Goal: Task Accomplishment & Management: Complete application form

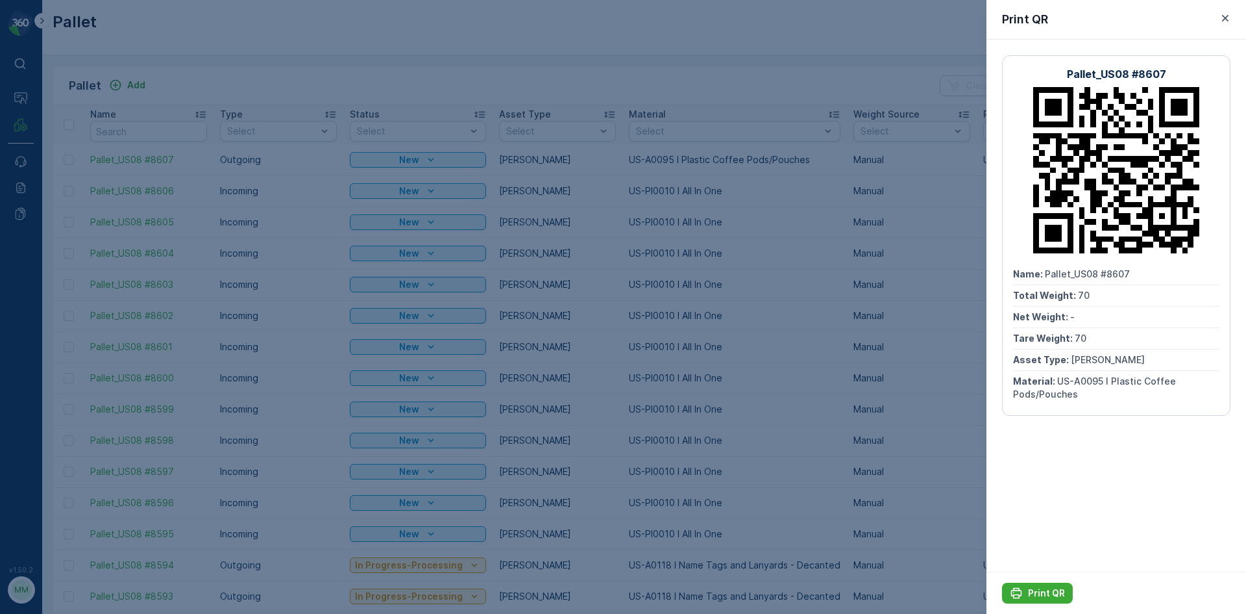
click at [630, 391] on div at bounding box center [623, 307] width 1246 height 614
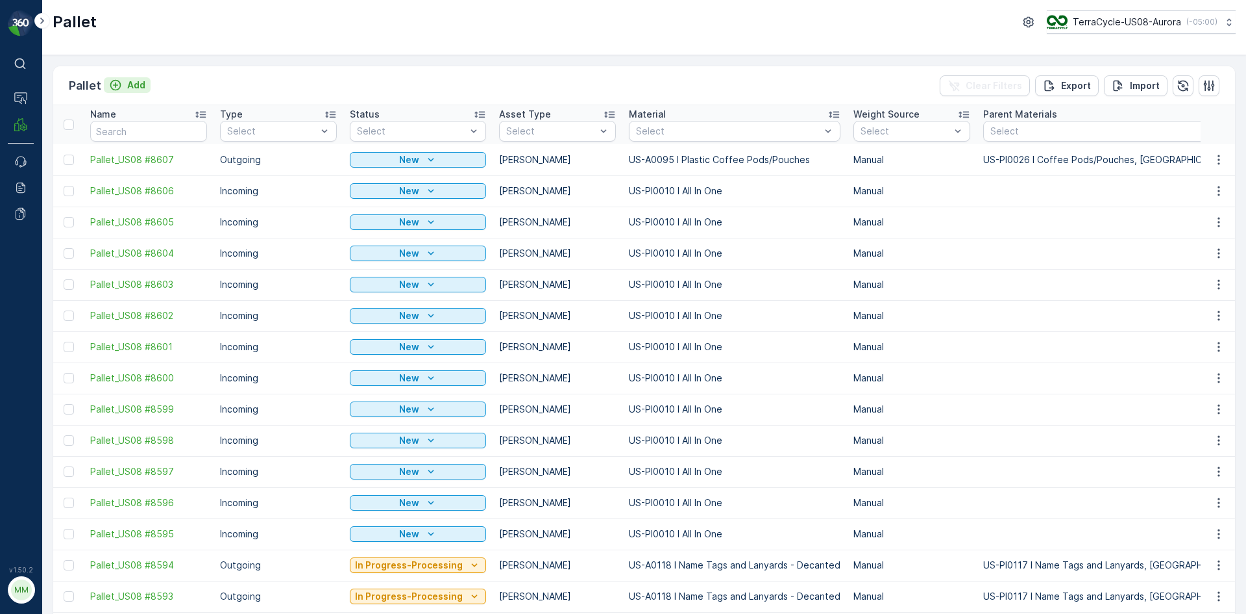
click at [127, 81] on p "Add" at bounding box center [136, 85] width 18 height 13
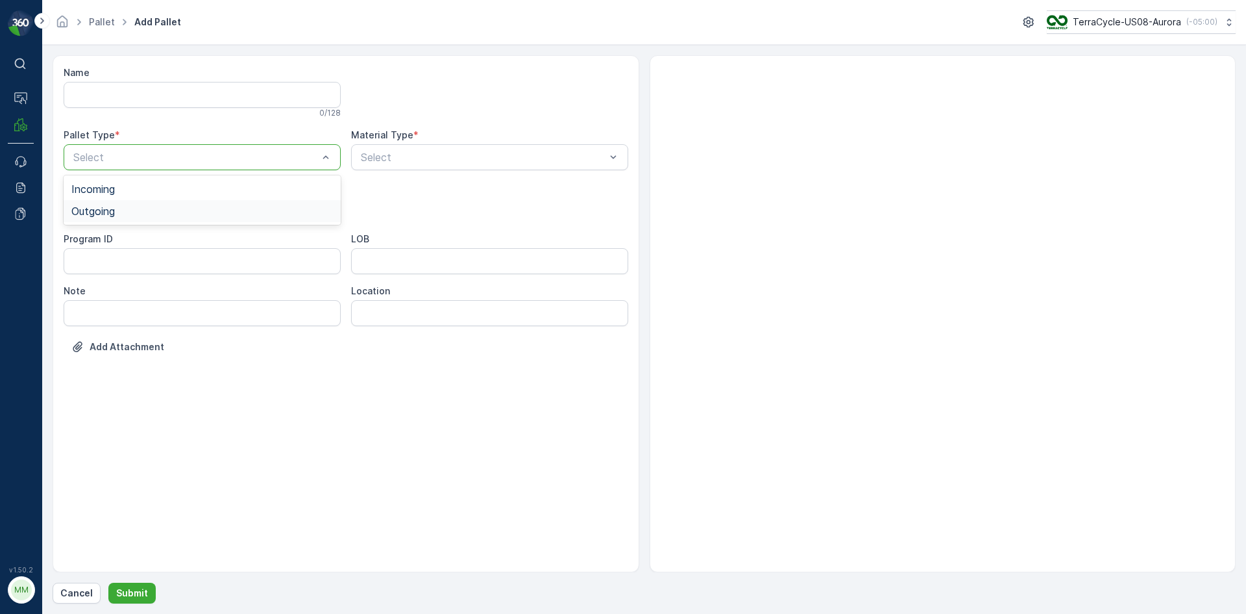
click at [120, 207] on div "Outgoing" at bounding box center [202, 211] width 262 height 12
click at [113, 240] on div "Gaylord" at bounding box center [202, 241] width 262 height 12
type input "0095"
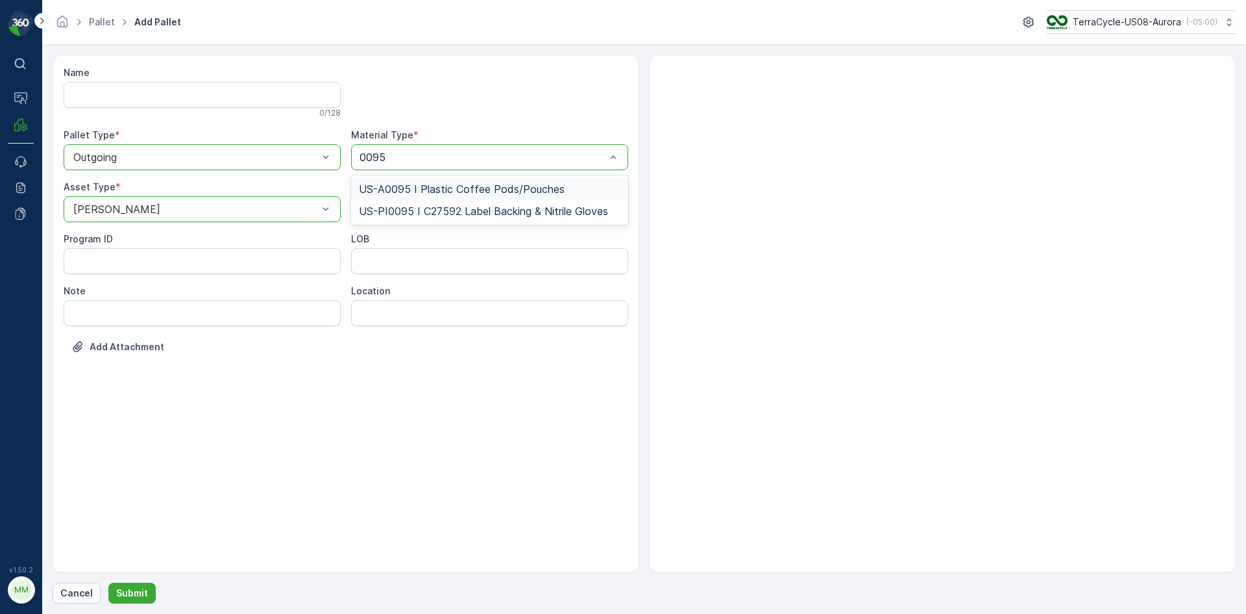
click at [435, 188] on span "US-A0095 I Plastic Coffee Pods/Pouches" at bounding box center [462, 189] width 206 height 12
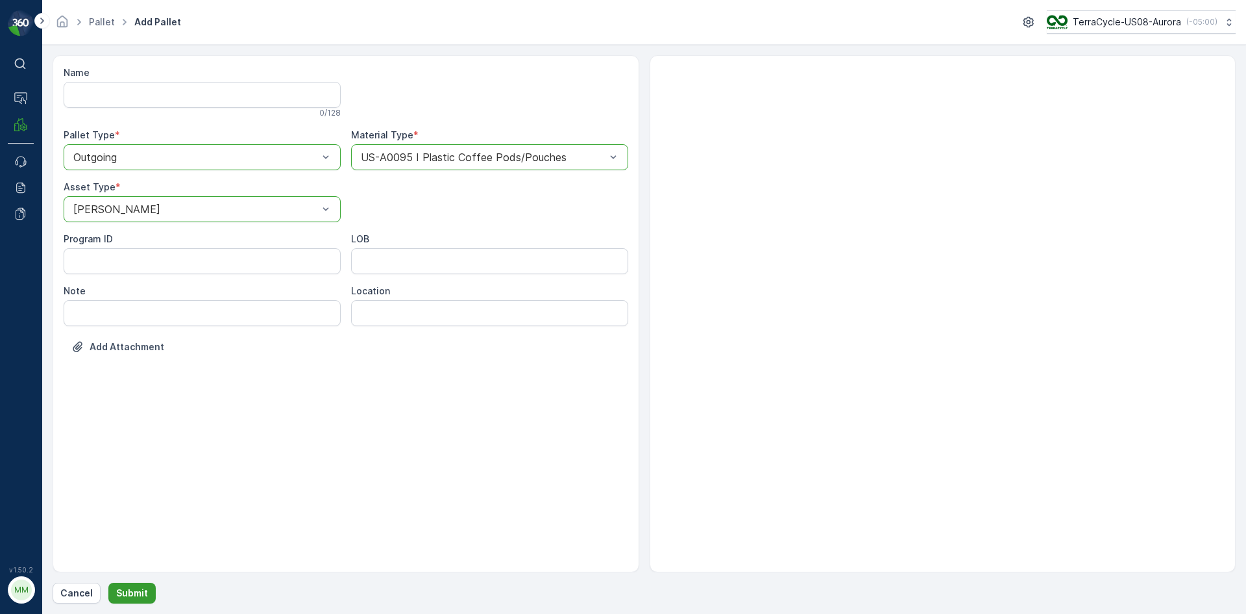
click at [129, 590] on p "Submit" at bounding box center [132, 592] width 32 height 13
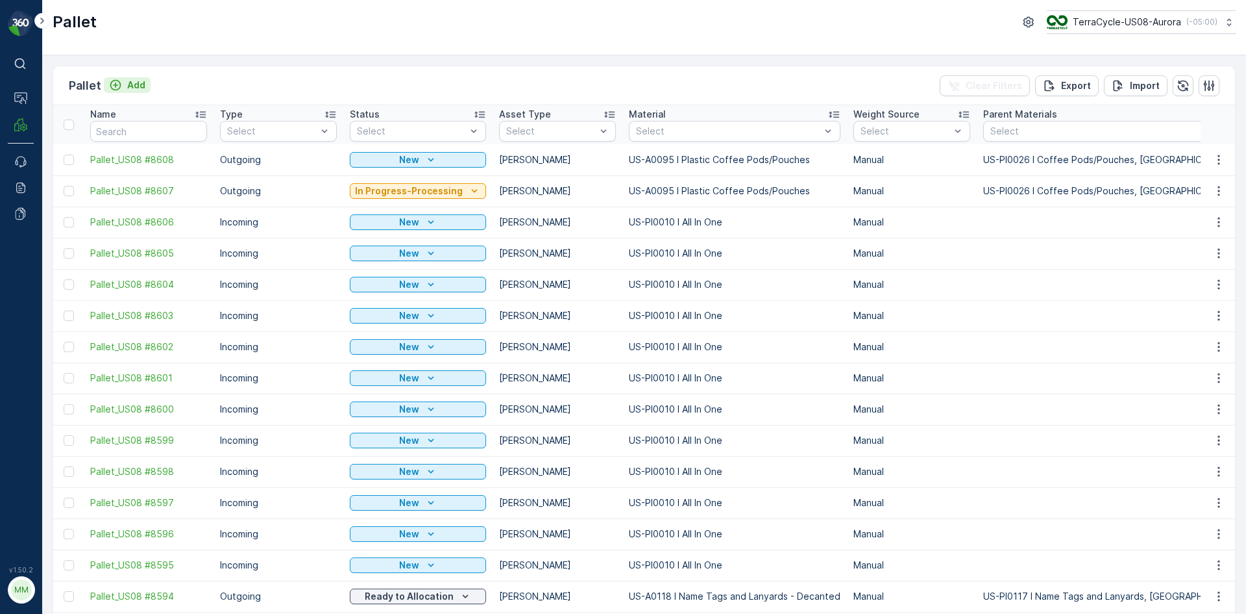
click at [131, 82] on p "Add" at bounding box center [136, 85] width 18 height 13
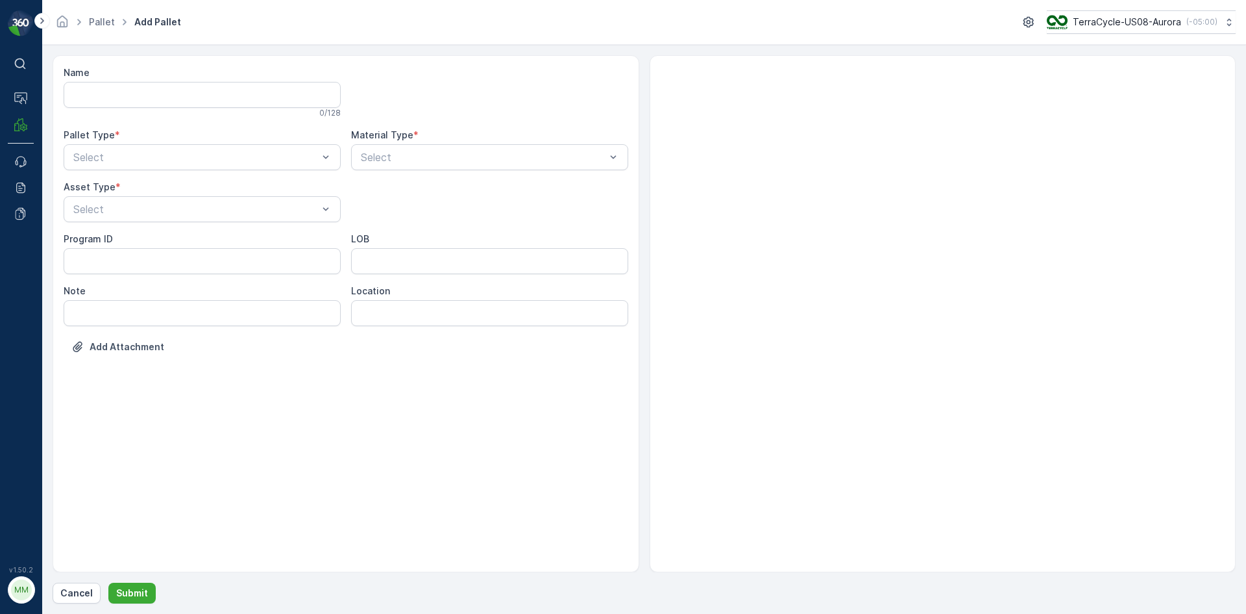
click at [166, 173] on div "Name 0 / 128 Pallet Type * Select Material Type * Select Asset Type * Select Pr…" at bounding box center [346, 219] width 565 height 306
click at [149, 209] on div "Outgoing" at bounding box center [202, 211] width 262 height 12
click at [139, 234] on div "Gaylord" at bounding box center [202, 241] width 277 height 22
click at [403, 166] on div "Select" at bounding box center [489, 157] width 277 height 26
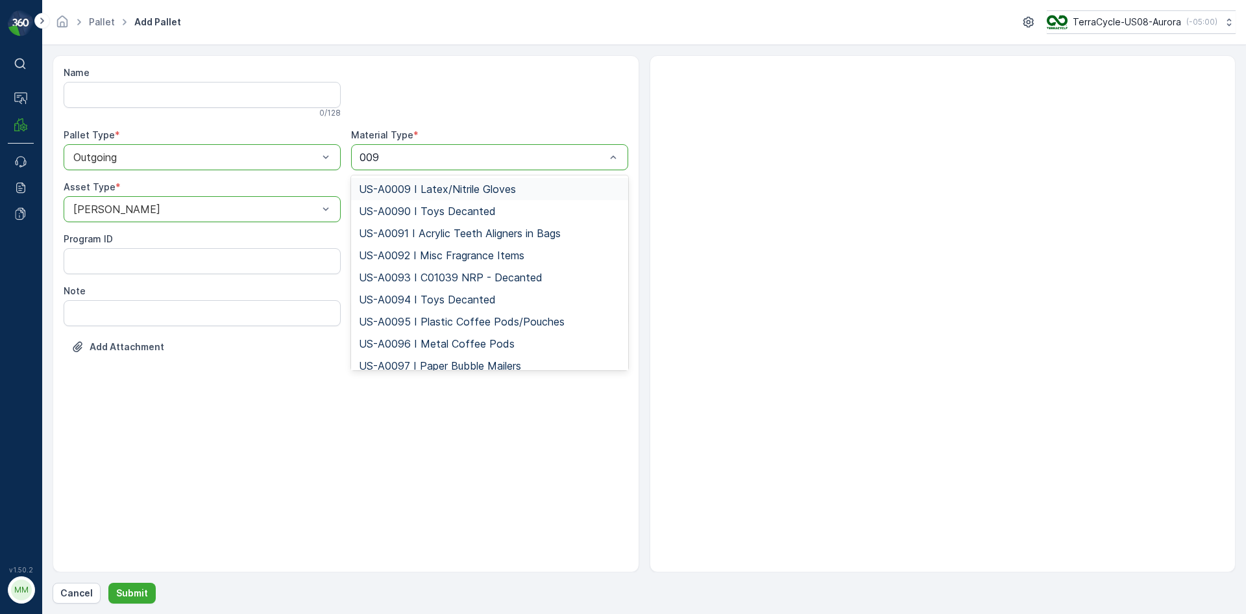
type input "0095"
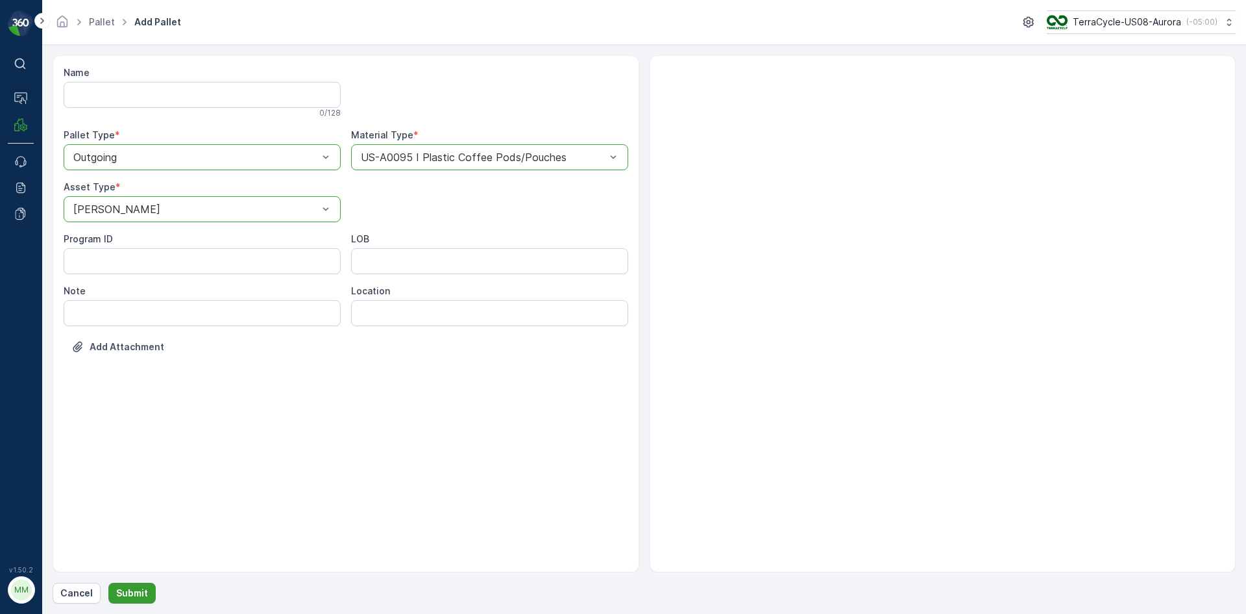
click at [141, 597] on p "Submit" at bounding box center [132, 592] width 32 height 13
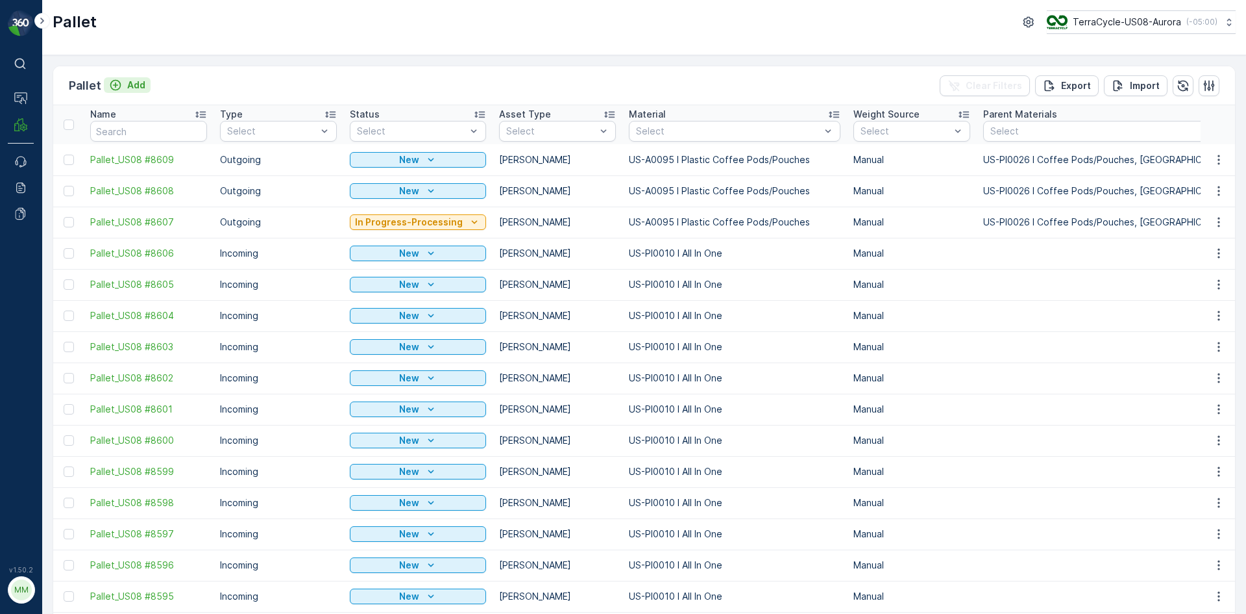
click at [123, 84] on div "Add" at bounding box center [127, 85] width 36 height 13
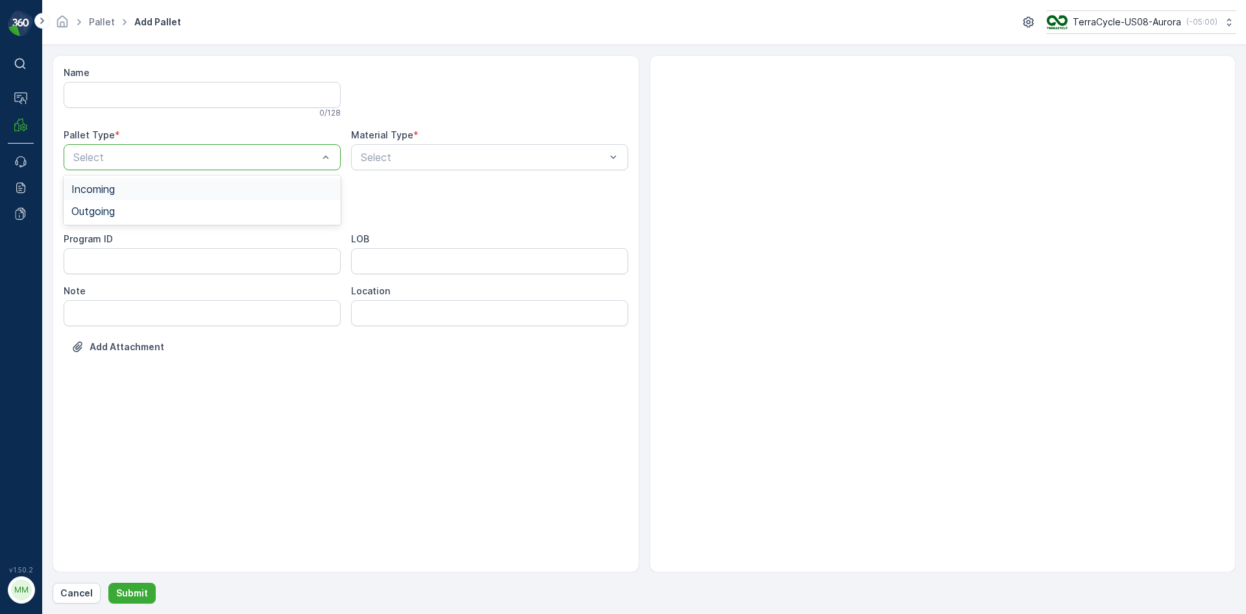
click at [147, 164] on div "Select" at bounding box center [202, 157] width 277 height 26
click at [129, 209] on div "Outgoing" at bounding box center [202, 211] width 262 height 12
click at [105, 236] on span "Gaylord" at bounding box center [114, 241] width 87 height 12
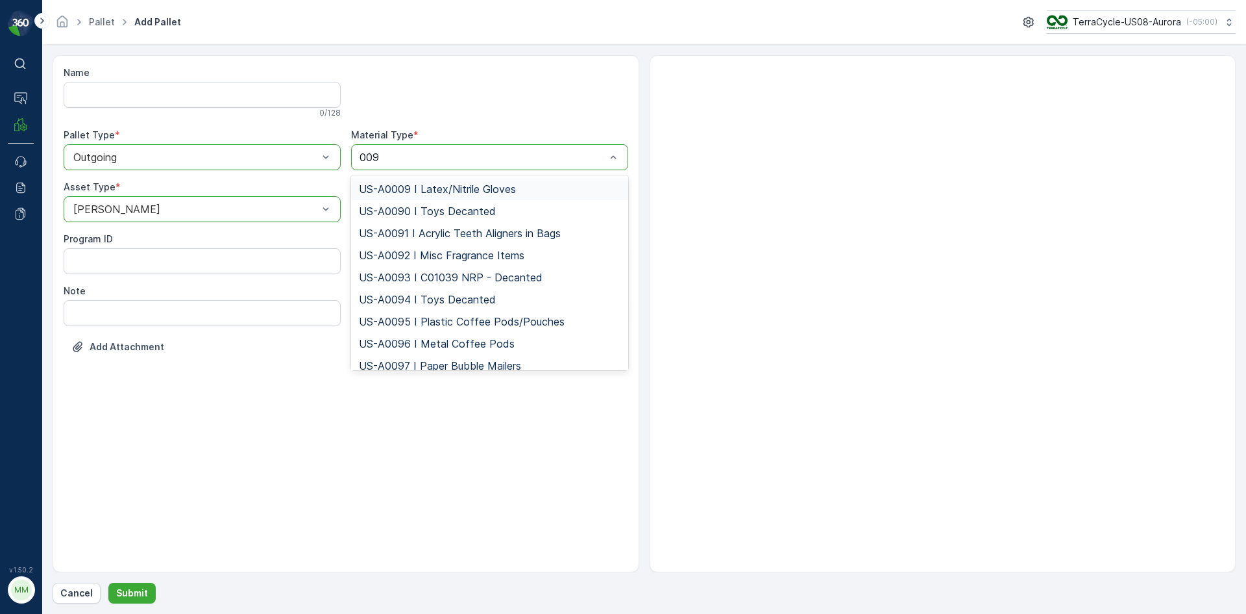
type input "0095"
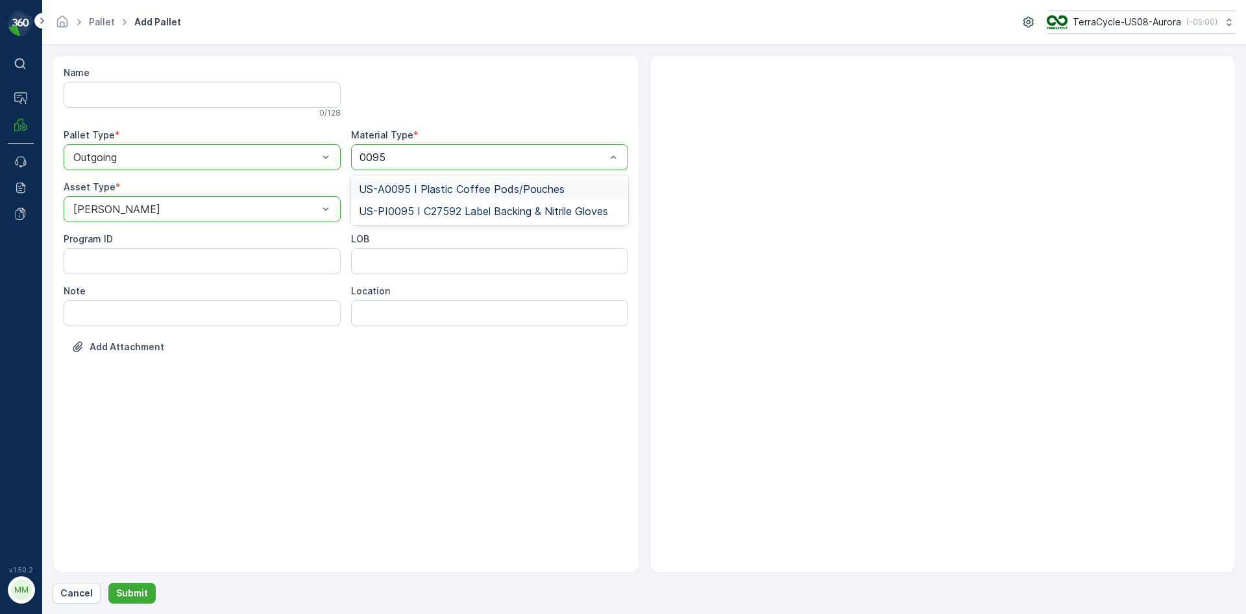
click at [492, 190] on span "US-A0095 I Plastic Coffee Pods/Pouches" at bounding box center [462, 189] width 206 height 12
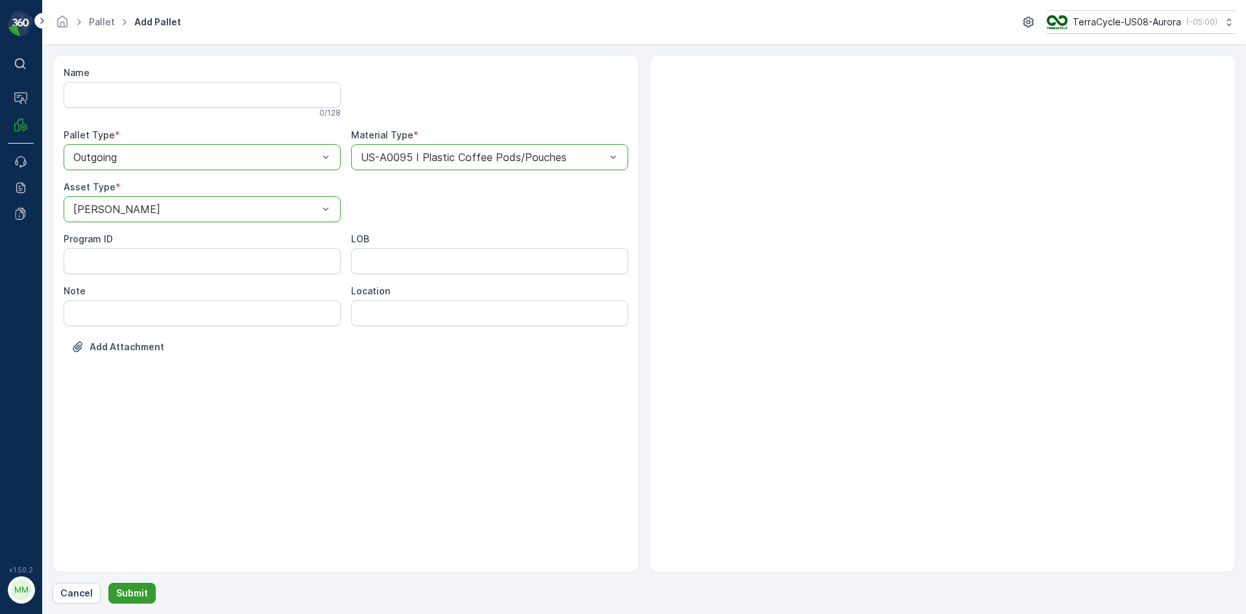
click at [148, 601] on button "Submit" at bounding box center [131, 592] width 47 height 21
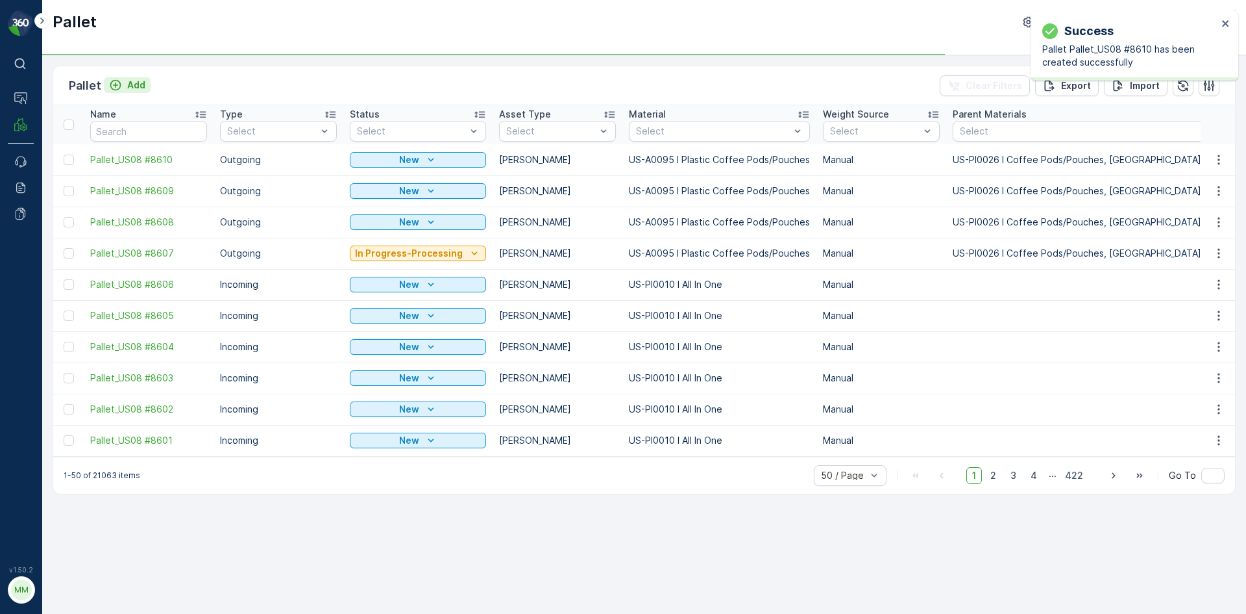
click at [127, 87] on p "Add" at bounding box center [136, 85] width 18 height 13
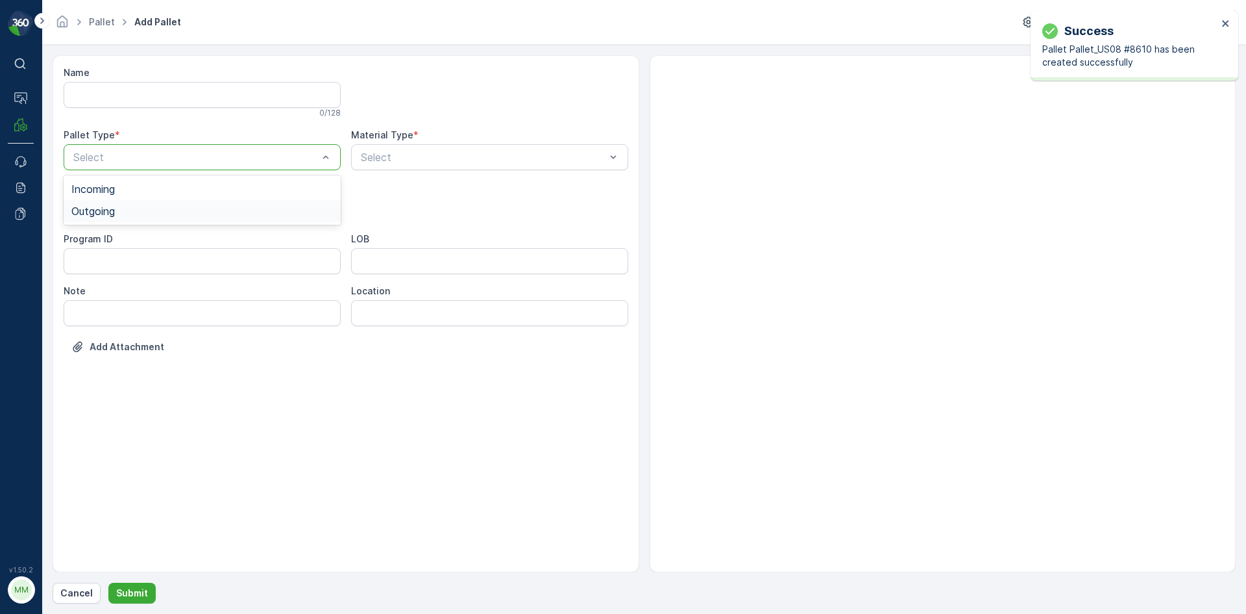
click at [119, 214] on div "Outgoing" at bounding box center [202, 211] width 262 height 12
click at [95, 238] on span "Gaylord" at bounding box center [114, 241] width 87 height 12
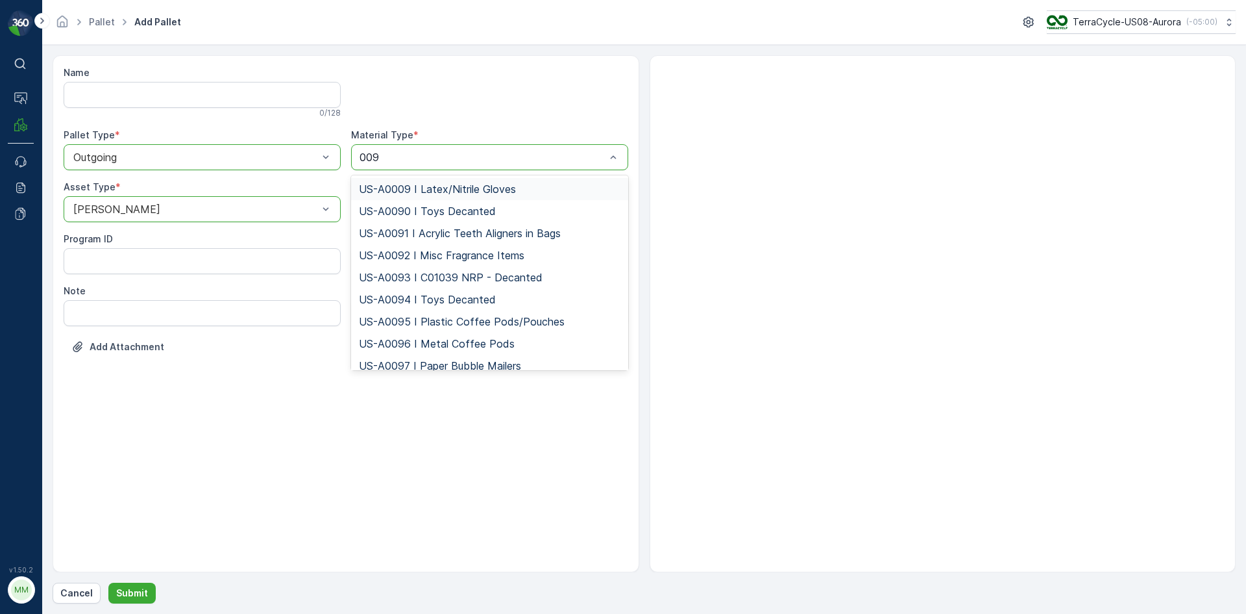
type input "0095"
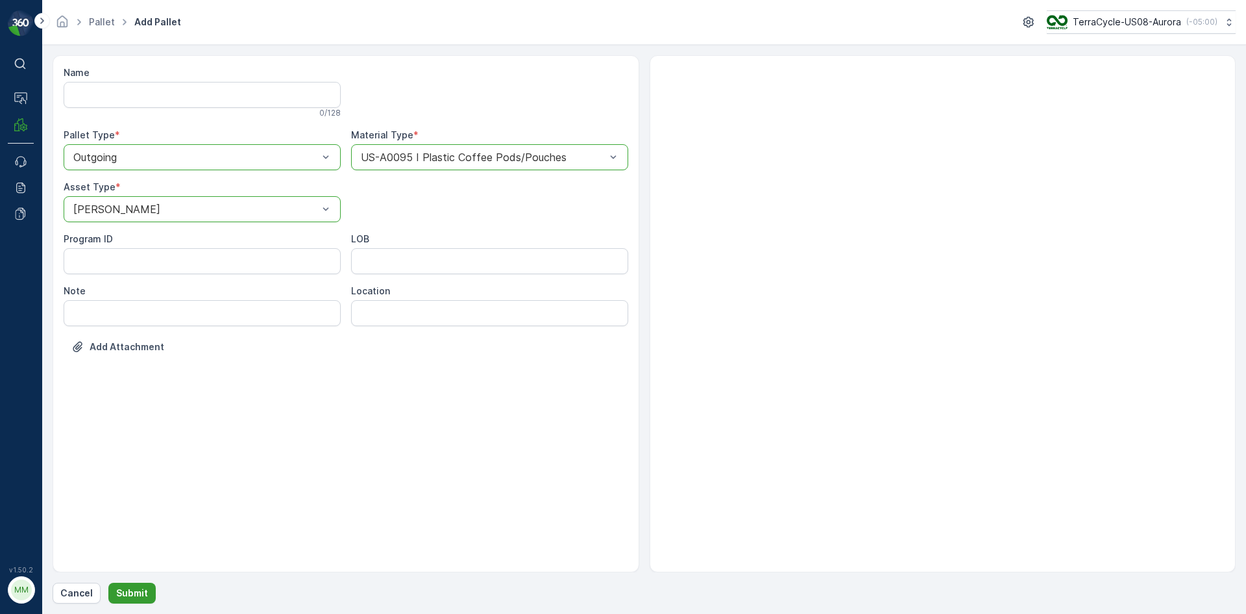
click at [132, 601] on button "Submit" at bounding box center [131, 592] width 47 height 21
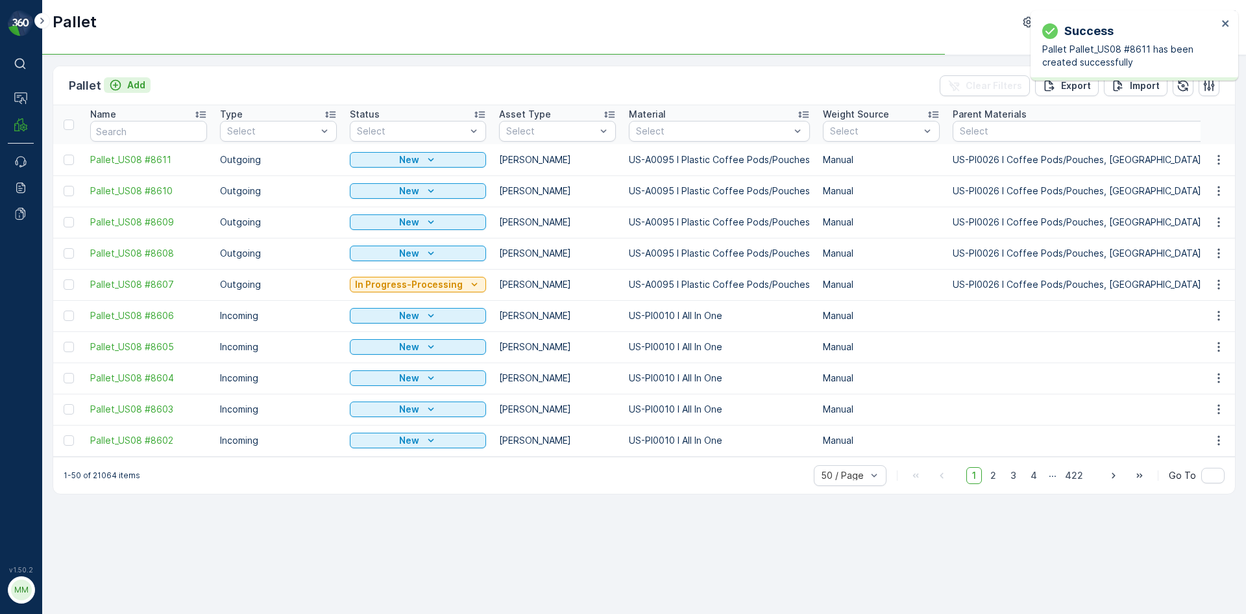
click at [134, 88] on p "Add" at bounding box center [136, 85] width 18 height 13
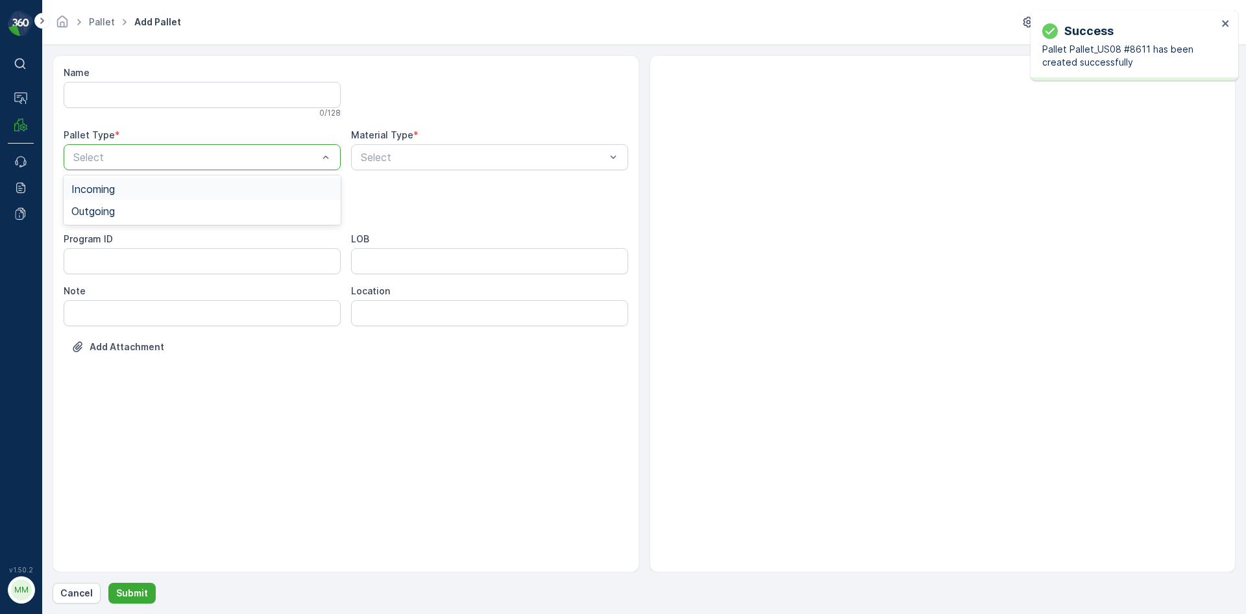
click at [169, 146] on div "Select" at bounding box center [202, 157] width 277 height 26
click at [148, 212] on div "Outgoing" at bounding box center [202, 211] width 262 height 12
click at [155, 234] on div "Gaylord" at bounding box center [202, 241] width 277 height 22
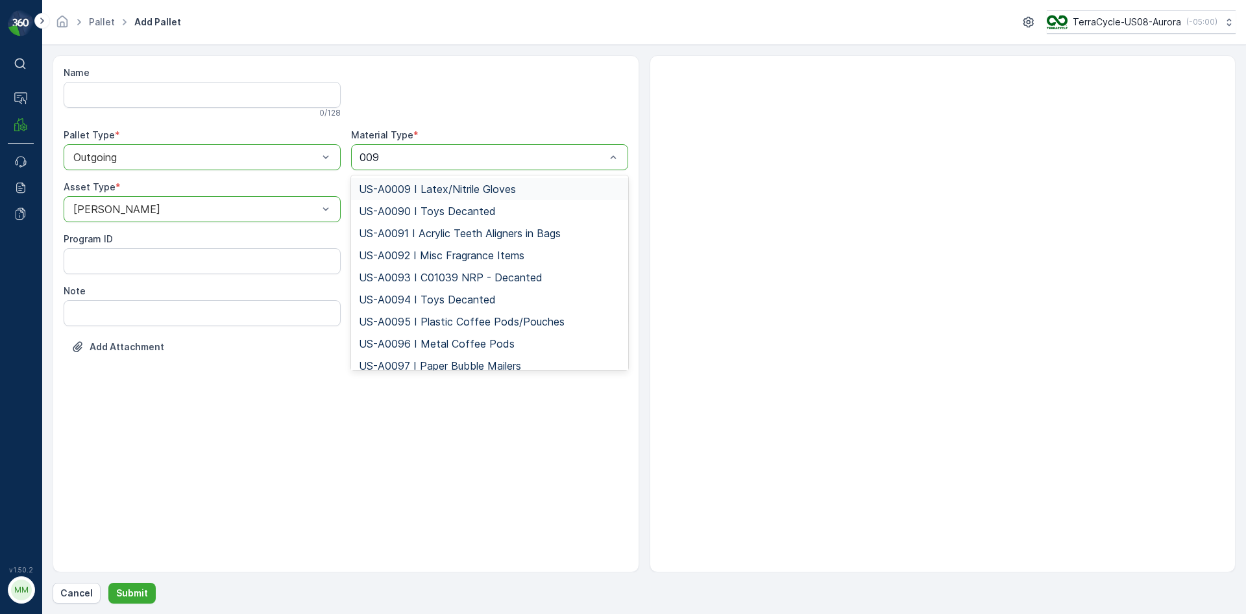
type input "0095"
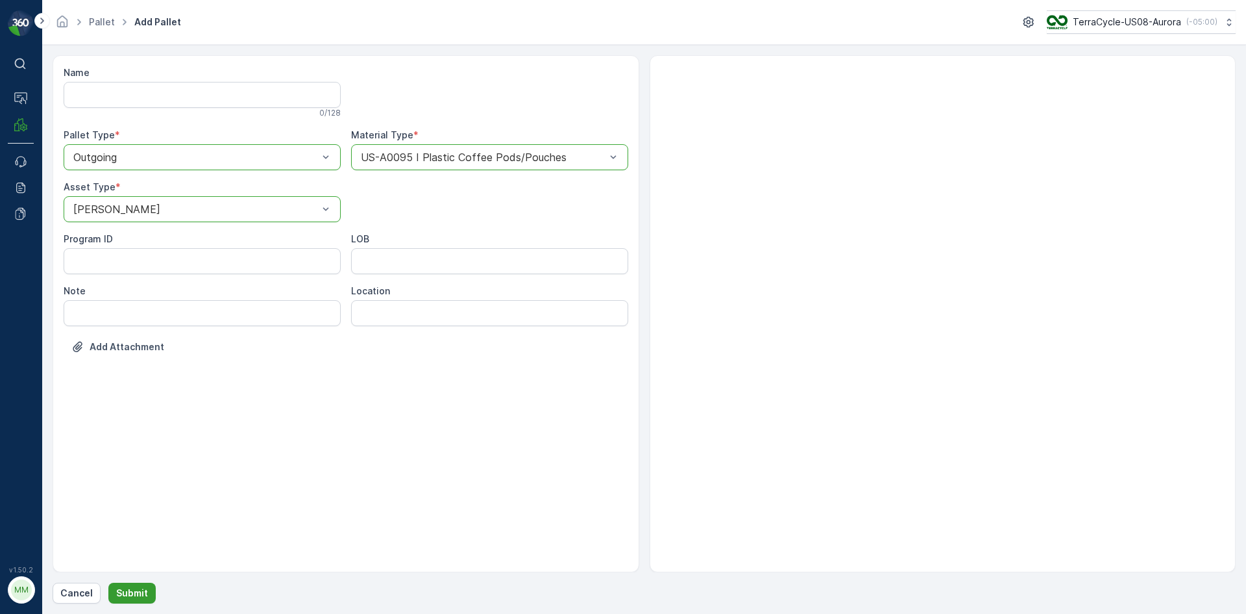
click at [120, 589] on p "Submit" at bounding box center [132, 592] width 32 height 13
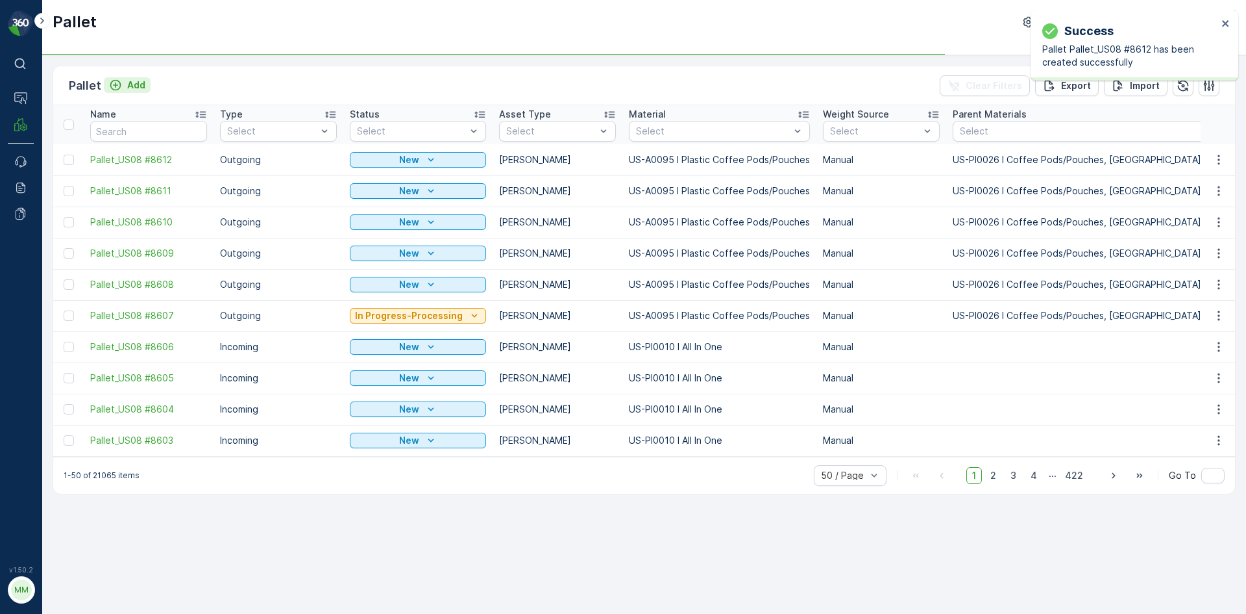
click at [142, 84] on p "Add" at bounding box center [136, 85] width 18 height 13
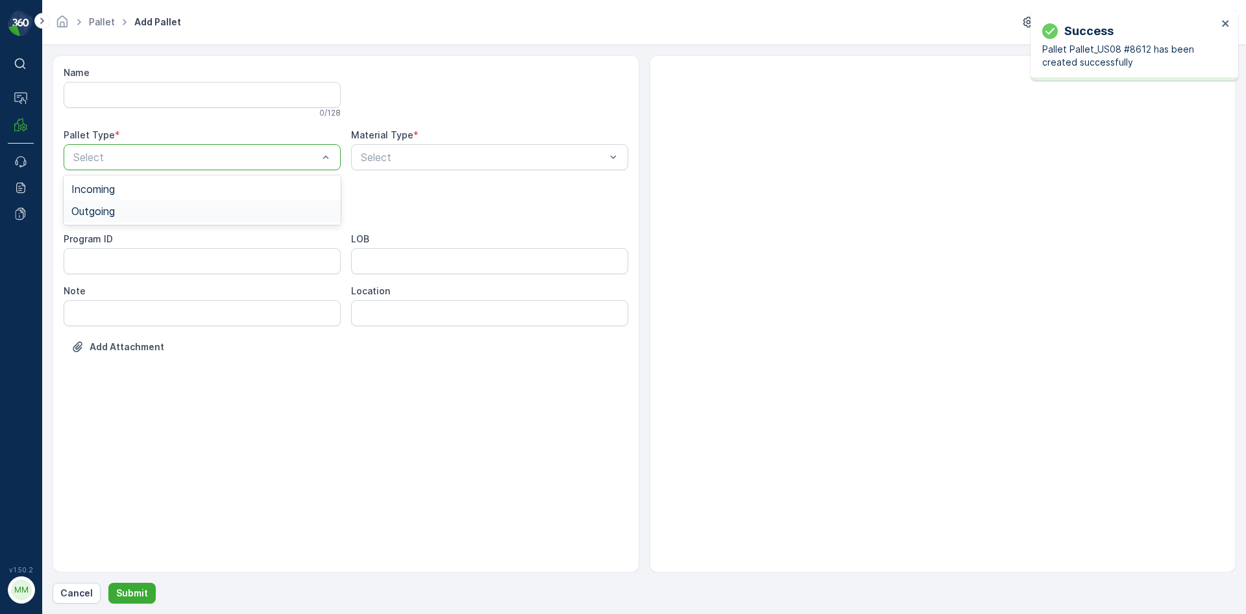
click at [138, 209] on div "Outgoing" at bounding box center [202, 211] width 262 height 12
click at [127, 236] on div "Gaylord" at bounding box center [202, 241] width 262 height 12
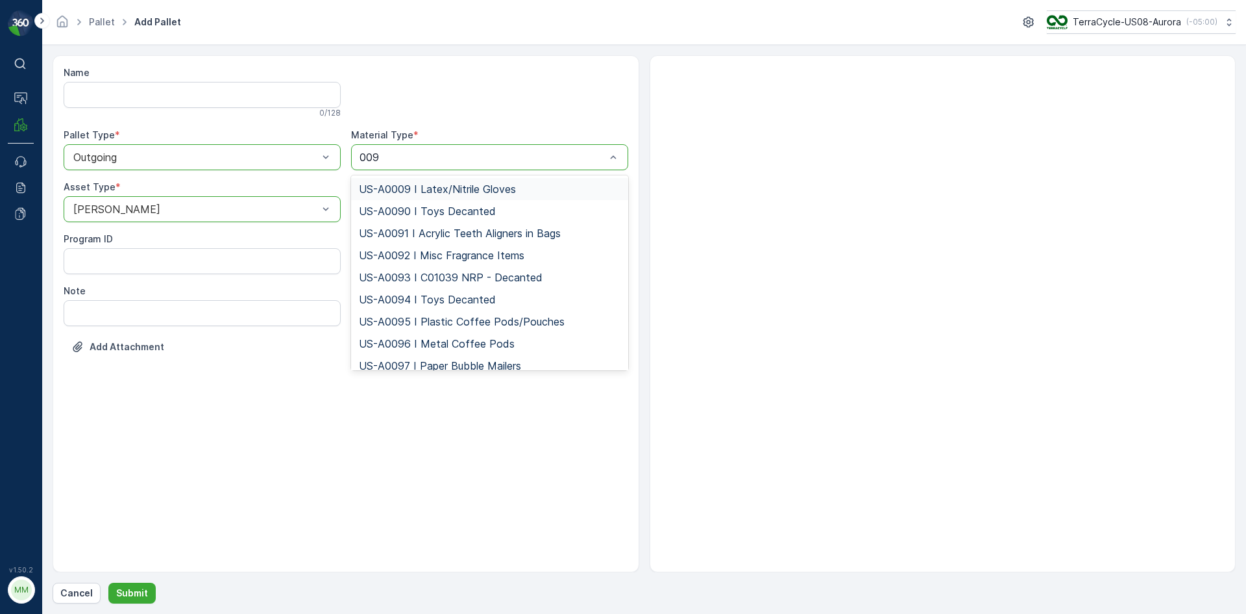
type input "0095"
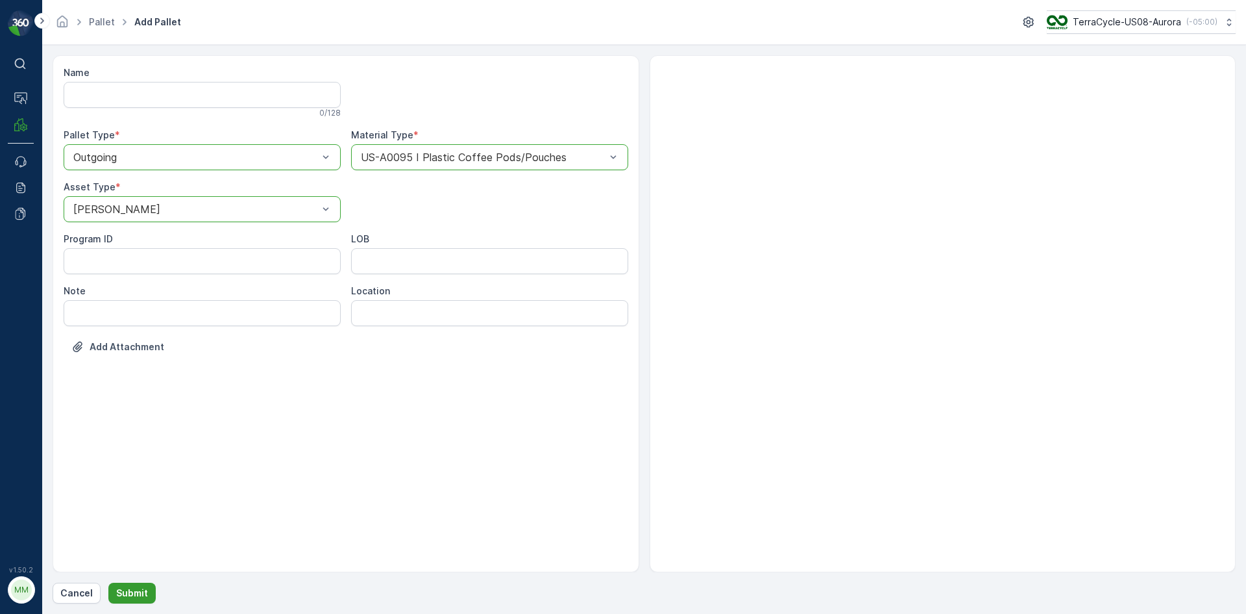
click at [142, 593] on p "Submit" at bounding box center [132, 592] width 32 height 13
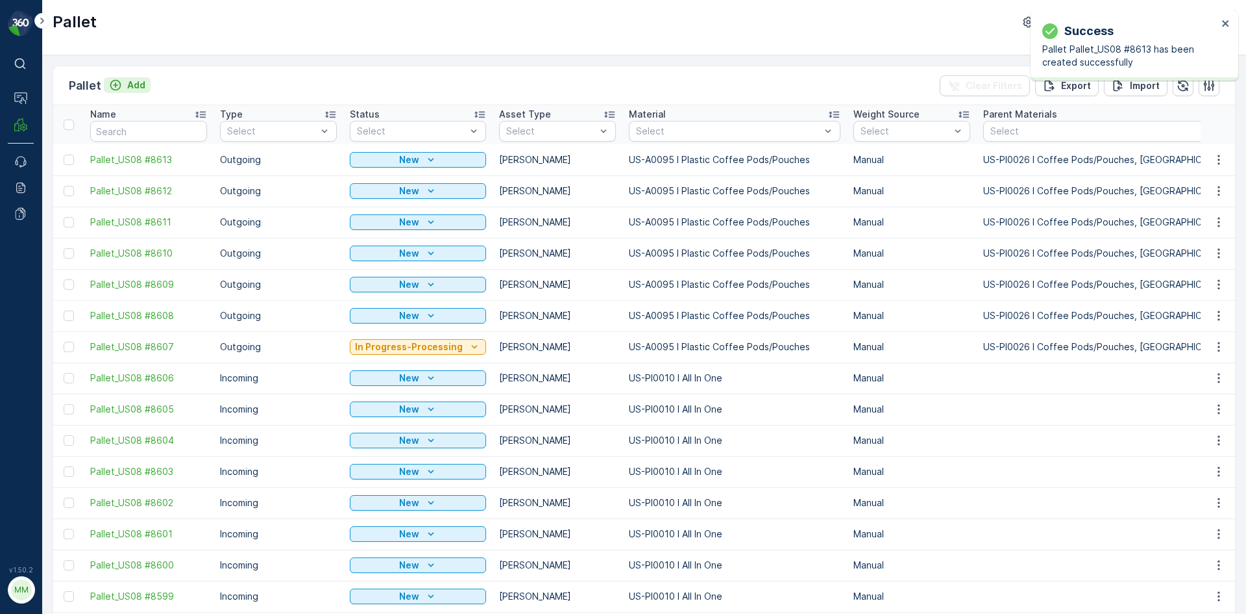
click at [142, 84] on button "Add" at bounding box center [127, 85] width 47 height 16
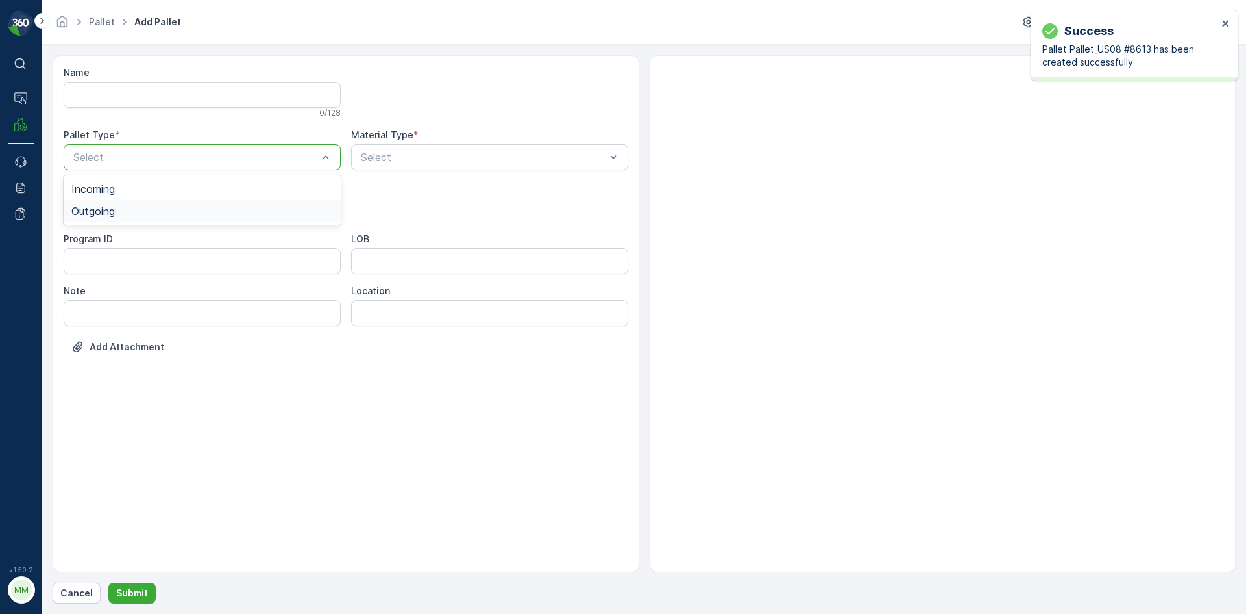
click at [110, 210] on span "Outgoing" at bounding box center [92, 211] width 43 height 12
click at [92, 240] on span "Gaylord" at bounding box center [114, 241] width 87 height 12
click at [395, 165] on div "Select" at bounding box center [489, 157] width 277 height 26
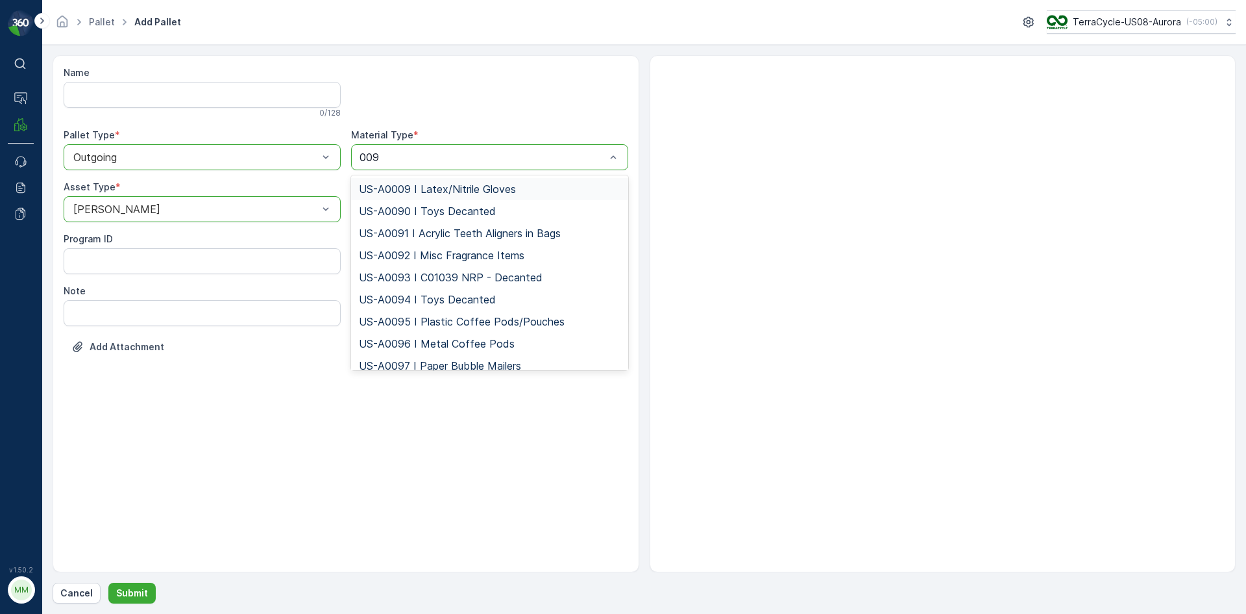
type input "0095"
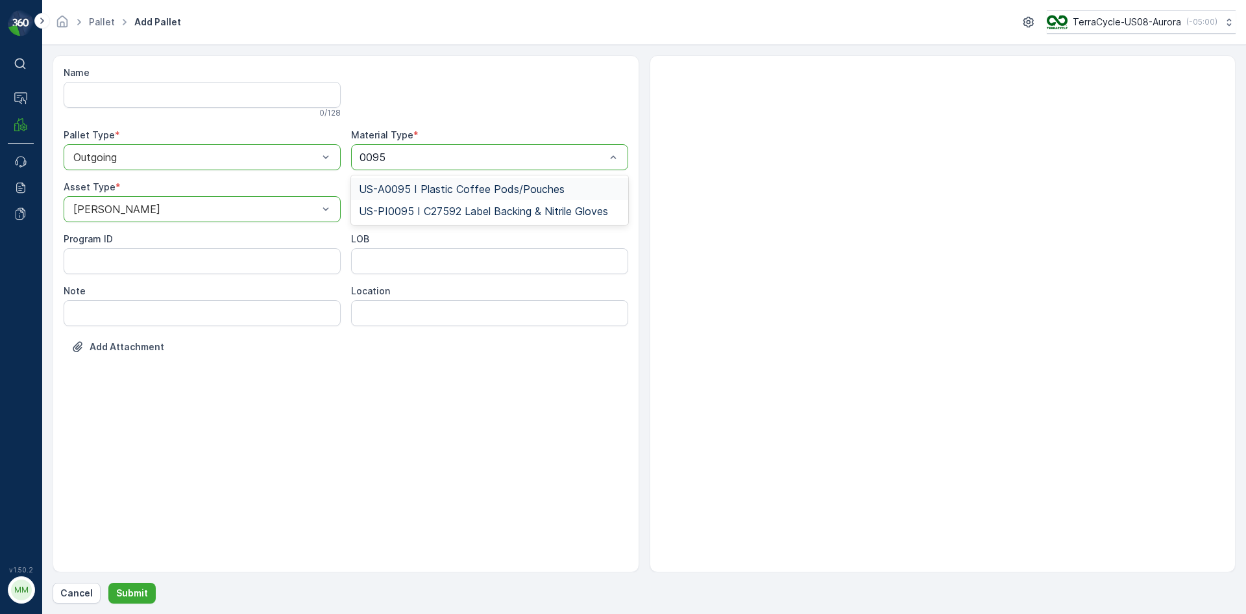
click at [443, 186] on span "US-A0095 I Plastic Coffee Pods/Pouches" at bounding box center [462, 189] width 206 height 12
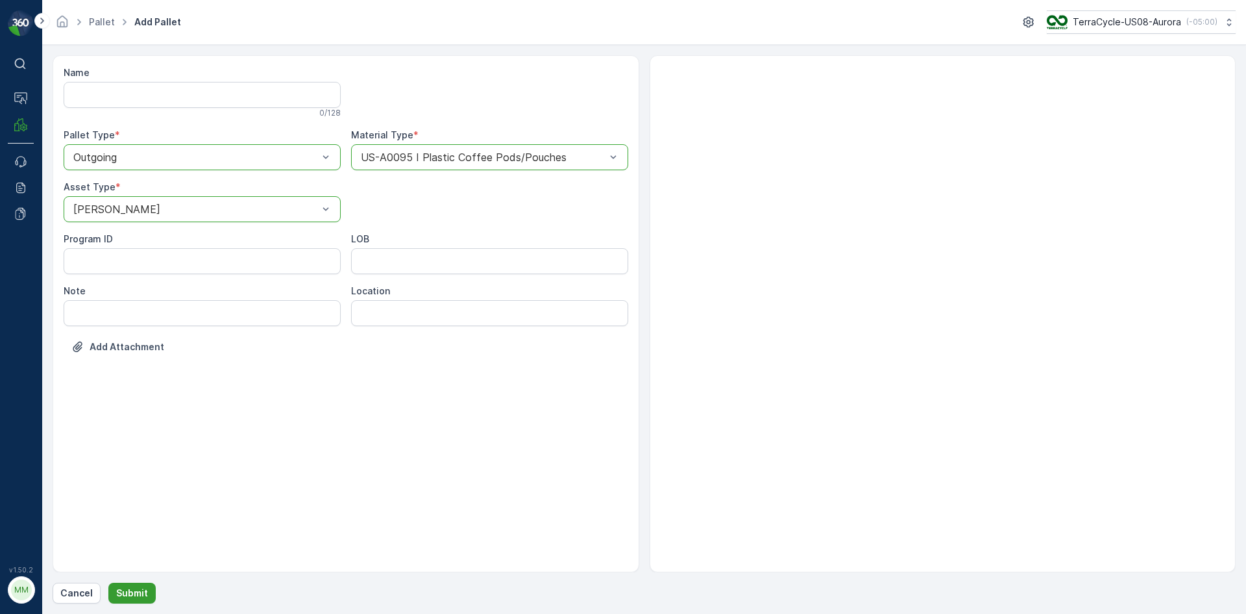
click at [127, 587] on p "Submit" at bounding box center [132, 592] width 32 height 13
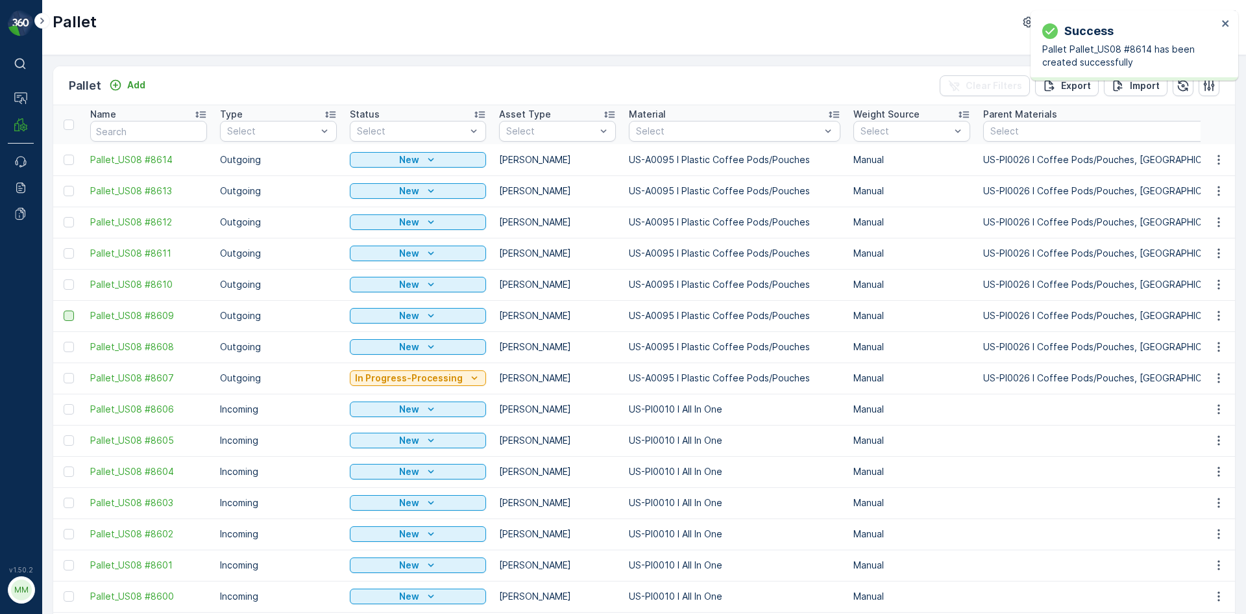
drag, startPoint x: 69, startPoint y: 349, endPoint x: 71, endPoint y: 320, distance: 28.7
click at [68, 346] on div at bounding box center [69, 346] width 10 height 10
click at [64, 341] on input "checkbox" at bounding box center [64, 341] width 0 height 0
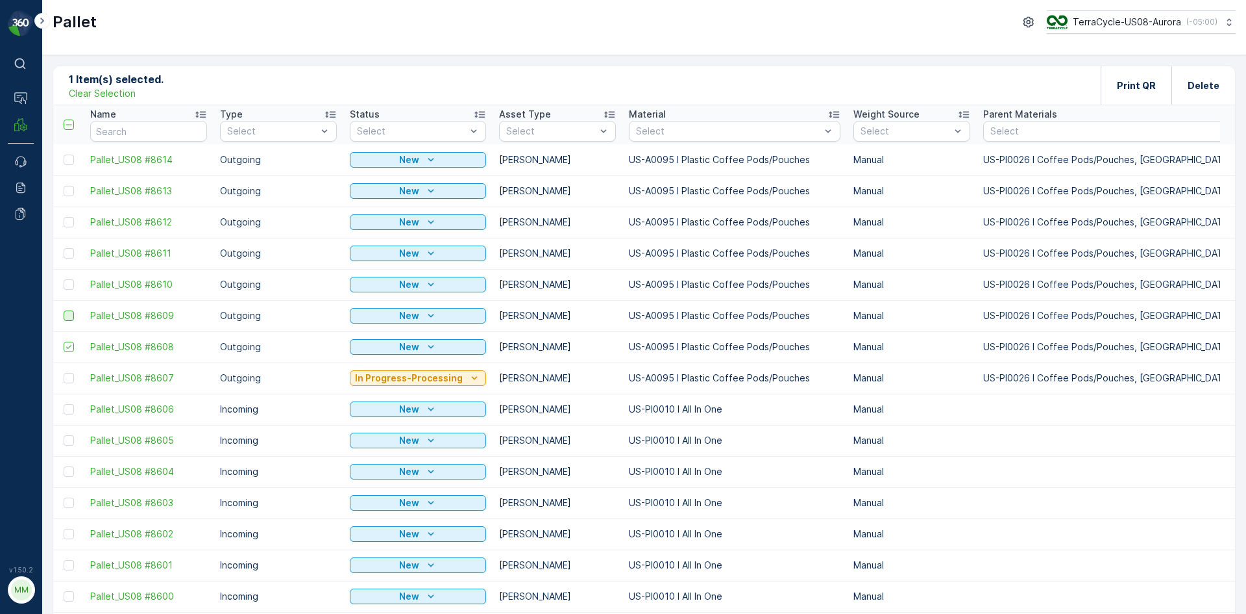
click at [71, 316] on div at bounding box center [69, 315] width 10 height 10
click at [64, 310] on input "checkbox" at bounding box center [64, 310] width 0 height 0
click at [68, 282] on div at bounding box center [69, 284] width 10 height 10
click at [64, 279] on input "checkbox" at bounding box center [64, 279] width 0 height 0
click at [71, 258] on div at bounding box center [69, 253] width 10 height 10
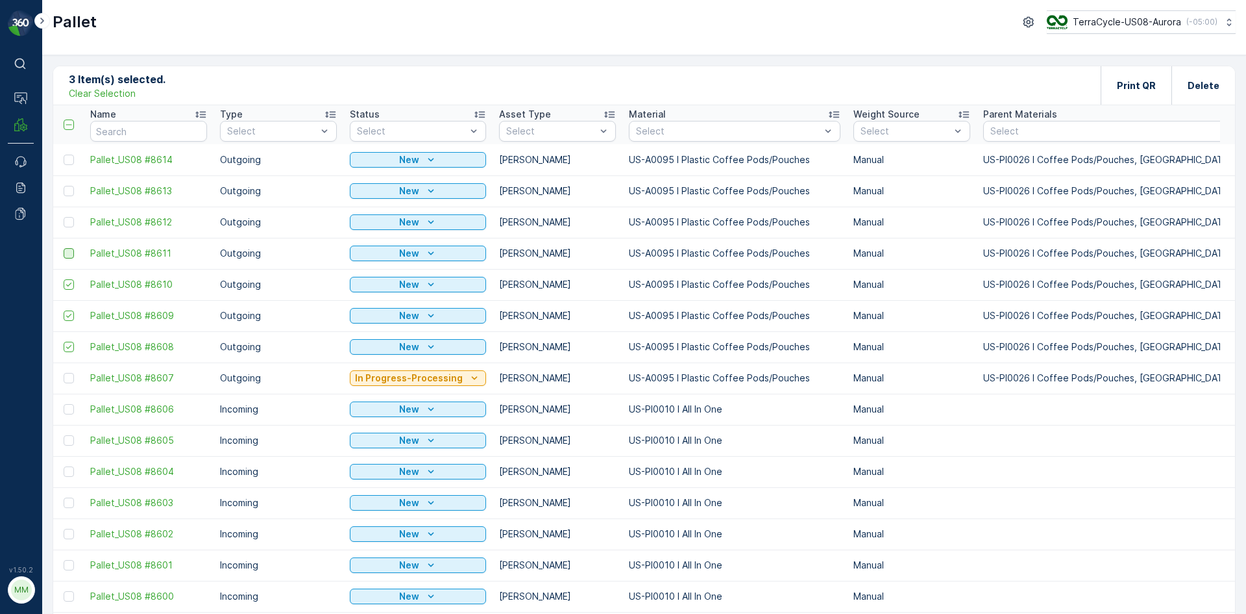
click at [64, 248] on input "checkbox" at bounding box center [64, 248] width 0 height 0
click at [69, 222] on div at bounding box center [69, 222] width 10 height 10
click at [64, 217] on input "checkbox" at bounding box center [64, 217] width 0 height 0
click at [71, 193] on div at bounding box center [69, 191] width 10 height 10
click at [64, 186] on input "checkbox" at bounding box center [64, 186] width 0 height 0
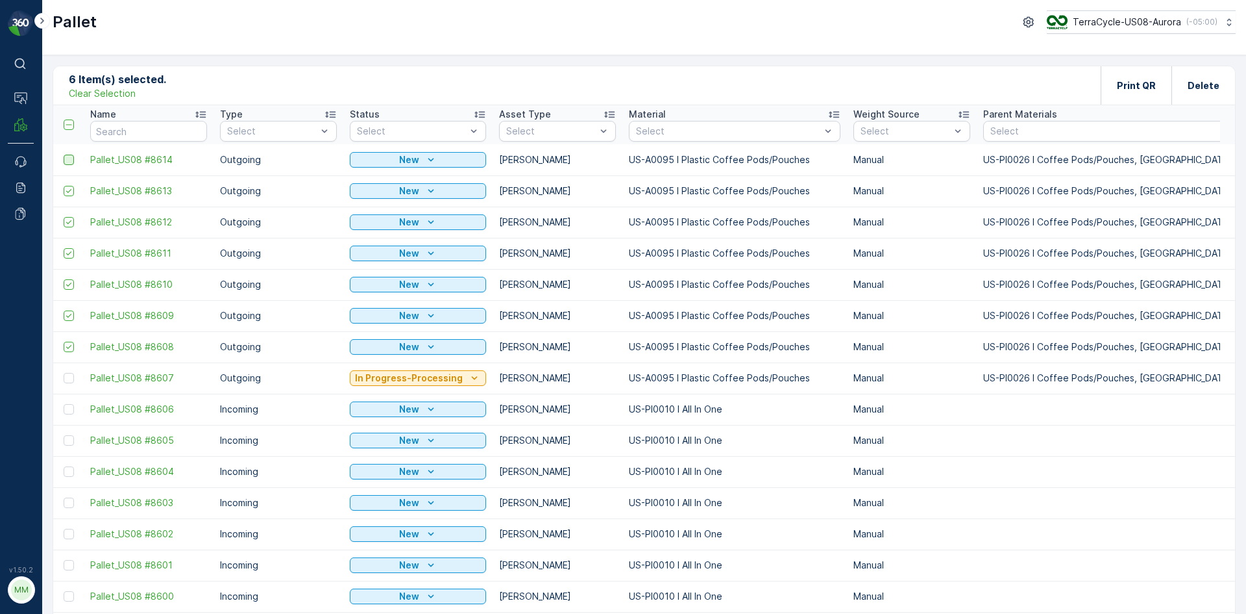
click at [69, 158] on div at bounding box center [69, 160] width 10 height 10
click at [64, 155] on input "checkbox" at bounding box center [64, 155] width 0 height 0
click at [1145, 86] on p "Print QR" at bounding box center [1136, 85] width 39 height 13
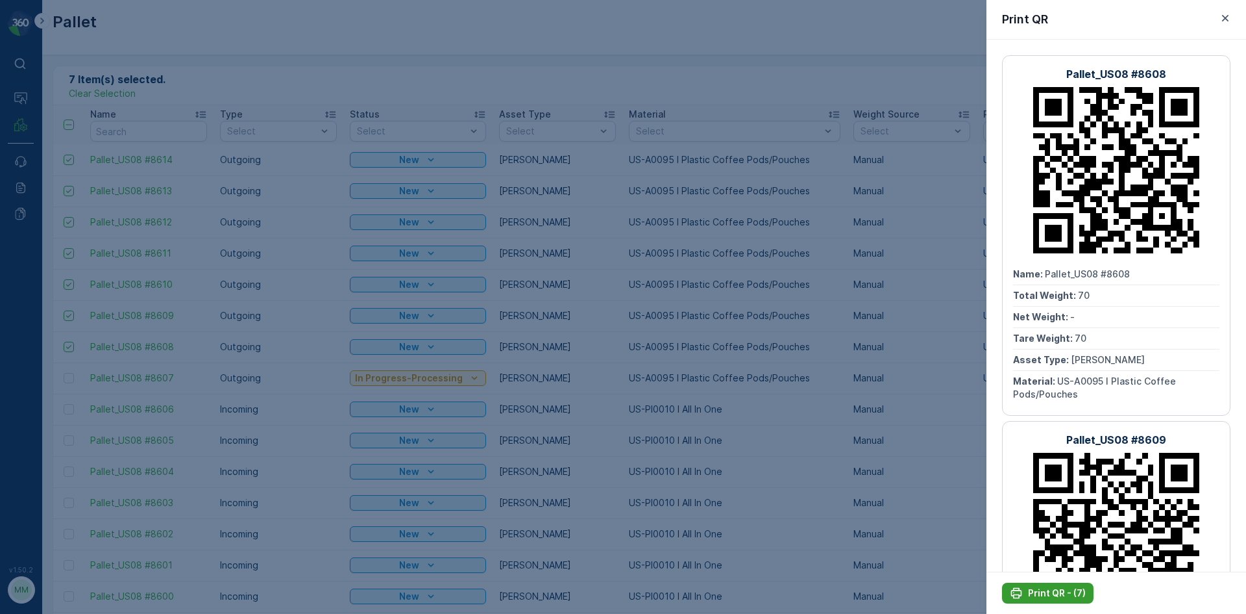
click at [1048, 593] on p "Print QR - (7)" at bounding box center [1057, 592] width 58 height 13
click at [686, 327] on div at bounding box center [623, 307] width 1246 height 614
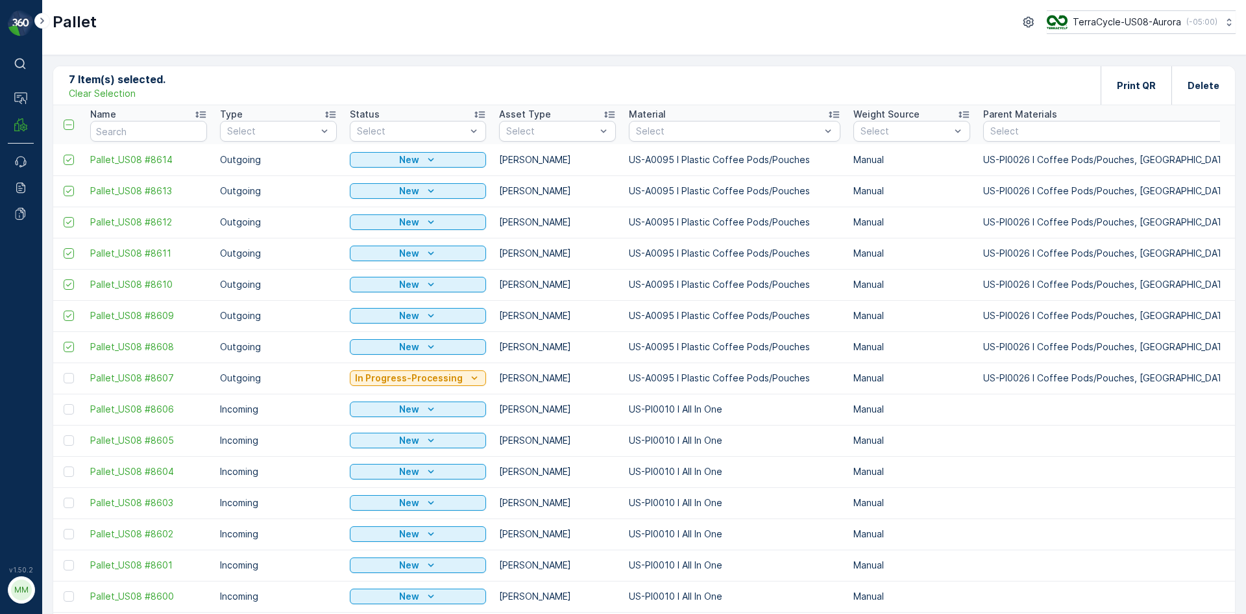
click at [112, 93] on p "Clear Selection" at bounding box center [102, 93] width 67 height 13
click at [458, 85] on div "Pallet Add Clear Filters Export Import" at bounding box center [644, 85] width 1182 height 39
click at [134, 88] on p "Add" at bounding box center [136, 85] width 18 height 13
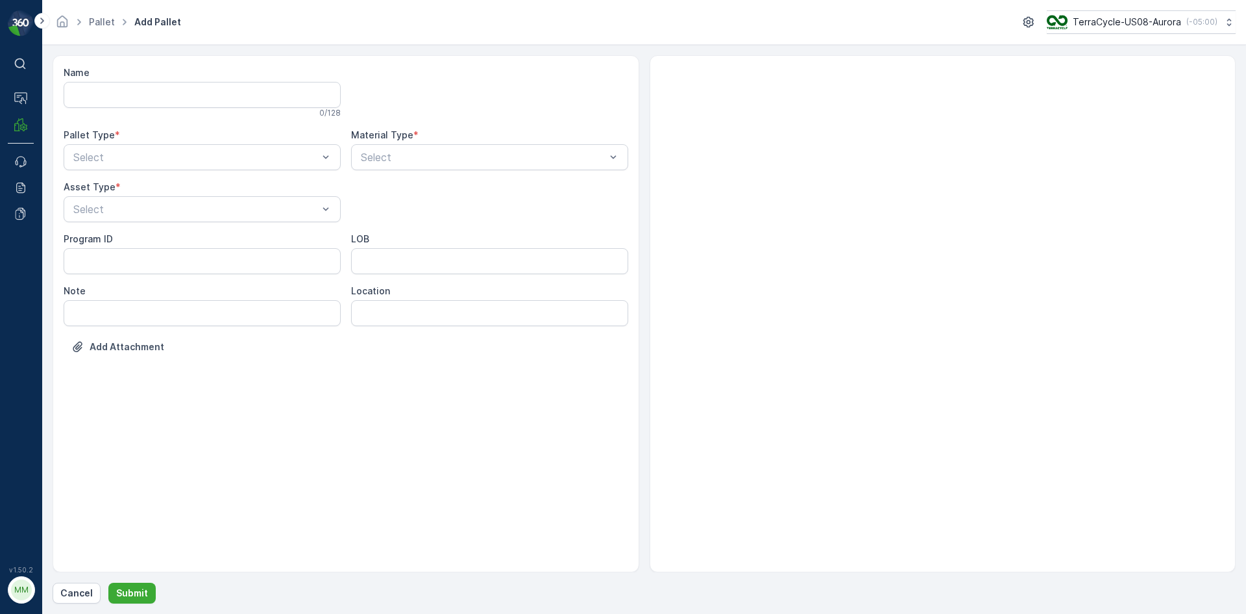
click at [227, 171] on div "Name 0 / 128 Pallet Type * Select Material Type * Select Asset Type * Select Pr…" at bounding box center [346, 219] width 565 height 306
click at [196, 216] on div "Outgoing" at bounding box center [202, 211] width 262 height 12
click at [133, 243] on div "Gaylord" at bounding box center [202, 241] width 262 height 12
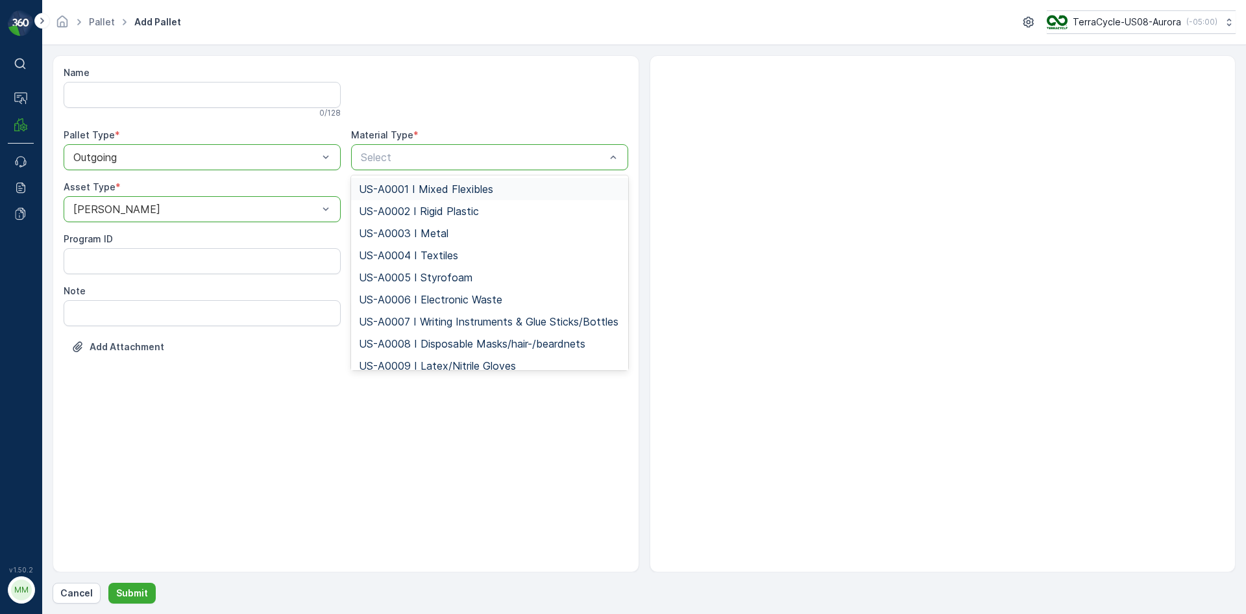
click at [428, 157] on div at bounding box center [483, 157] width 247 height 12
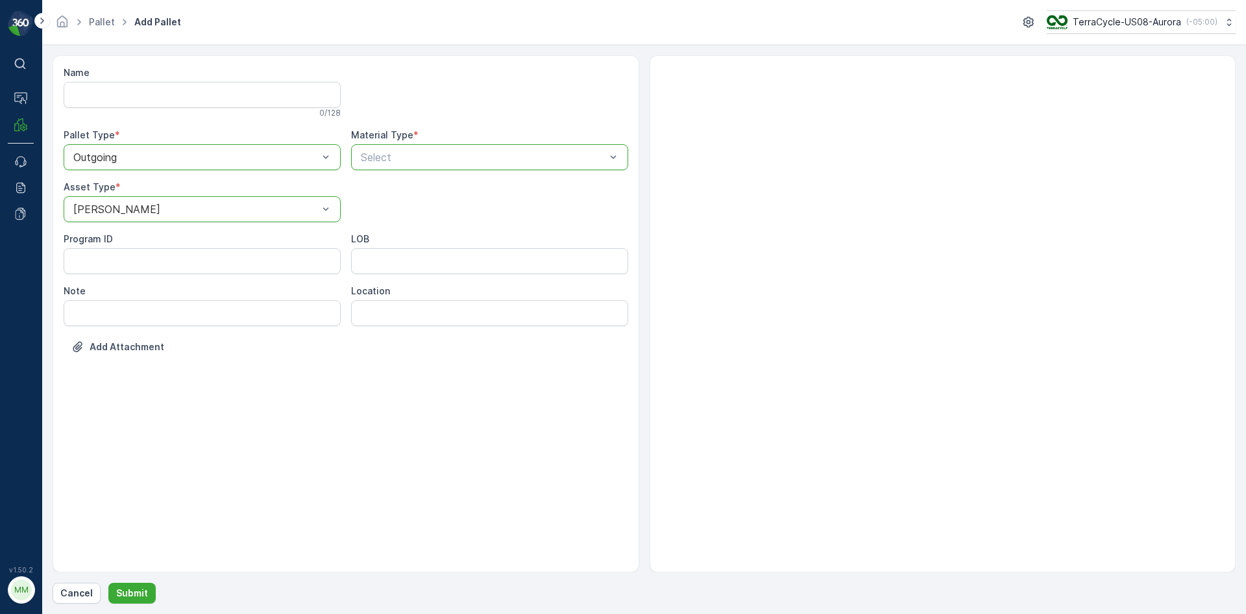
click at [428, 158] on div at bounding box center [483, 157] width 247 height 12
click at [114, 587] on button "Submit" at bounding box center [131, 592] width 47 height 21
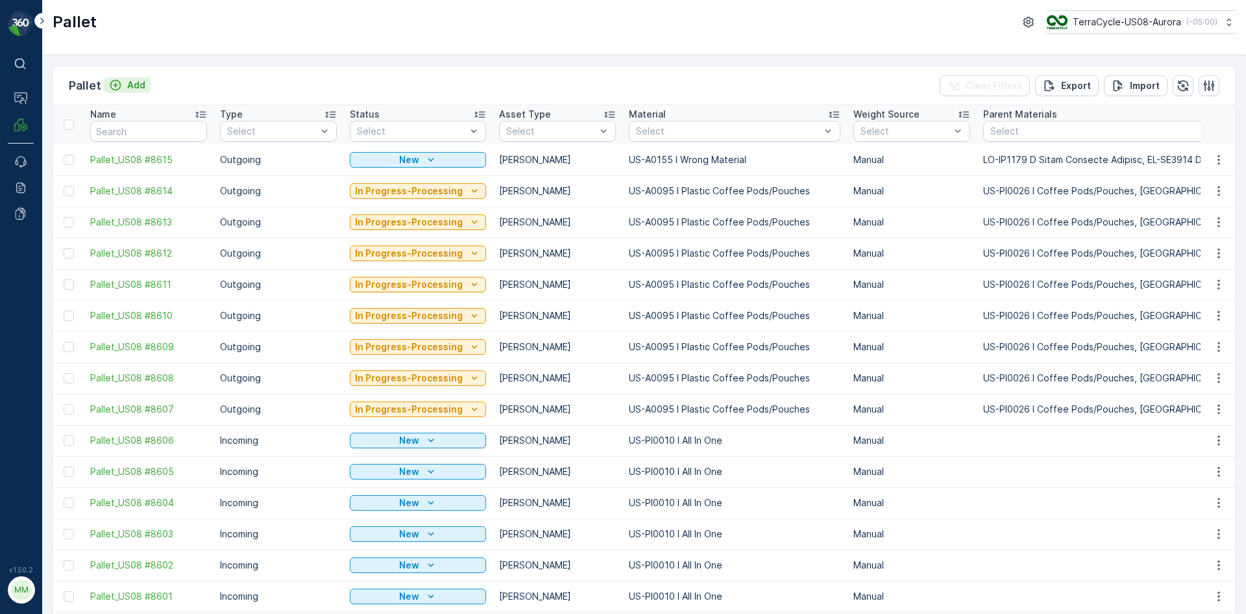
click at [141, 86] on p "Add" at bounding box center [136, 85] width 18 height 13
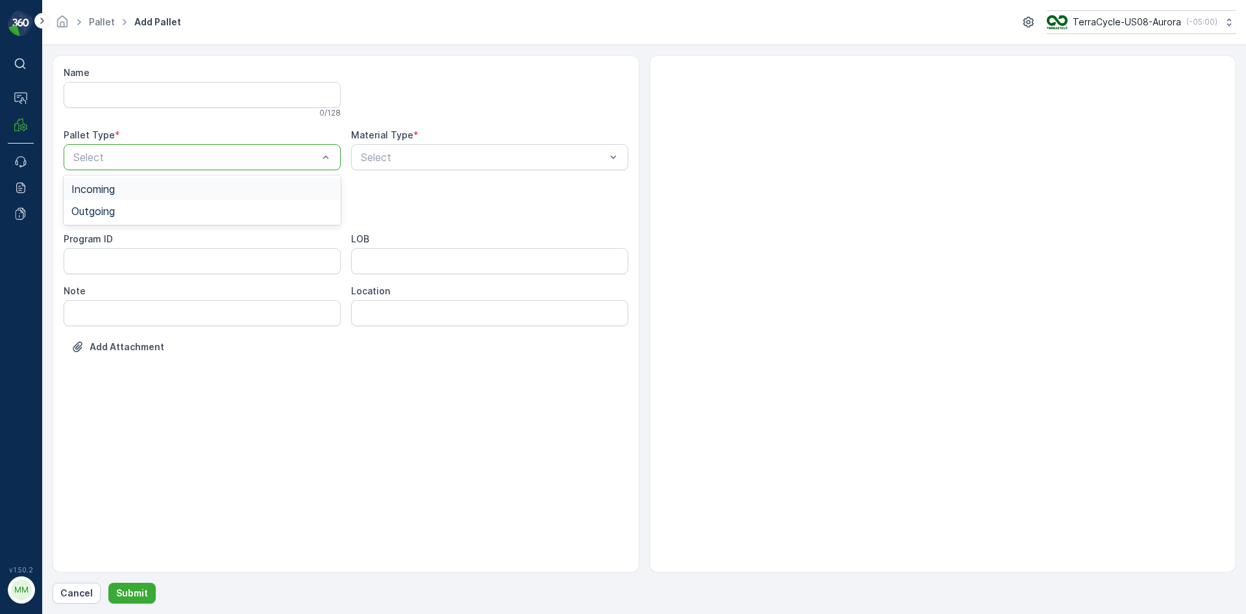
click at [312, 165] on div "Select" at bounding box center [202, 157] width 277 height 26
click at [286, 212] on div "Outgoing" at bounding box center [202, 211] width 262 height 12
click at [265, 236] on div "Gaylord" at bounding box center [202, 241] width 262 height 12
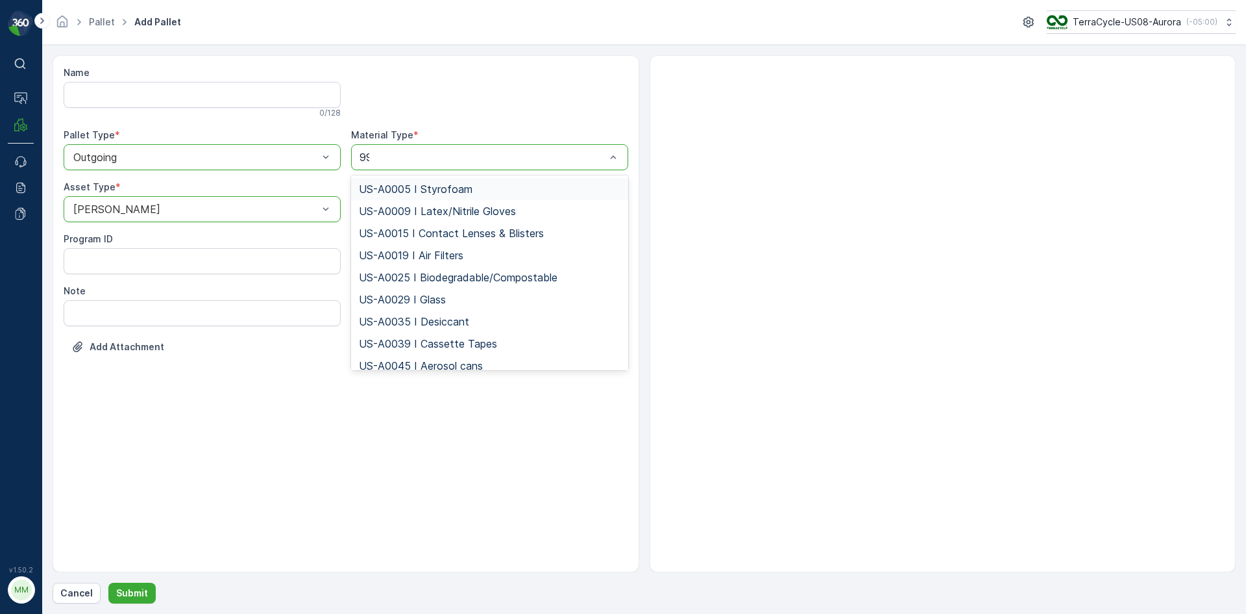
type input "999"
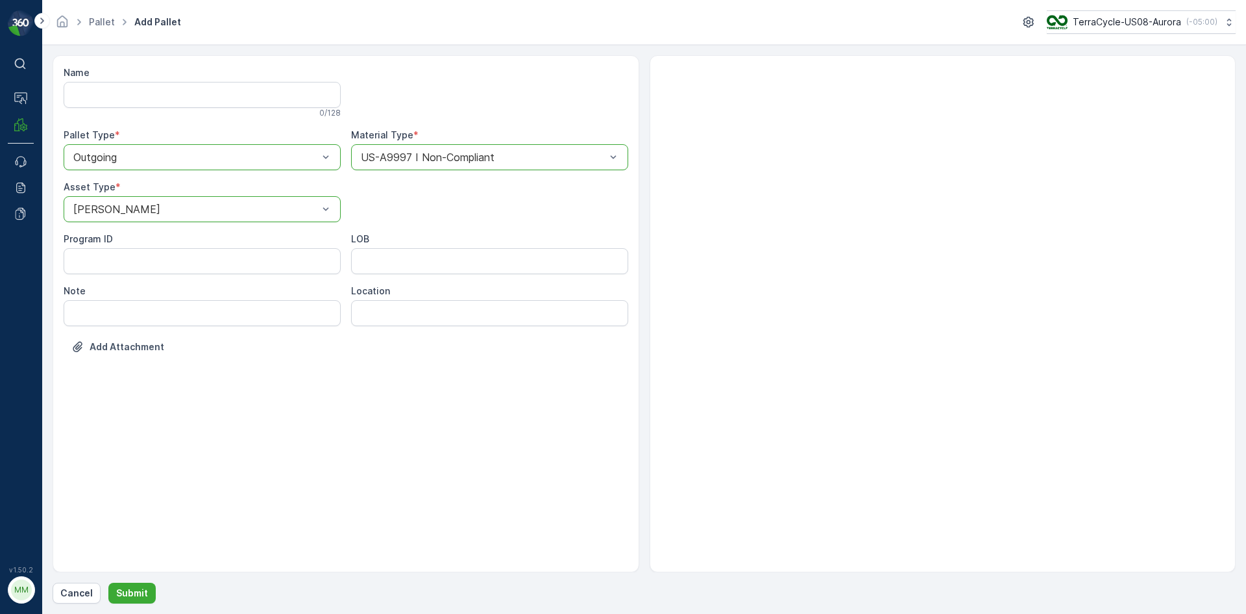
click at [127, 612] on form "Name 0 / 128 Pallet Type * option Outgoing, selected. Outgoing Material Type * …" at bounding box center [644, 329] width 1204 height 569
click at [112, 582] on button "Submit" at bounding box center [131, 592] width 47 height 21
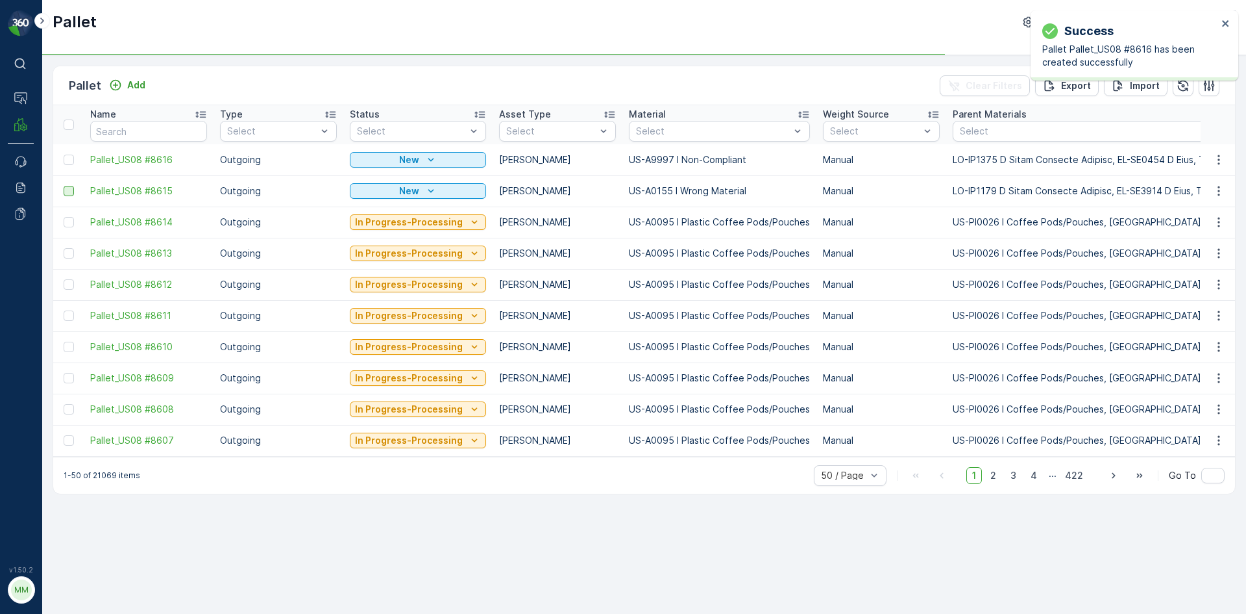
click at [73, 192] on div at bounding box center [69, 191] width 10 height 10
click at [64, 186] on input "checkbox" at bounding box center [64, 186] width 0 height 0
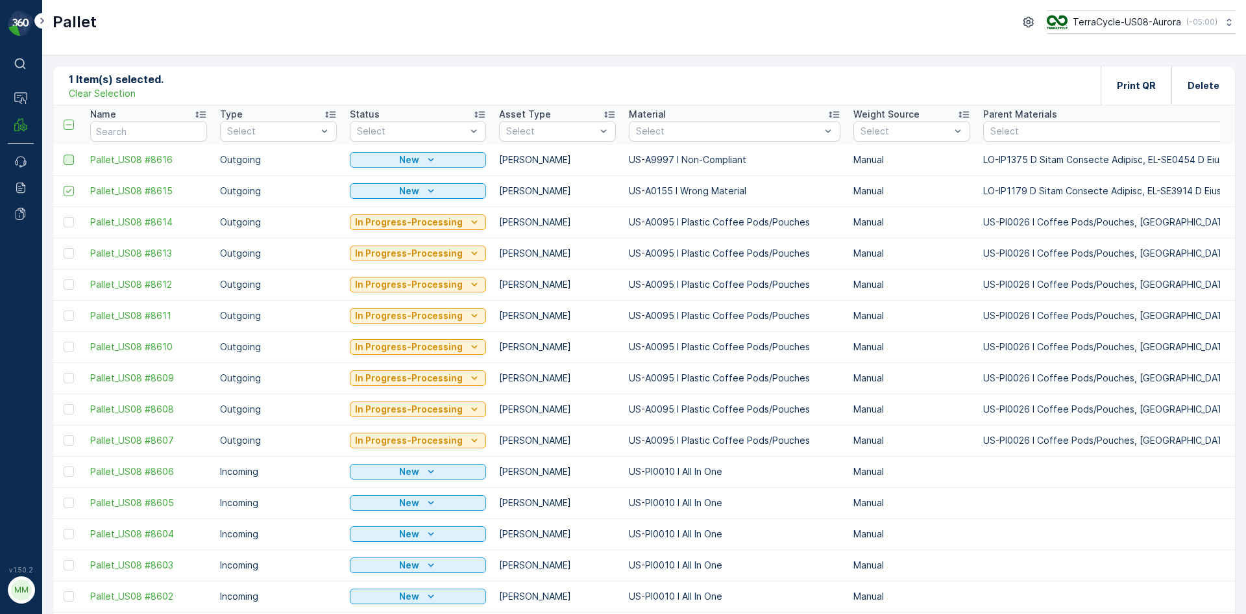
click at [69, 159] on div at bounding box center [69, 160] width 10 height 10
click at [64, 155] on input "checkbox" at bounding box center [64, 155] width 0 height 0
click at [1169, 91] on div "Print QR" at bounding box center [1136, 85] width 71 height 38
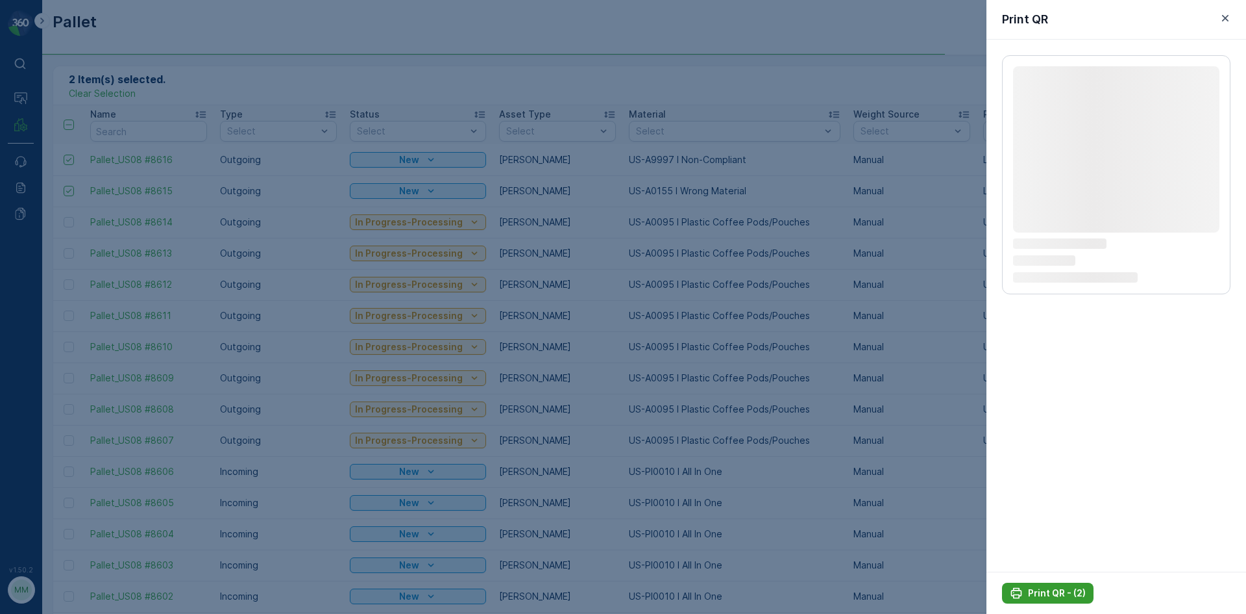
click at [1045, 590] on p "Print QR - (2)" at bounding box center [1057, 592] width 58 height 13
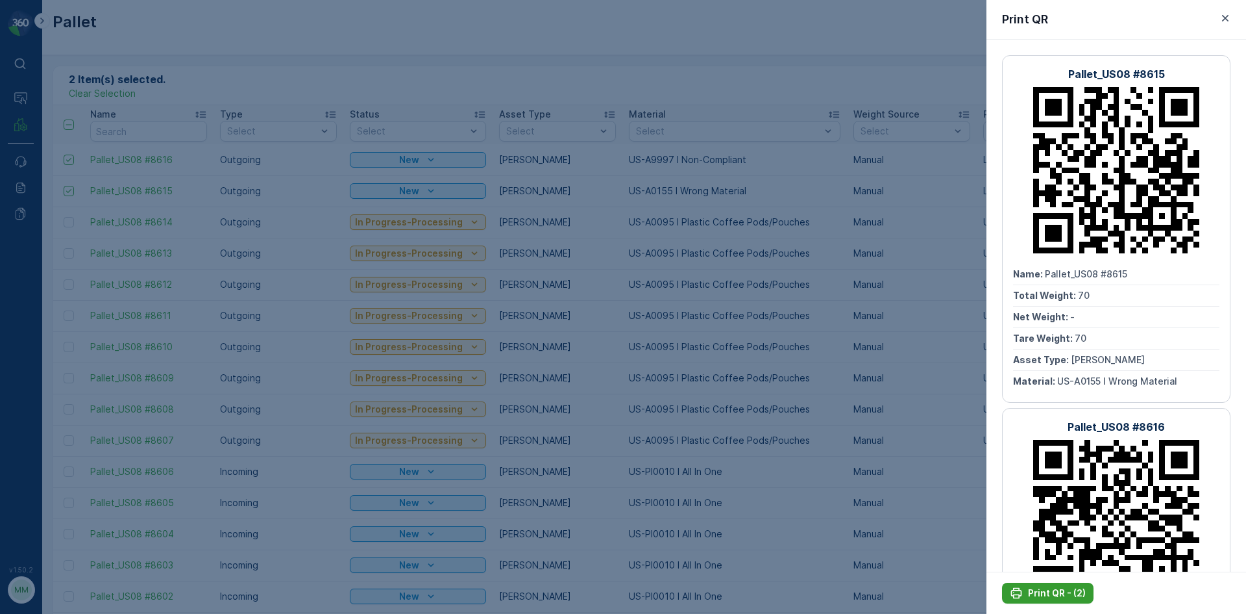
click at [1045, 590] on p "Print QR - (2)" at bounding box center [1057, 592] width 58 height 13
click at [886, 433] on div at bounding box center [623, 307] width 1246 height 614
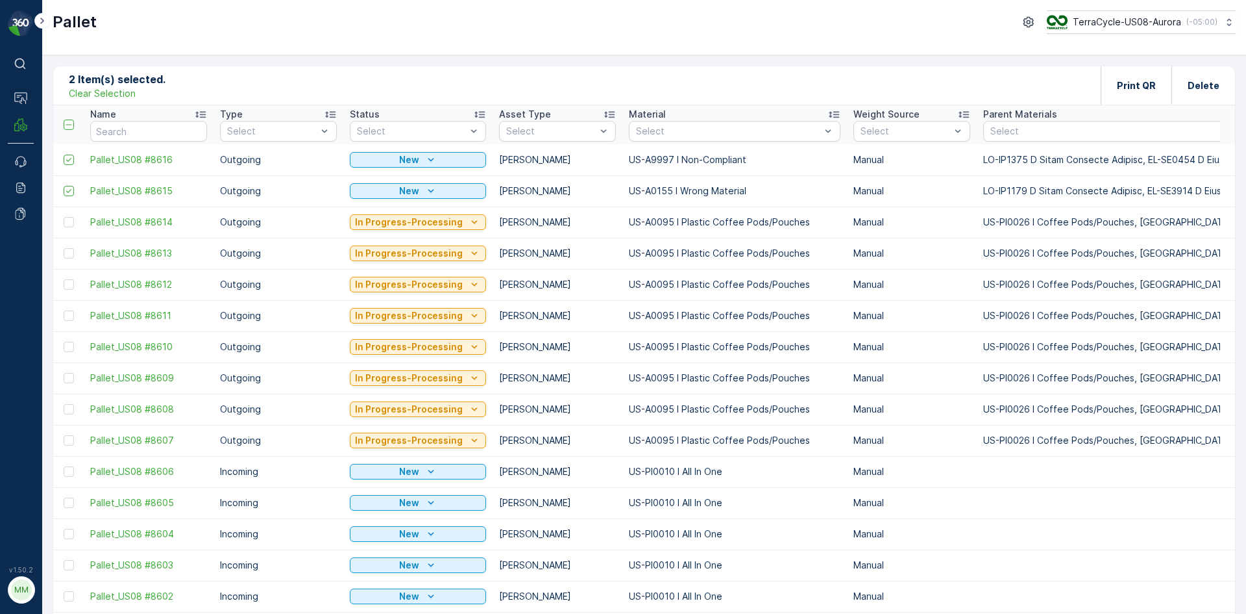
click at [124, 90] on p "Clear Selection" at bounding box center [102, 93] width 67 height 13
click at [216, 73] on div "Pallet Add Clear Filters Export Import" at bounding box center [644, 85] width 1182 height 39
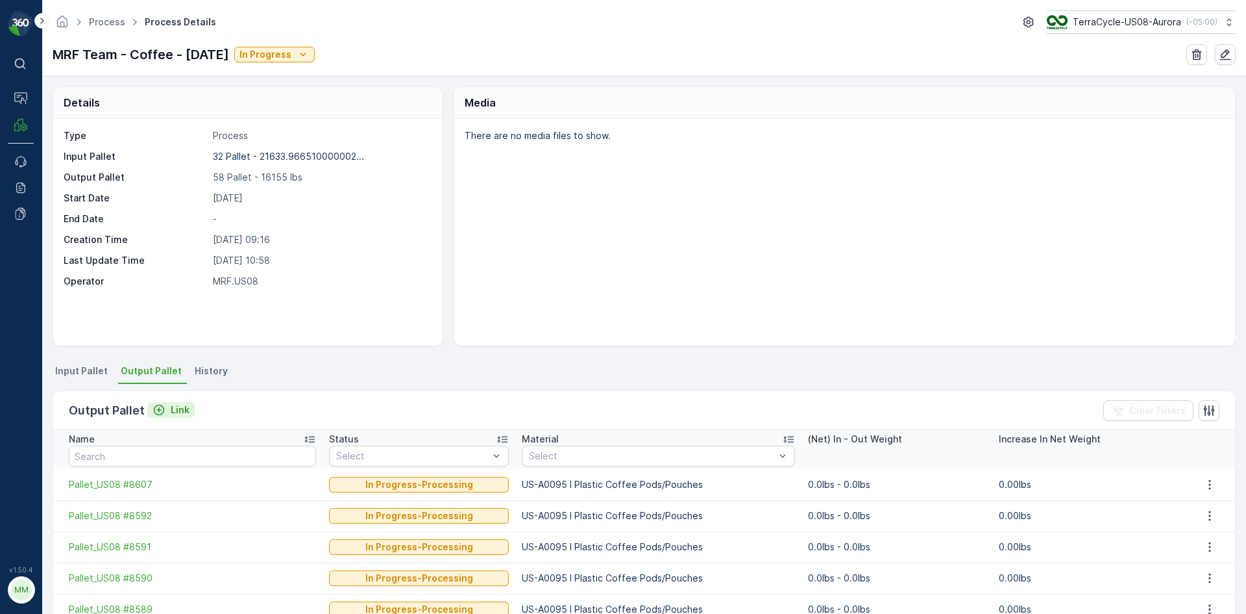
click at [183, 412] on p "Link" at bounding box center [180, 409] width 19 height 13
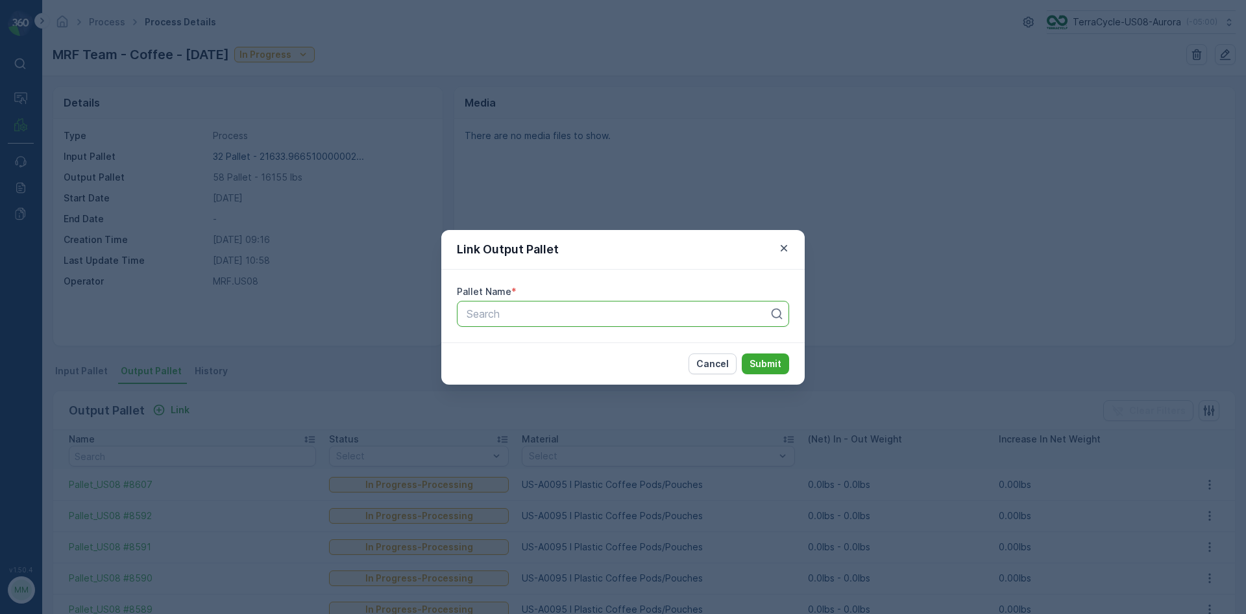
click at [508, 314] on div at bounding box center [617, 314] width 305 height 12
type input "8608"
click at [742, 353] on button "Submit" at bounding box center [765, 363] width 47 height 21
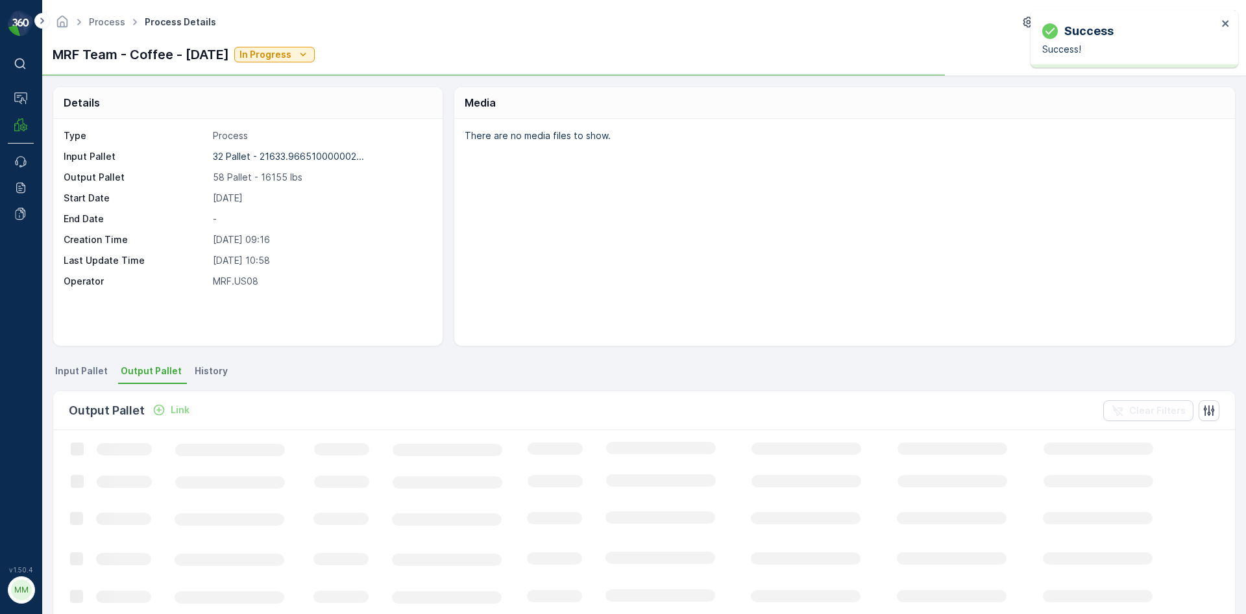
click at [180, 405] on p "Link" at bounding box center [180, 409] width 19 height 13
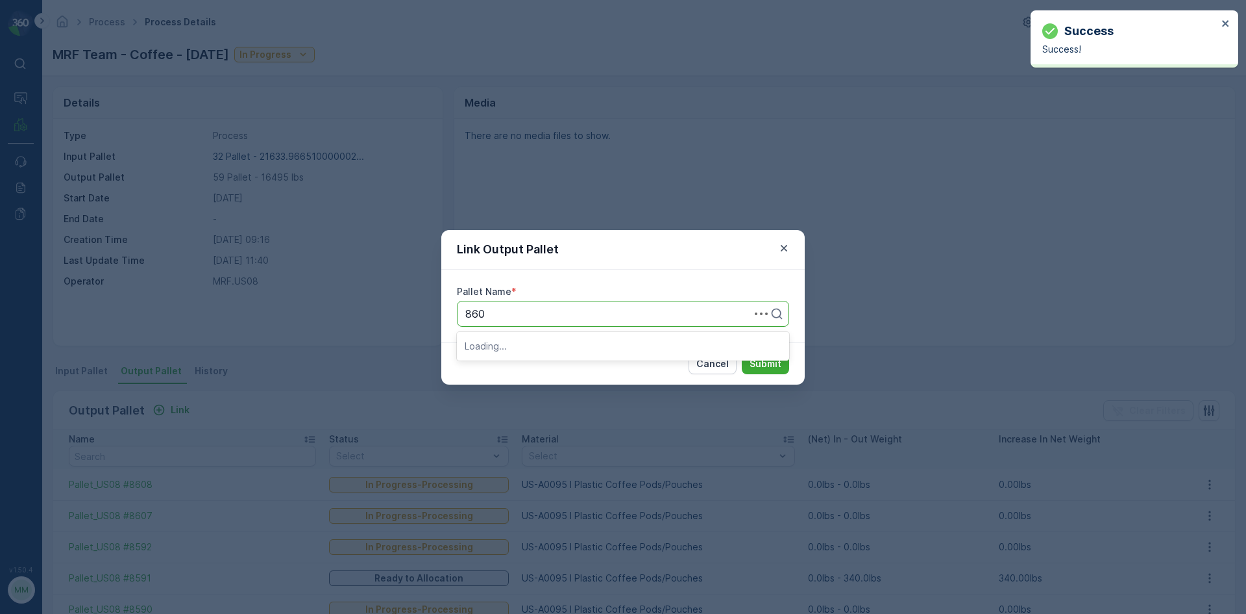
type input "8609"
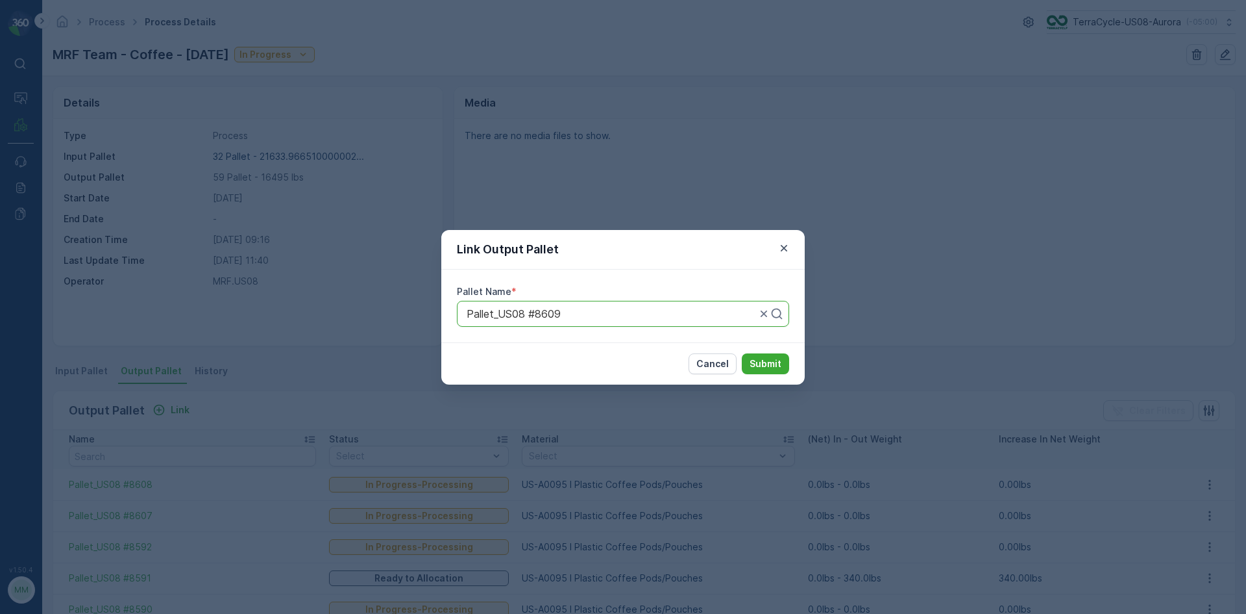
click at [742, 353] on button "Submit" at bounding box center [765, 363] width 47 height 21
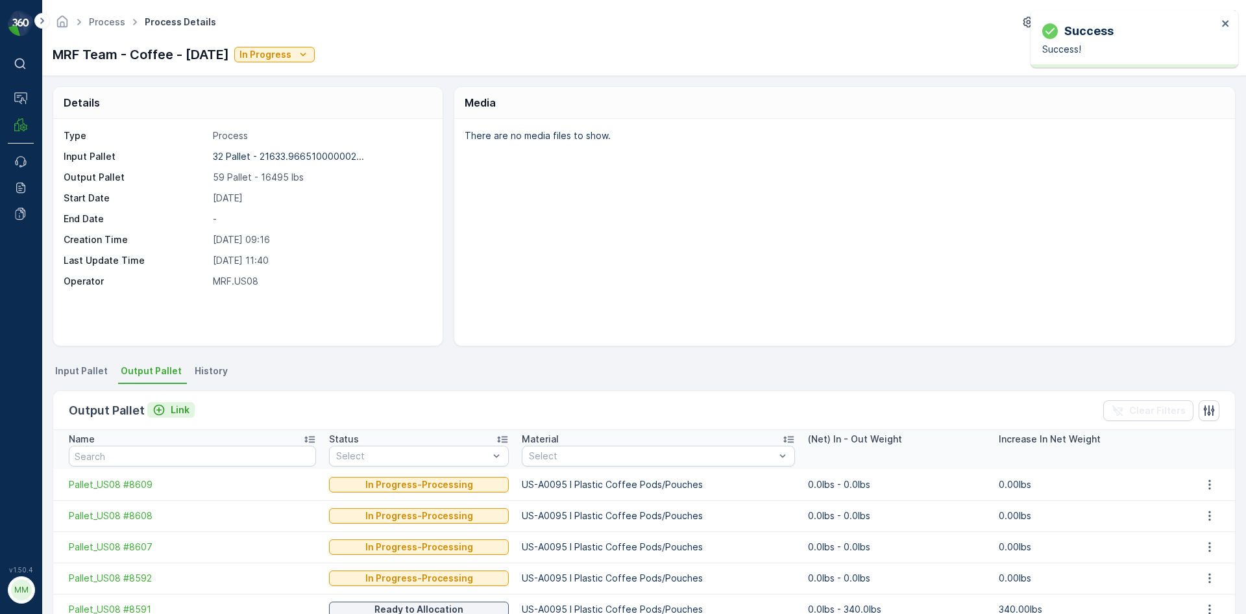
click at [182, 412] on p "Link" at bounding box center [180, 409] width 19 height 13
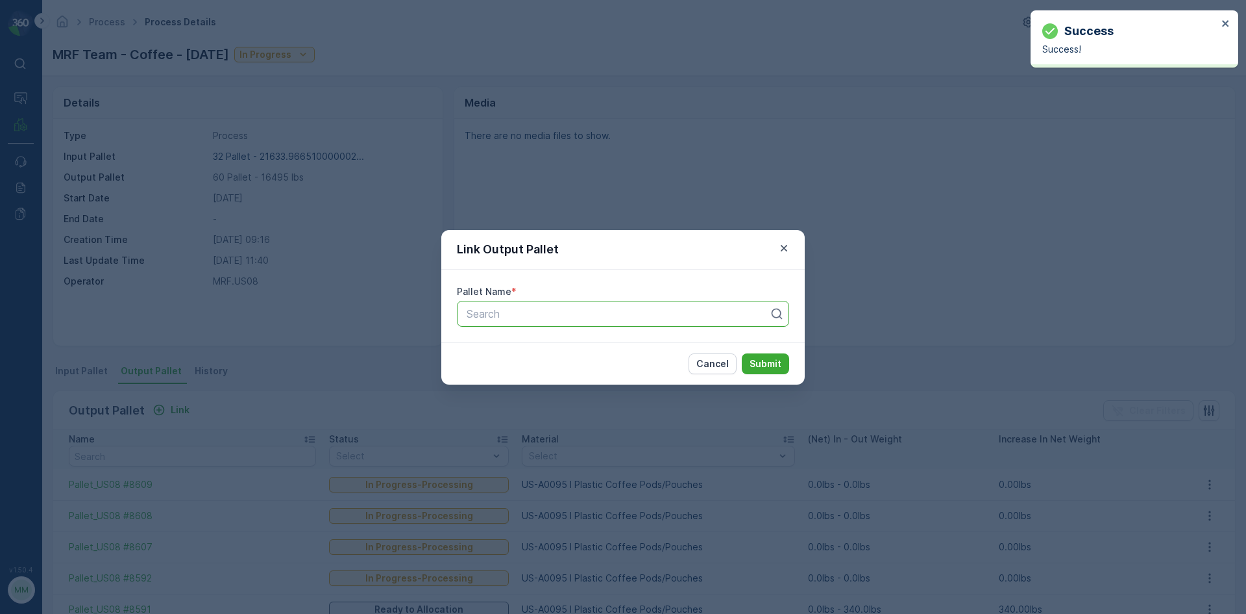
click at [534, 316] on div at bounding box center [617, 314] width 305 height 12
type input "8610"
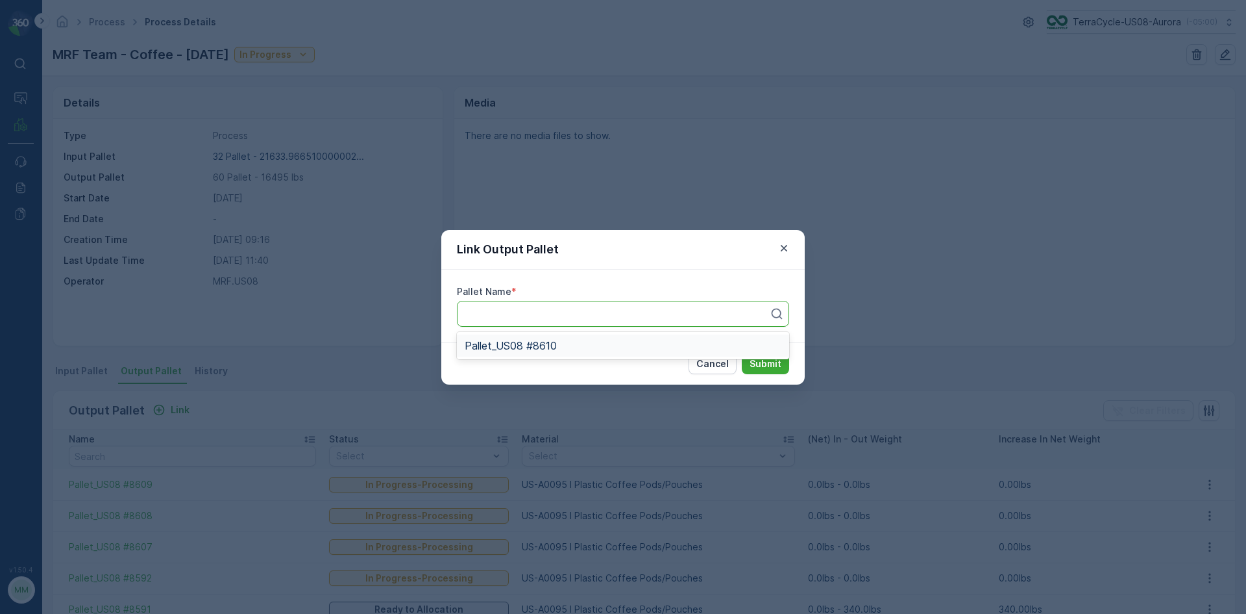
click at [742, 353] on button "Submit" at bounding box center [765, 363] width 47 height 21
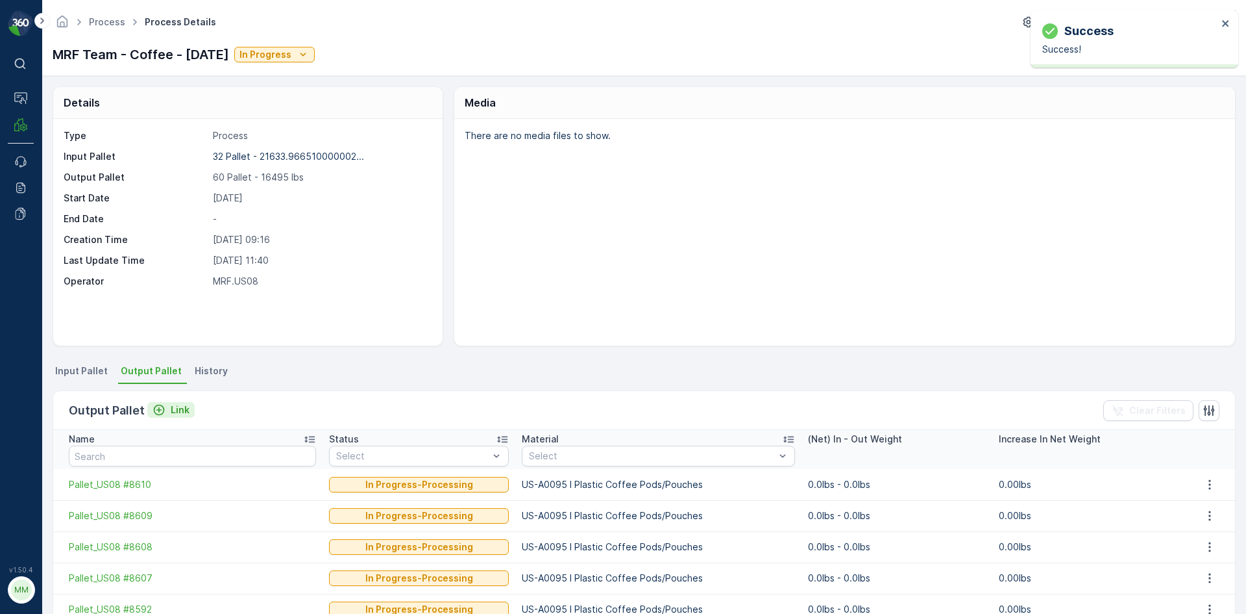
click at [177, 409] on p "Link" at bounding box center [180, 409] width 19 height 13
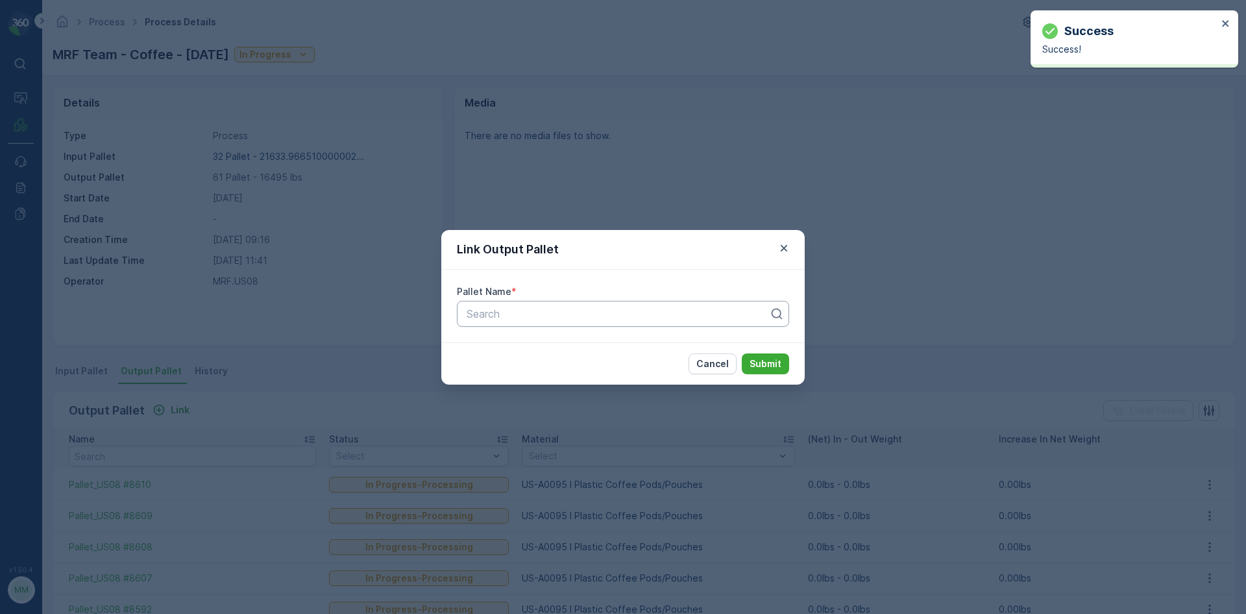
click at [502, 317] on div at bounding box center [617, 314] width 305 height 12
type input "8611"
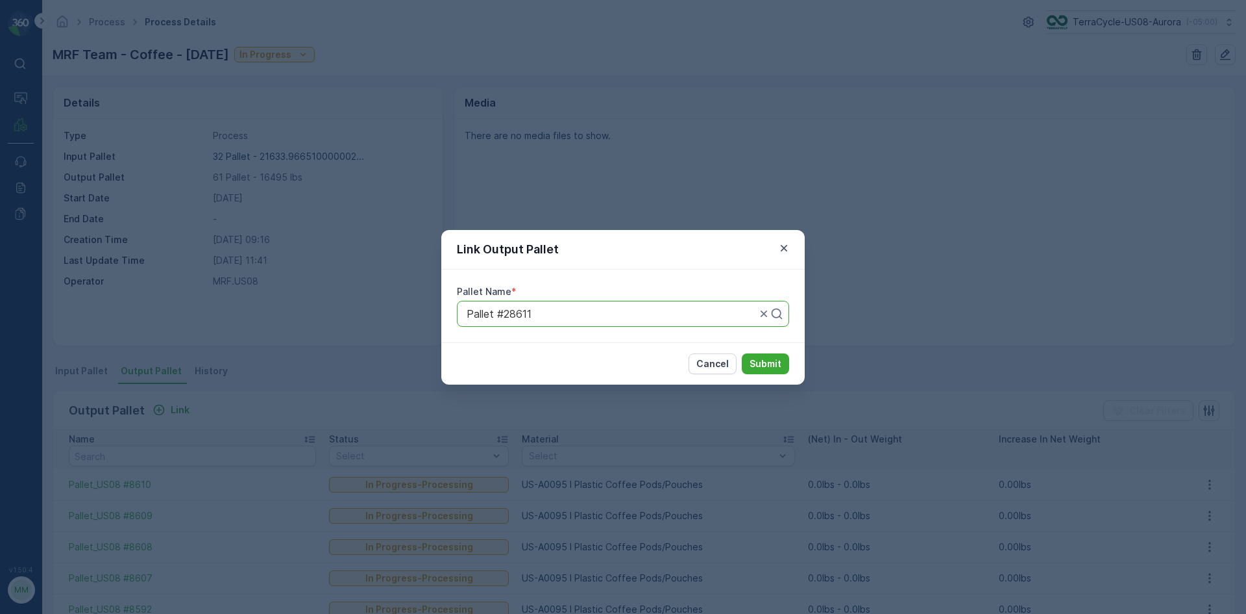
click at [504, 315] on div at bounding box center [611, 314] width 292 height 12
type input "8611"
click at [543, 363] on span "Pallet_US08 #8611" at bounding box center [510, 357] width 90 height 12
click at [766, 366] on p "Submit" at bounding box center [766, 363] width 32 height 13
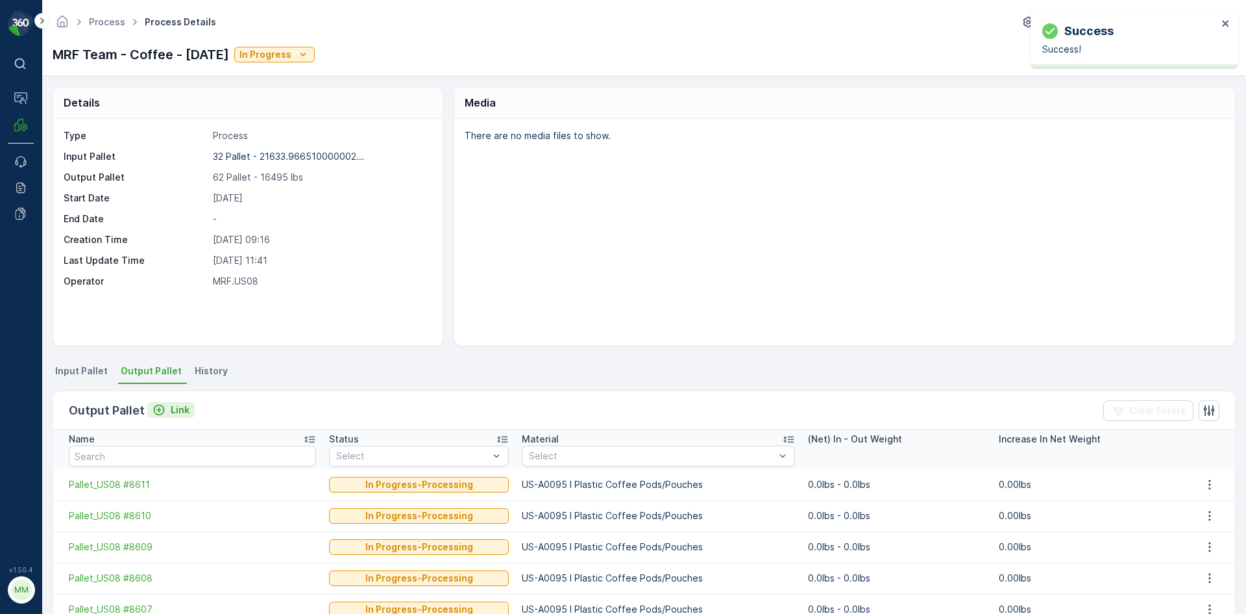
click at [179, 410] on p "Link" at bounding box center [180, 409] width 19 height 13
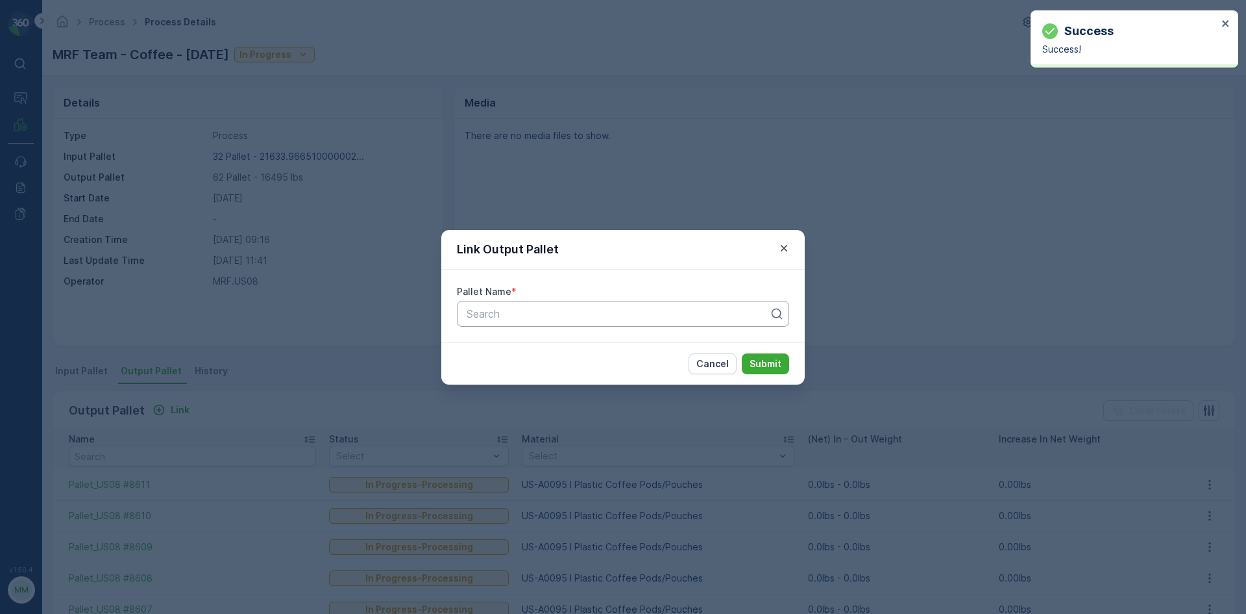
click at [525, 314] on div at bounding box center [617, 314] width 305 height 12
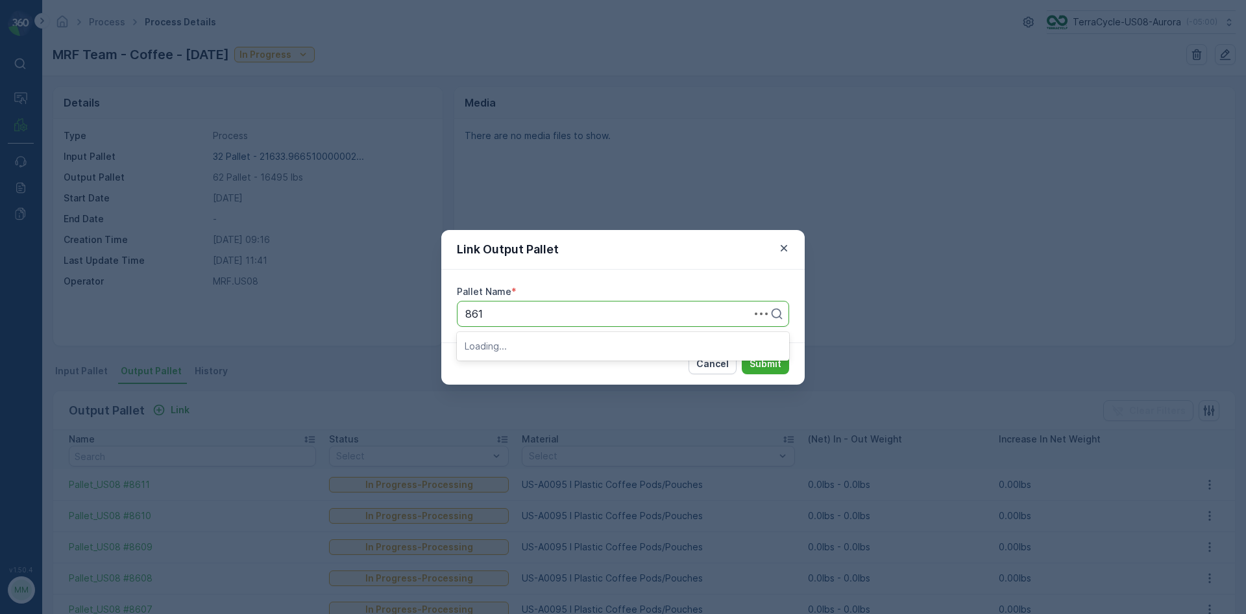
type input "8612"
click at [742, 353] on button "Submit" at bounding box center [765, 363] width 47 height 21
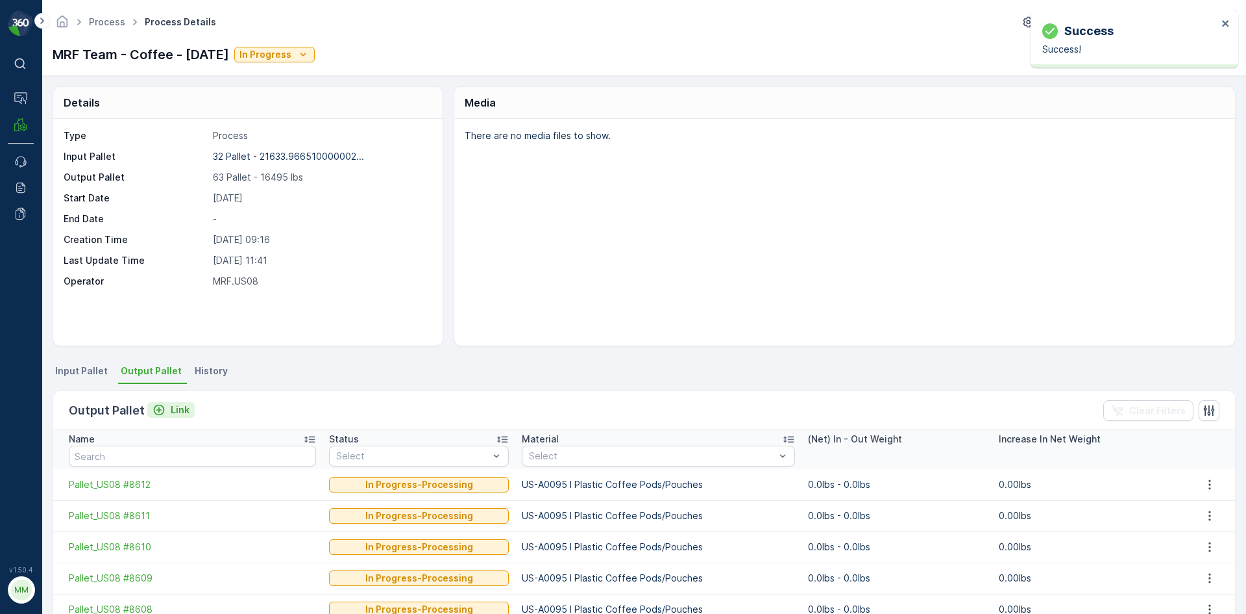
click at [185, 408] on button "Link" at bounding box center [170, 410] width 47 height 16
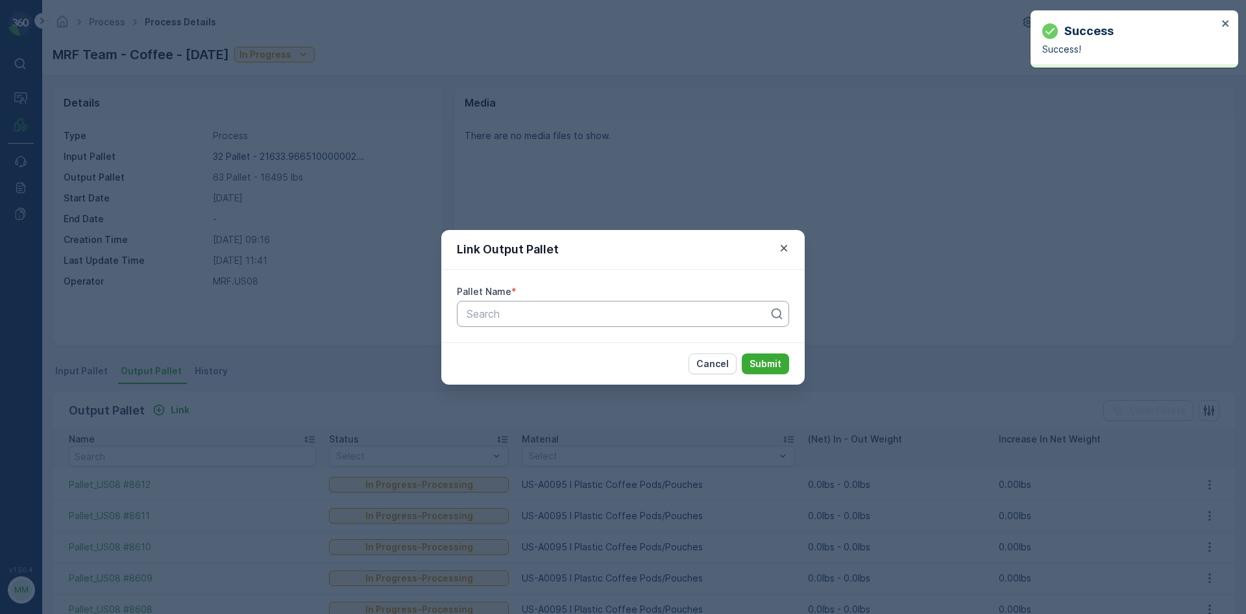
click at [545, 322] on div "Search" at bounding box center [623, 314] width 332 height 26
type input "8613"
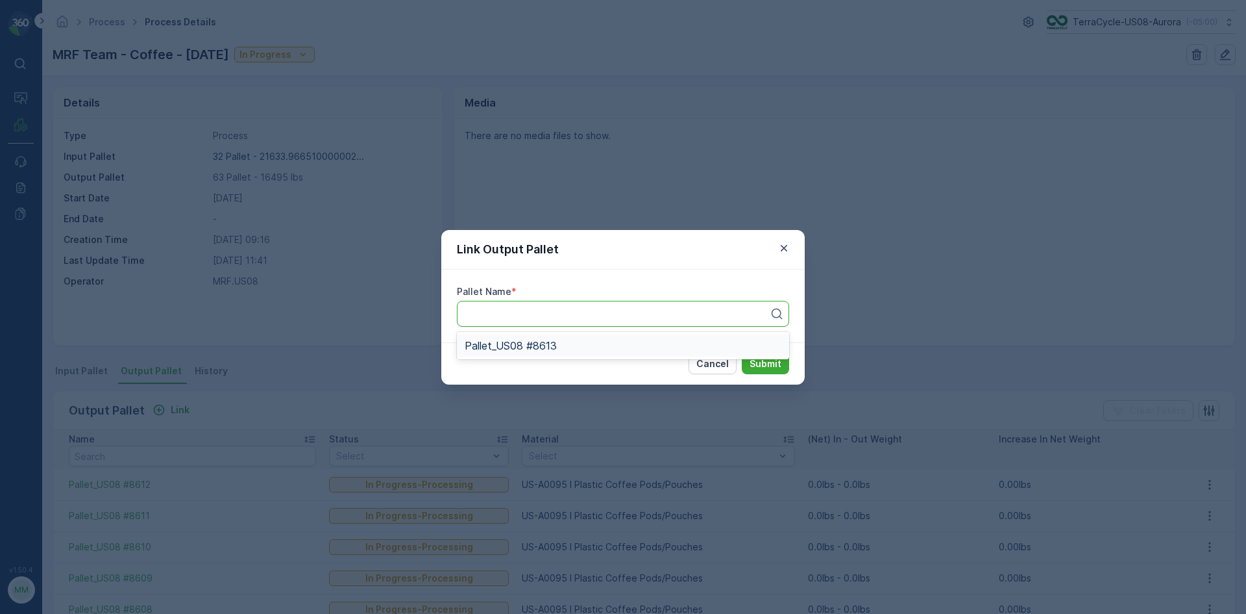
click at [742, 353] on button "Submit" at bounding box center [765, 363] width 47 height 21
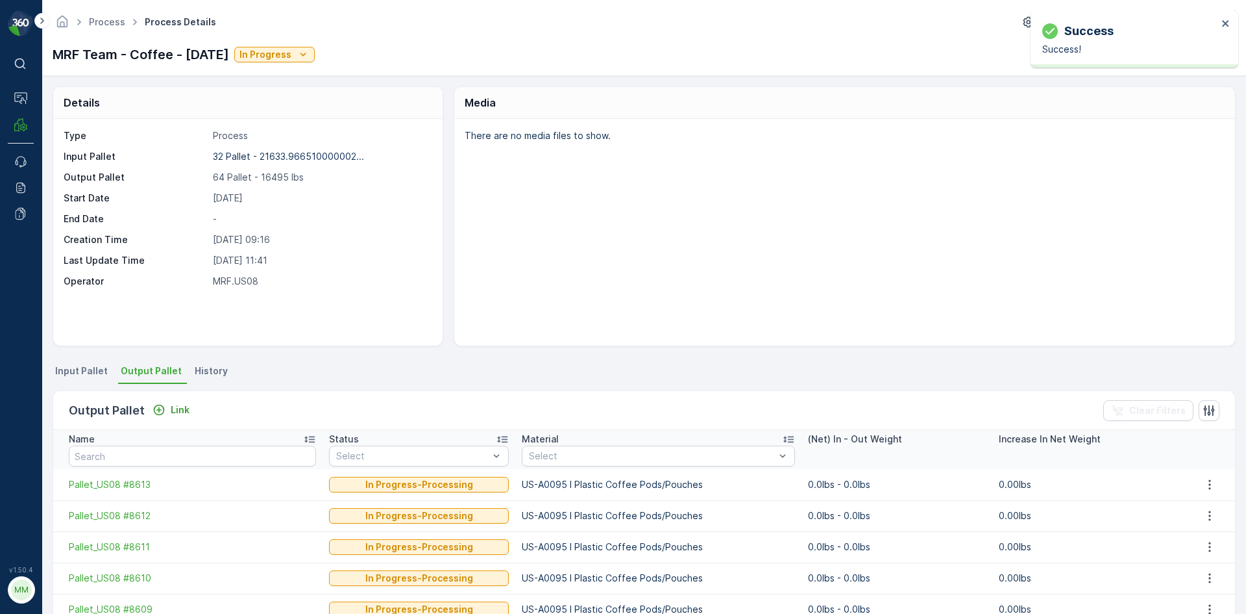
click at [167, 417] on div "Link" at bounding box center [170, 410] width 47 height 16
click at [174, 412] on p "Link" at bounding box center [180, 409] width 19 height 13
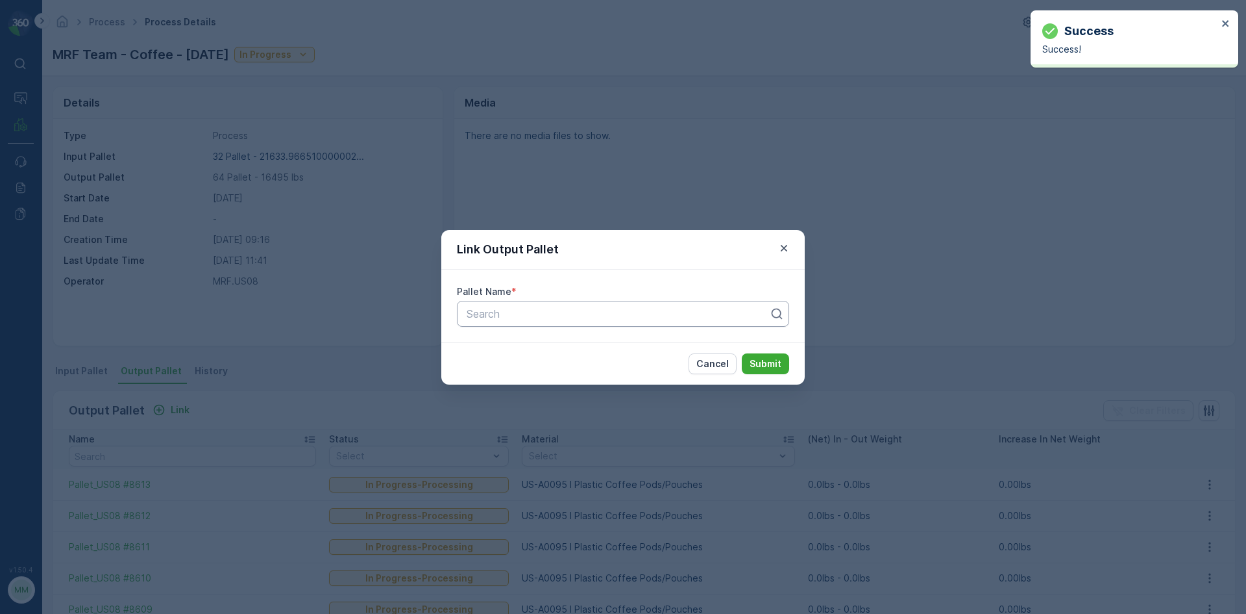
click at [550, 314] on div at bounding box center [617, 314] width 305 height 12
type input "8614"
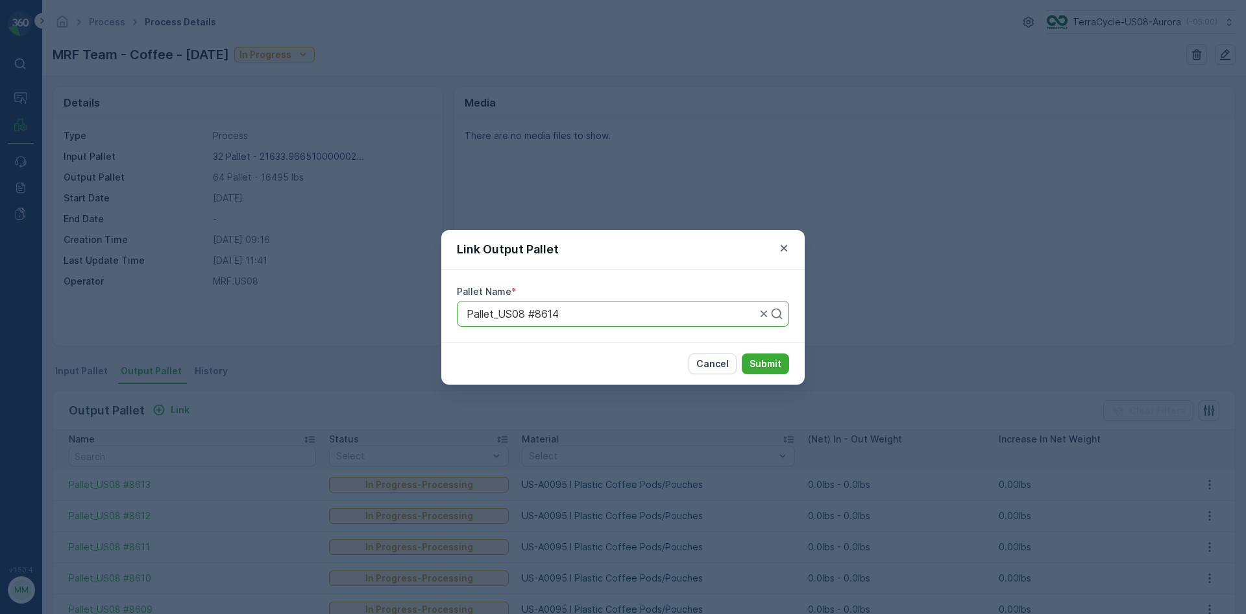
click at [742, 353] on button "Submit" at bounding box center [765, 363] width 47 height 21
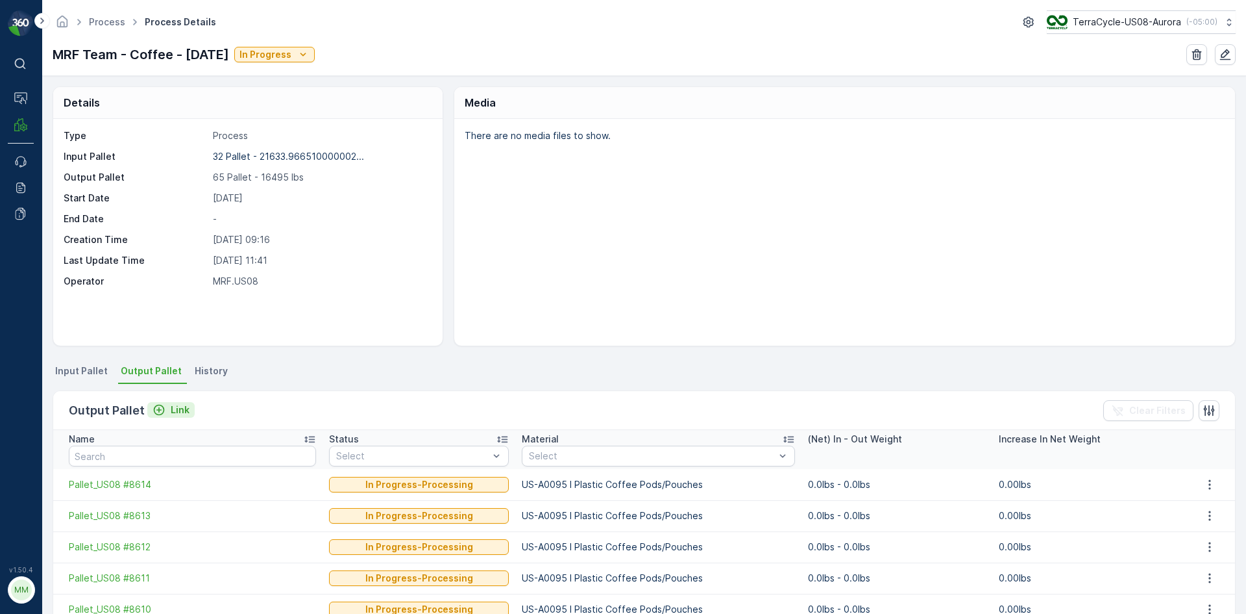
click at [190, 415] on button "Link" at bounding box center [170, 410] width 47 height 16
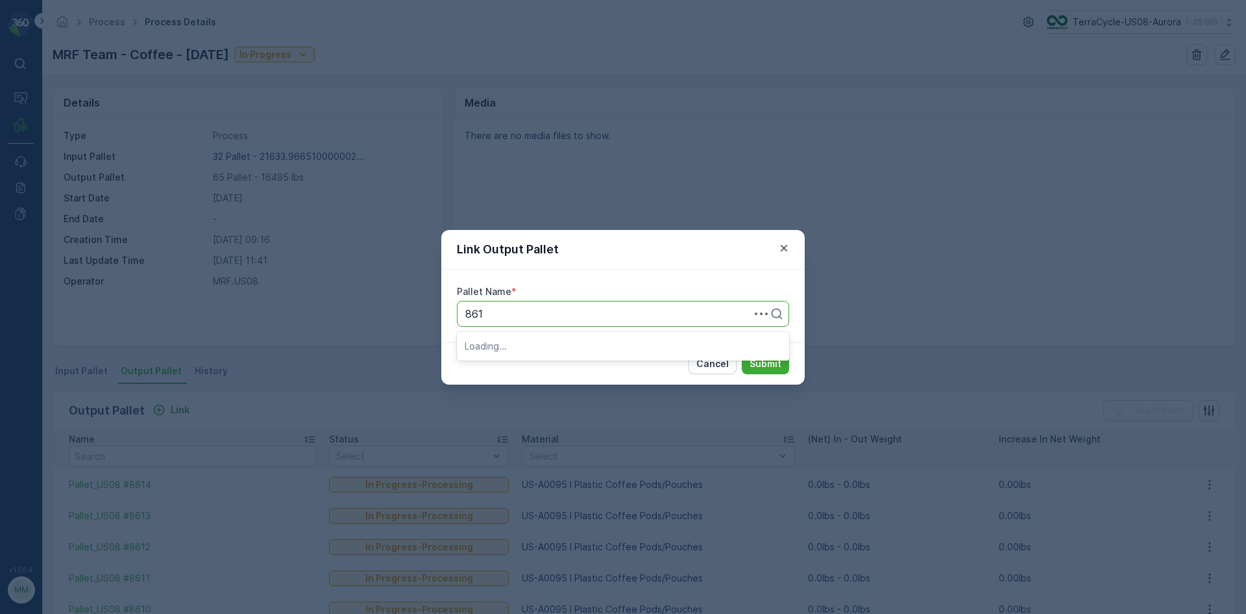
type input "8615"
click at [742, 353] on button "Submit" at bounding box center [765, 363] width 47 height 21
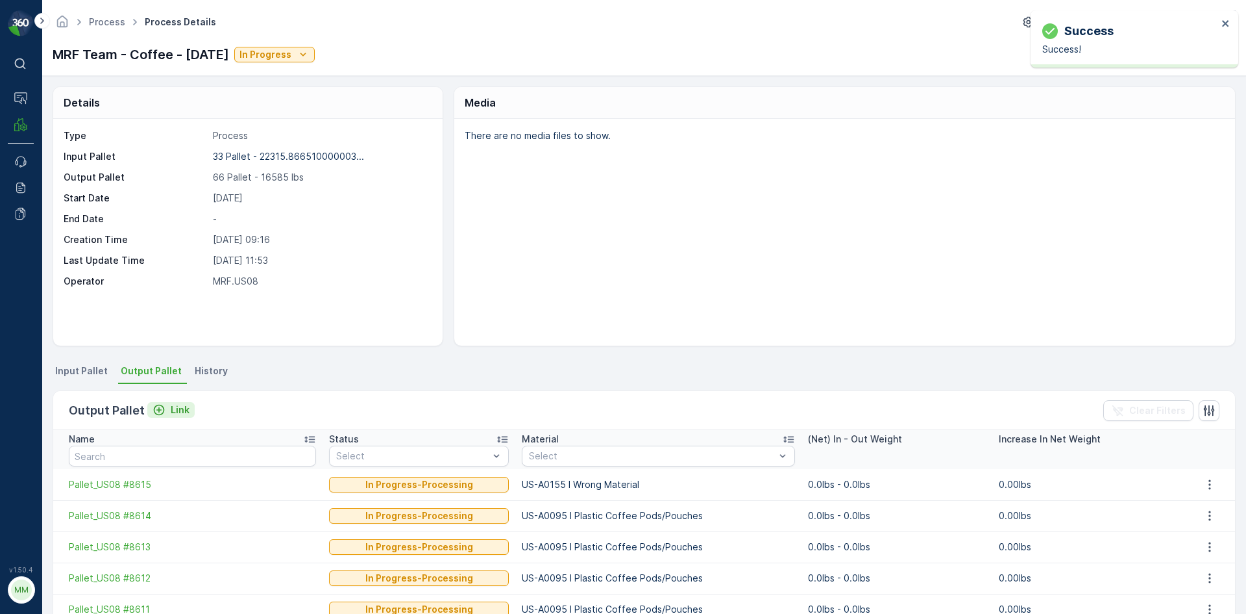
click at [174, 410] on p "Link" at bounding box center [180, 409] width 19 height 13
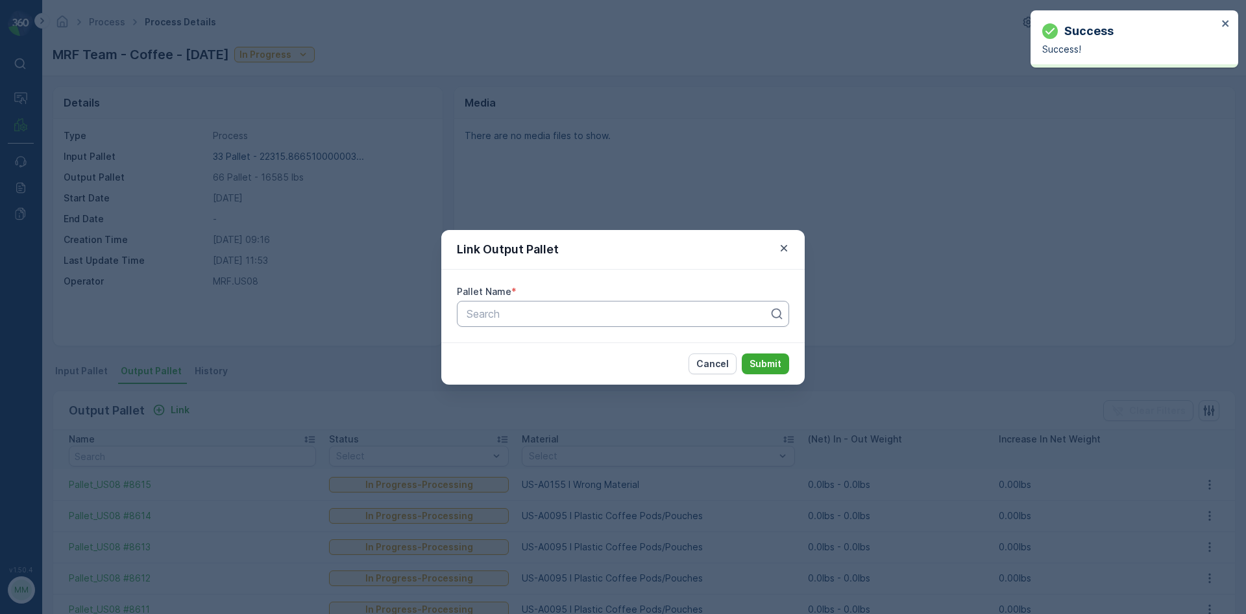
click at [530, 321] on div "Search" at bounding box center [623, 314] width 332 height 26
type input "8616"
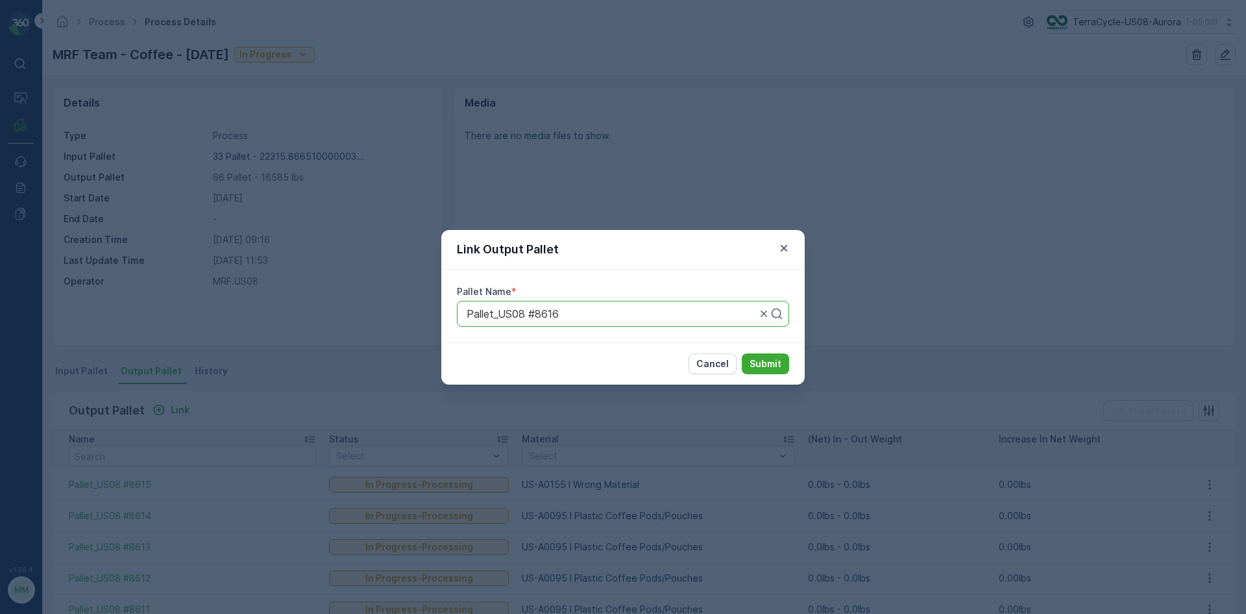
click at [742, 353] on button "Submit" at bounding box center [765, 363] width 47 height 21
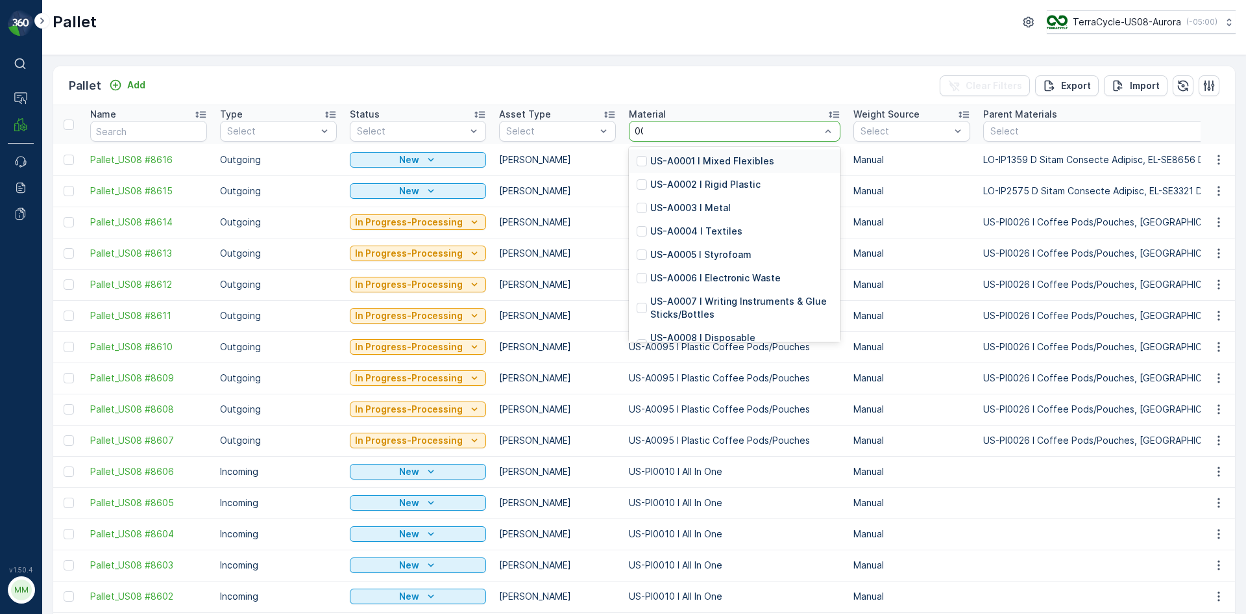
type input "0026"
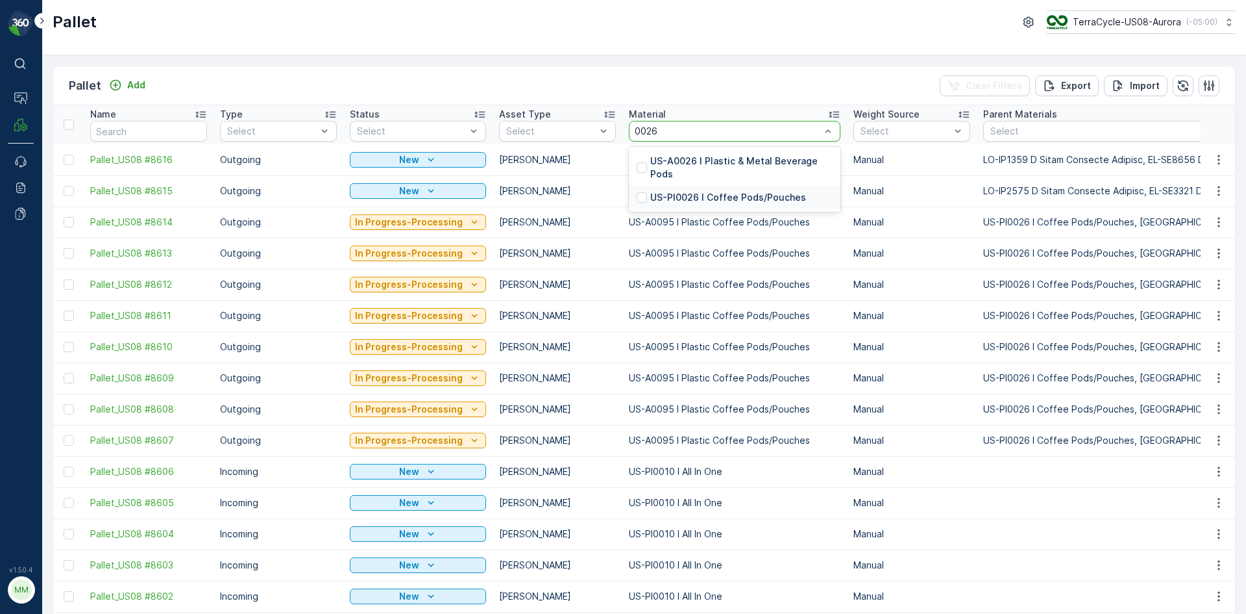
click at [778, 193] on p "US-PI0026 I Coffee Pods/Pouches" at bounding box center [729, 197] width 156 height 13
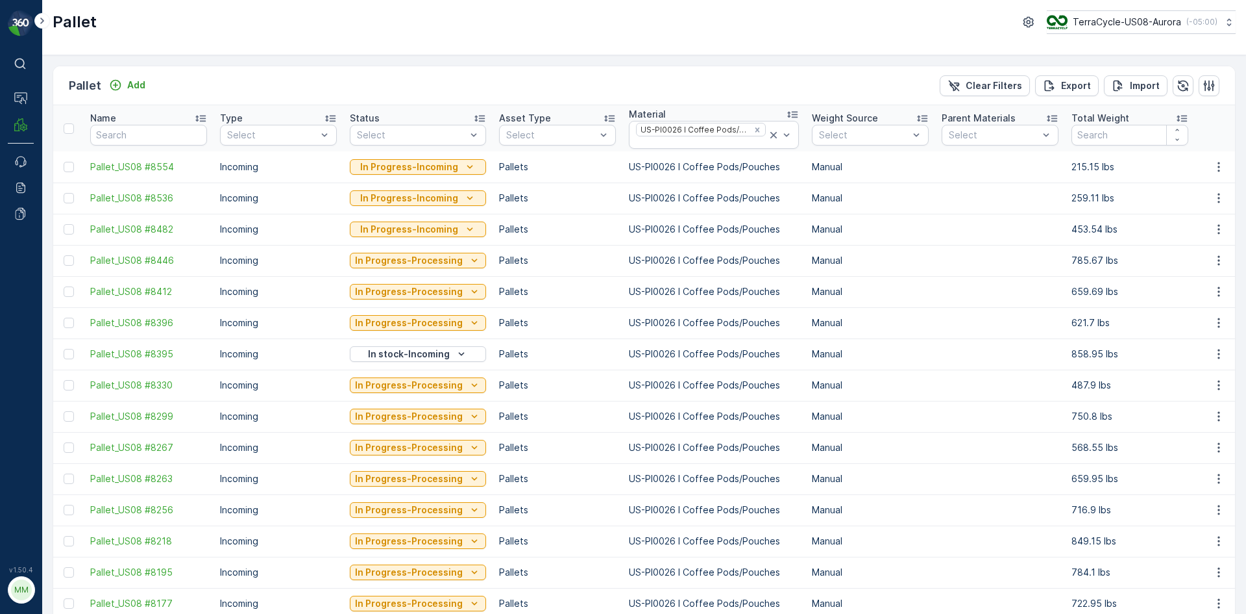
click at [477, 119] on icon at bounding box center [479, 118] width 13 height 13
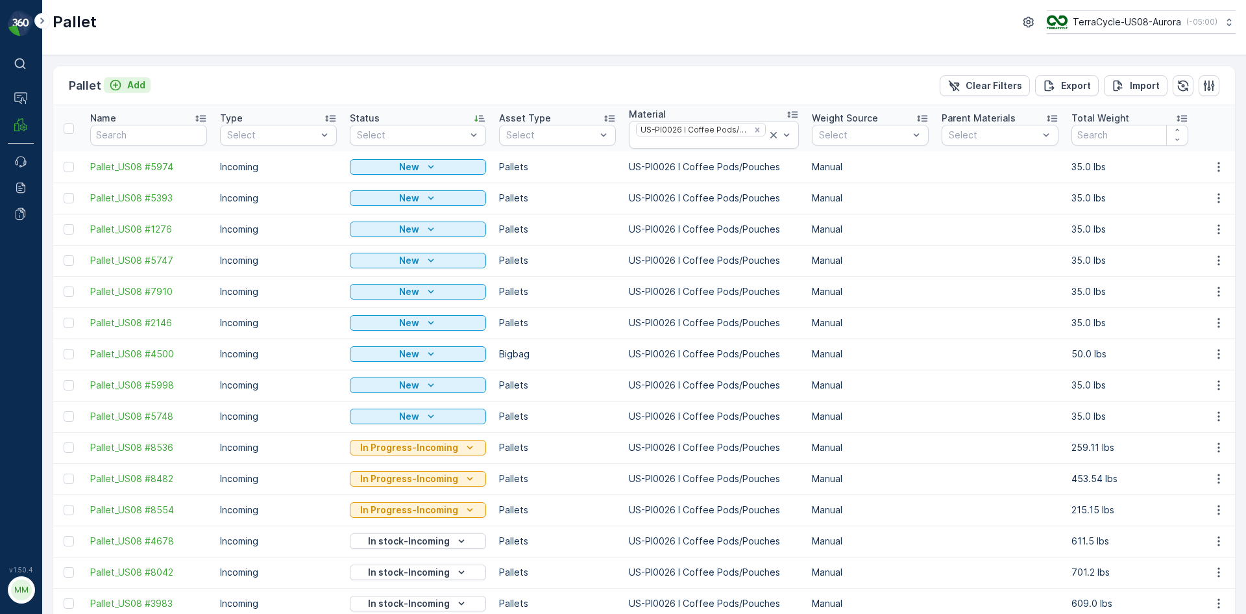
click at [143, 85] on p "Add" at bounding box center [136, 85] width 18 height 13
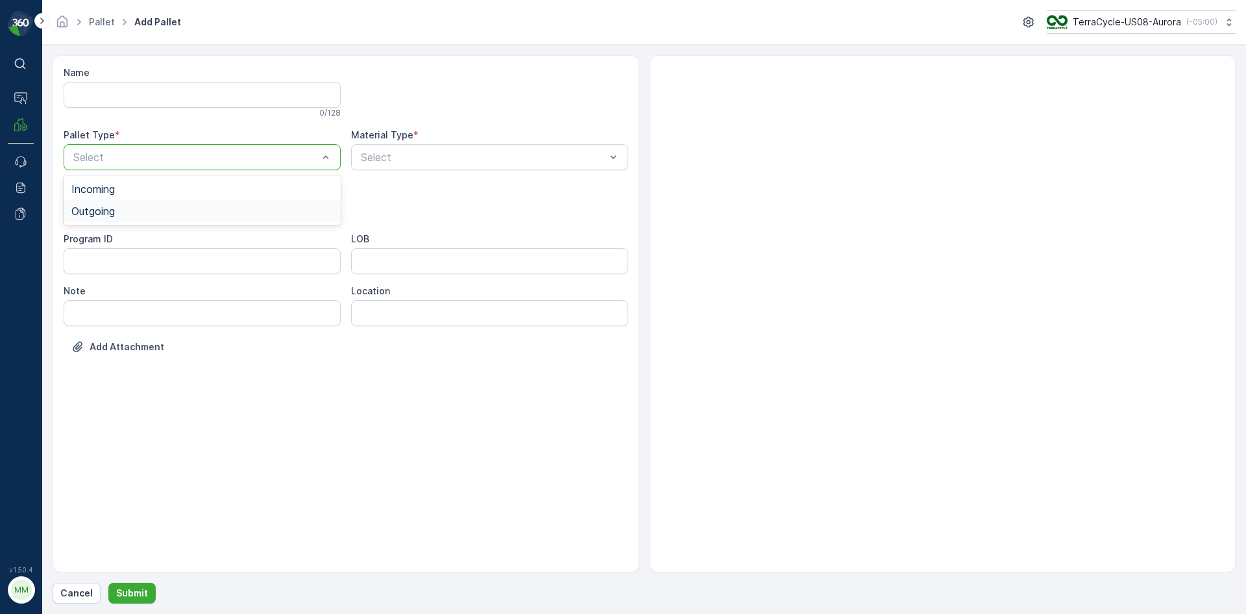
click at [143, 210] on div "Outgoing" at bounding box center [202, 211] width 262 height 12
click at [140, 236] on div "Gaylord" at bounding box center [202, 241] width 262 height 12
type input "0095"
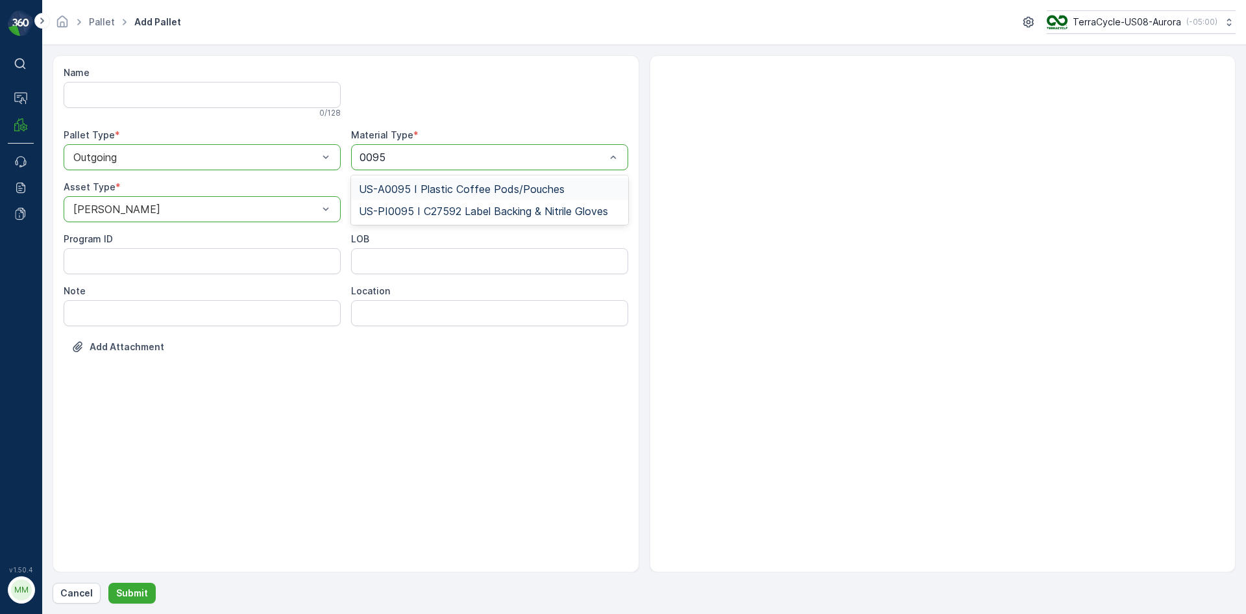
click at [736, 193] on div at bounding box center [943, 313] width 587 height 517
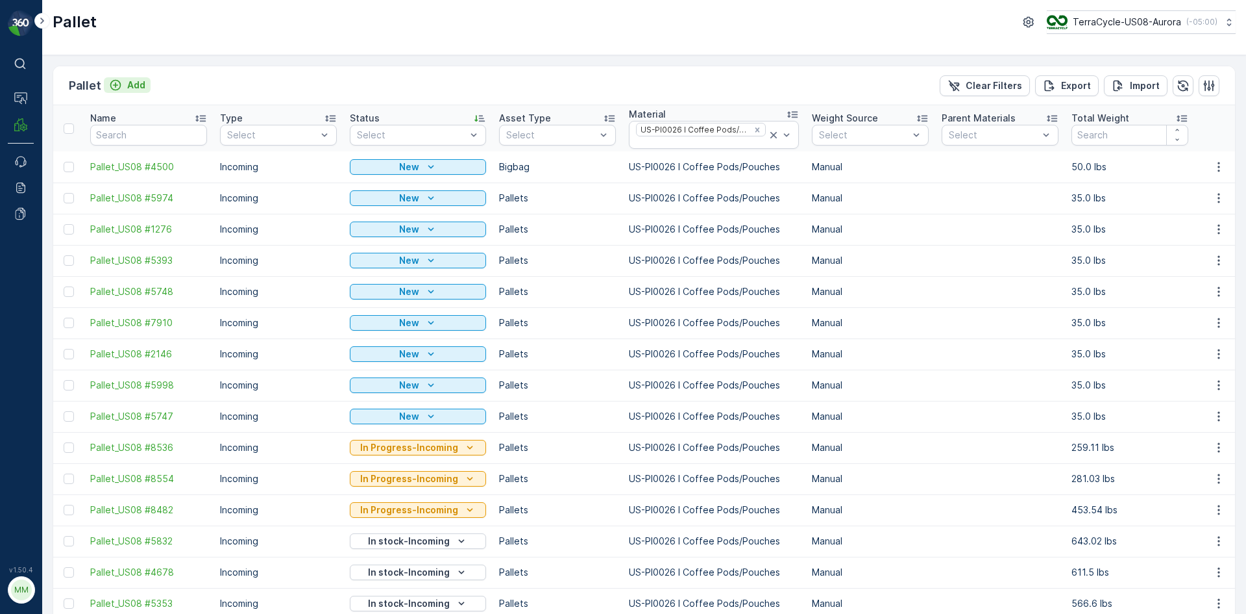
click at [123, 83] on div "Add" at bounding box center [127, 85] width 36 height 13
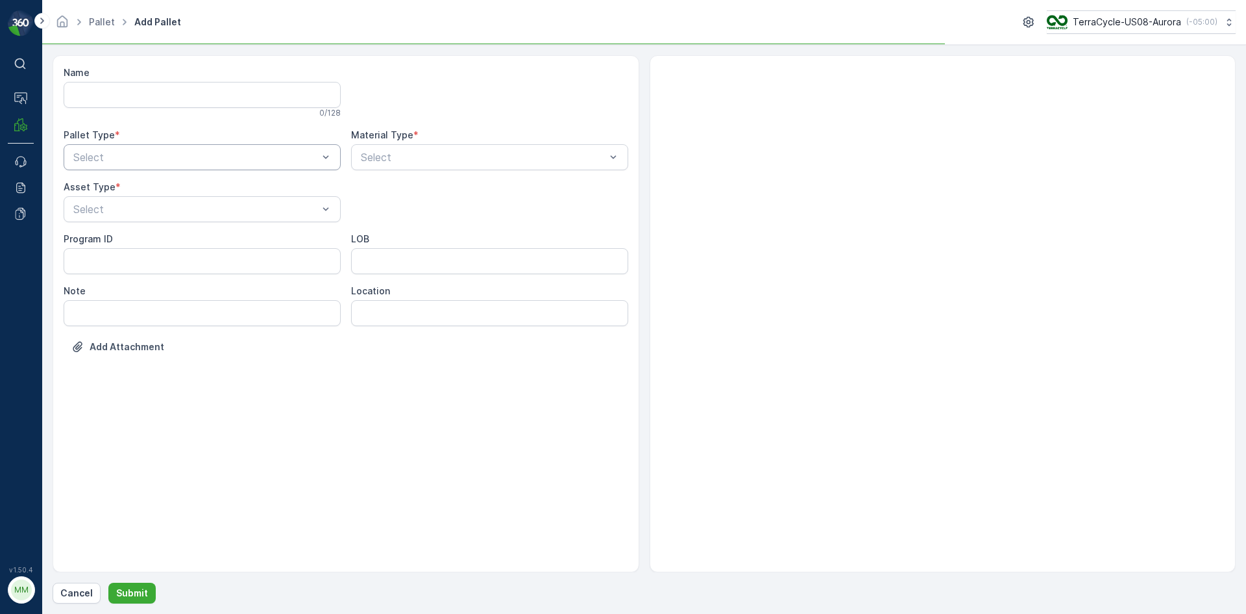
click at [178, 167] on div "Select" at bounding box center [202, 157] width 277 height 26
click at [171, 208] on div "Outgoing" at bounding box center [202, 211] width 262 height 12
drag, startPoint x: 133, startPoint y: 228, endPoint x: 134, endPoint y: 240, distance: 12.4
click at [134, 240] on div "Gaylord Bales Pallets Bigbag Barrel FD Pallet" at bounding box center [202, 296] width 277 height 138
click at [134, 240] on div "Gaylord" at bounding box center [202, 241] width 262 height 12
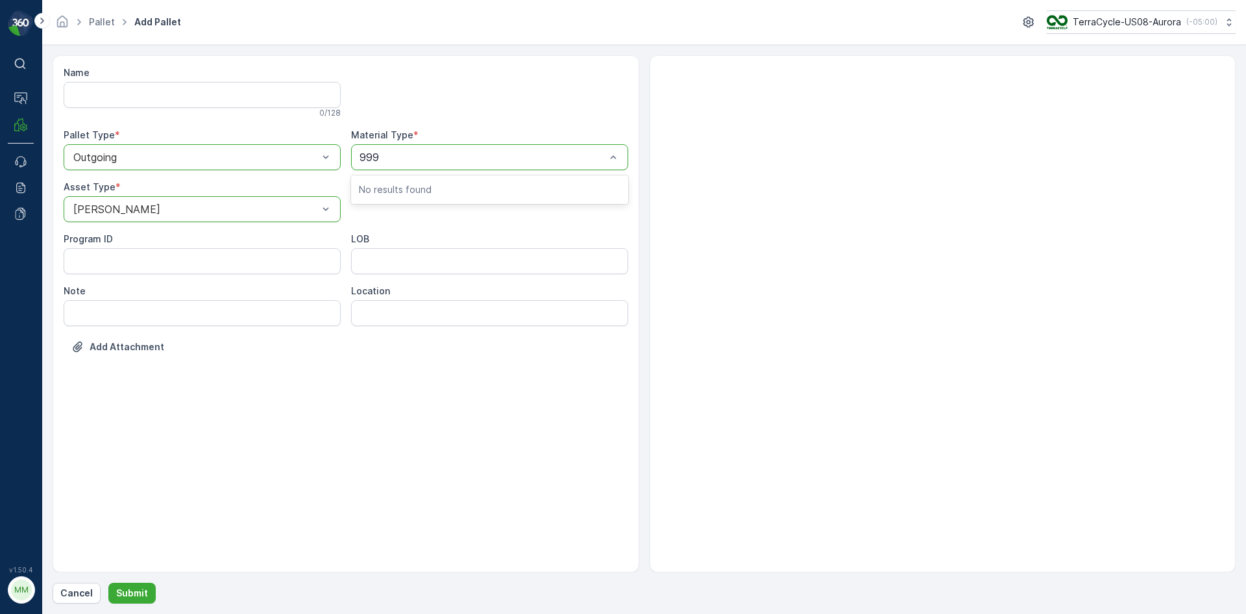
type input "9999"
click at [296, 214] on div at bounding box center [195, 209] width 247 height 12
click at [212, 271] on div "Bales" at bounding box center [202, 263] width 277 height 22
type input "9999"
click at [525, 191] on div "US-A9999 I Cardboard & Paper" at bounding box center [490, 189] width 262 height 12
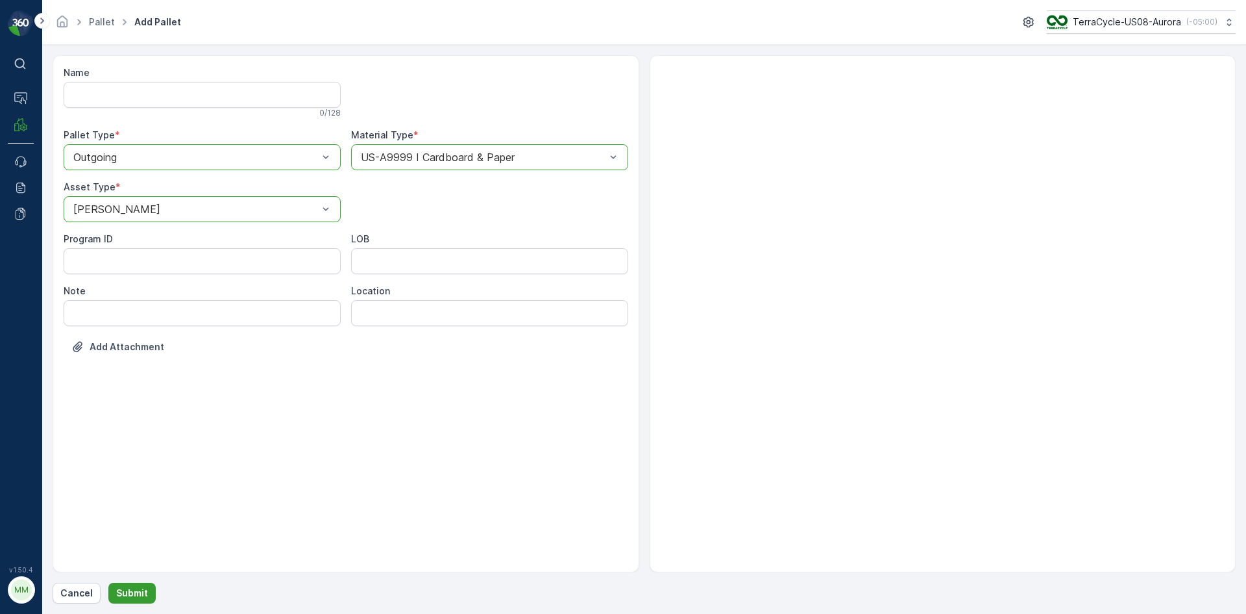
click at [143, 596] on p "Submit" at bounding box center [132, 592] width 32 height 13
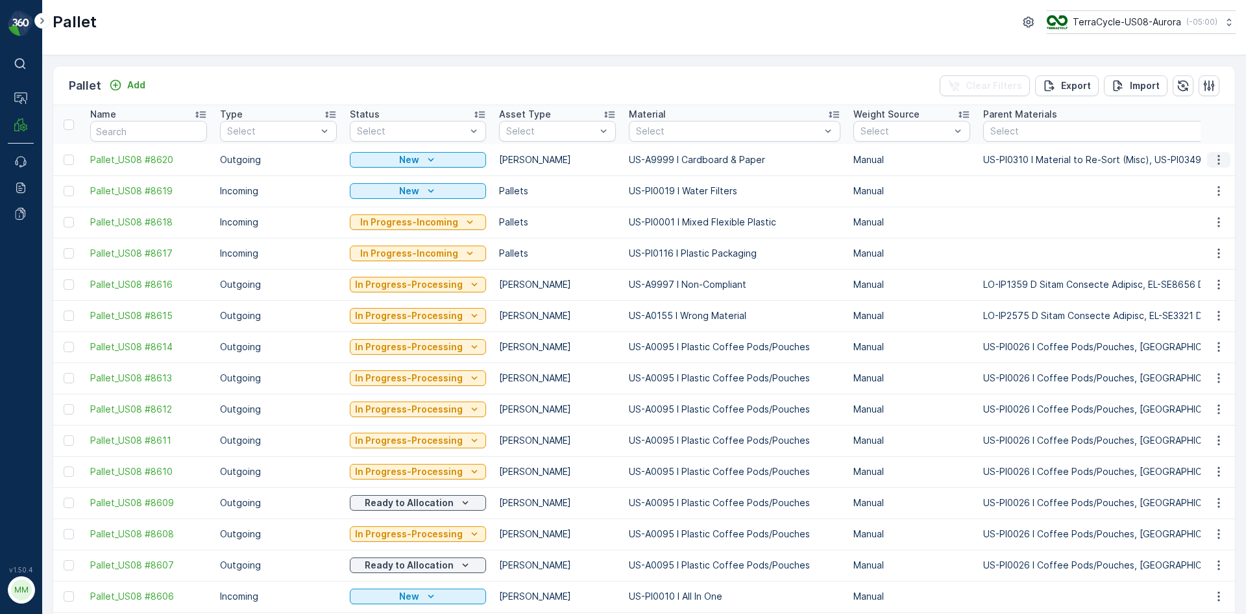
click at [1221, 162] on icon "button" at bounding box center [1219, 159] width 13 height 13
click at [1209, 247] on div "Print QR" at bounding box center [1204, 252] width 86 height 18
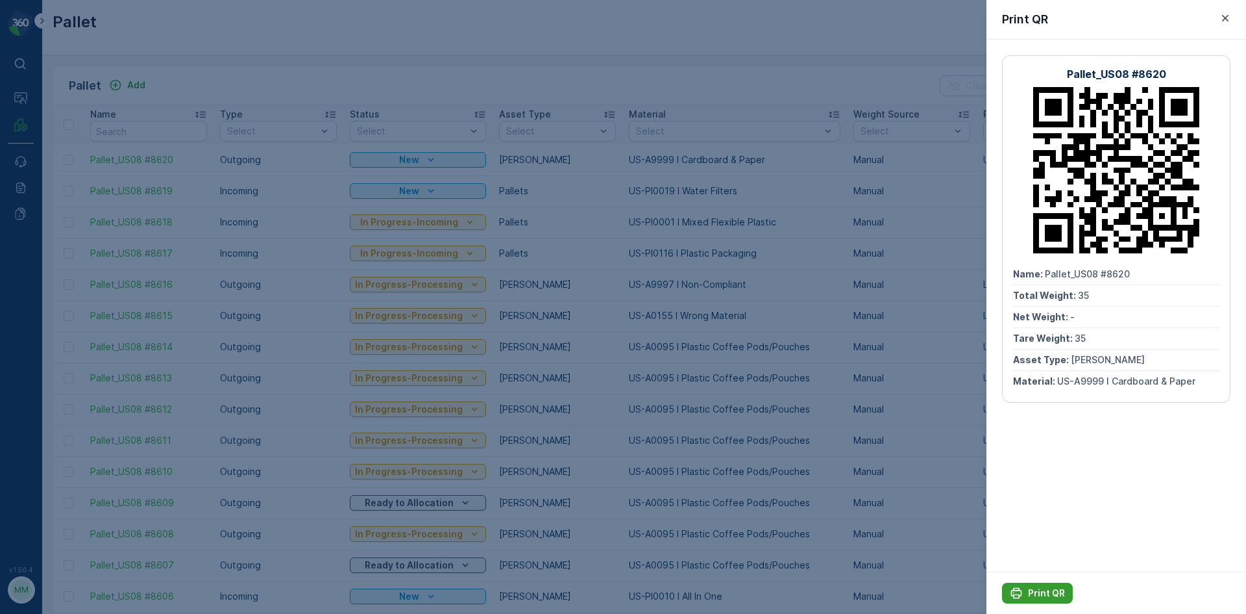
click at [1063, 591] on p "Print QR" at bounding box center [1046, 592] width 37 height 13
click at [856, 450] on div at bounding box center [623, 307] width 1246 height 614
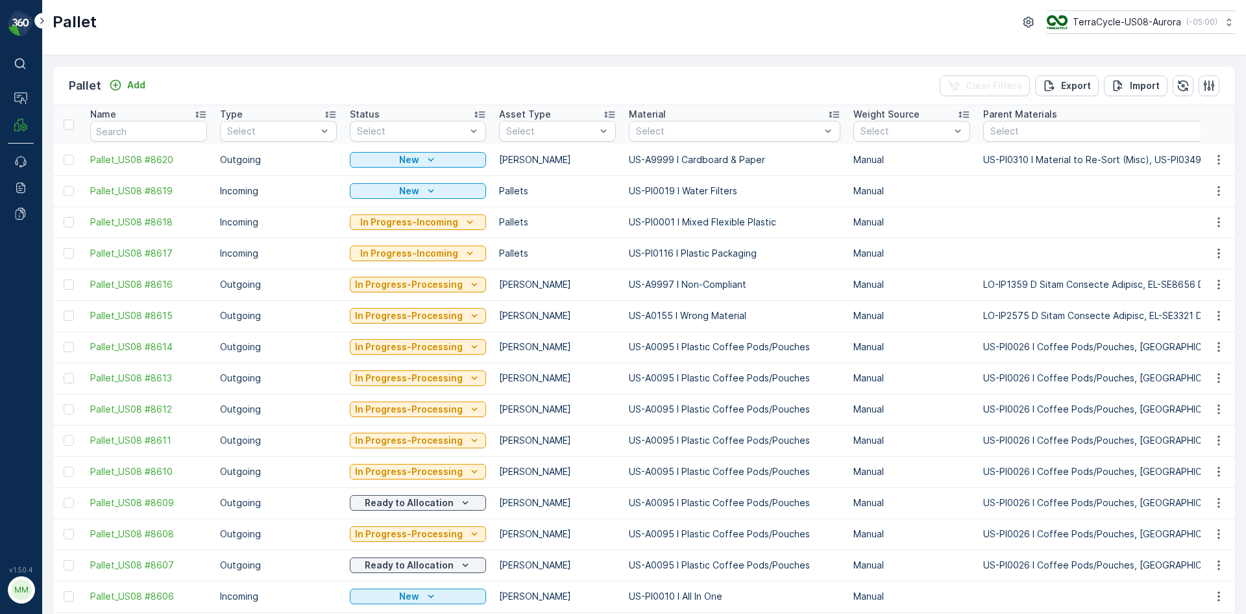
click at [713, 81] on div "Pallet Add Clear Filters Export Import" at bounding box center [644, 85] width 1182 height 39
click at [134, 81] on p "Add" at bounding box center [136, 85] width 18 height 13
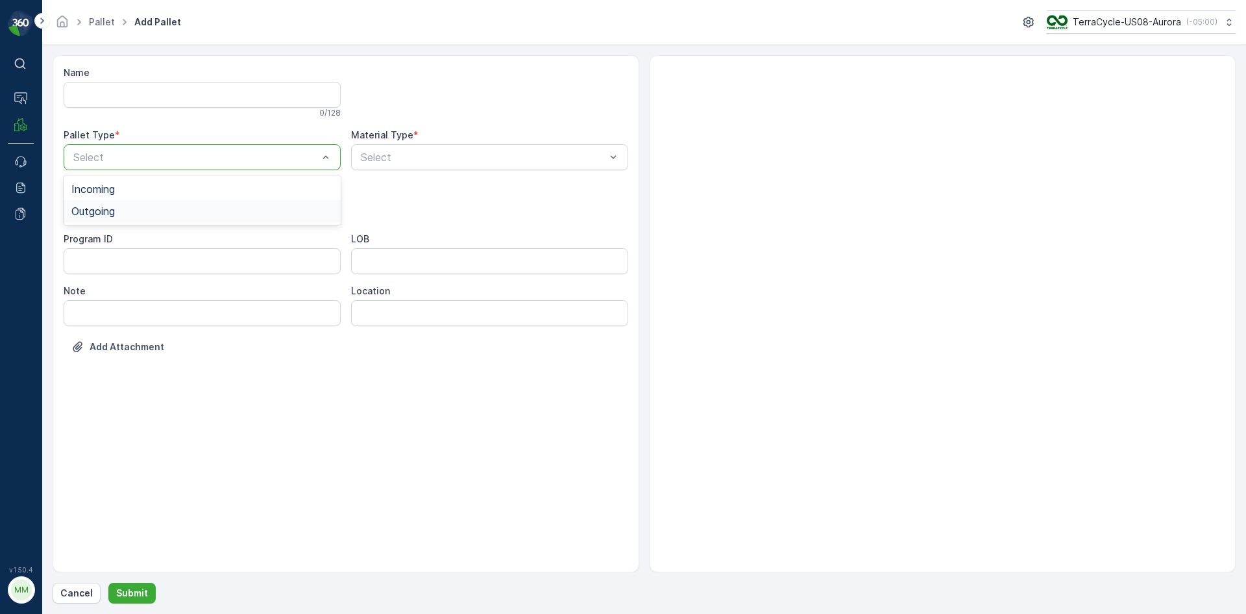
click at [194, 208] on div "Outgoing" at bounding box center [202, 211] width 262 height 12
click at [184, 248] on div "Gaylord" at bounding box center [202, 241] width 277 height 22
type input "0095"
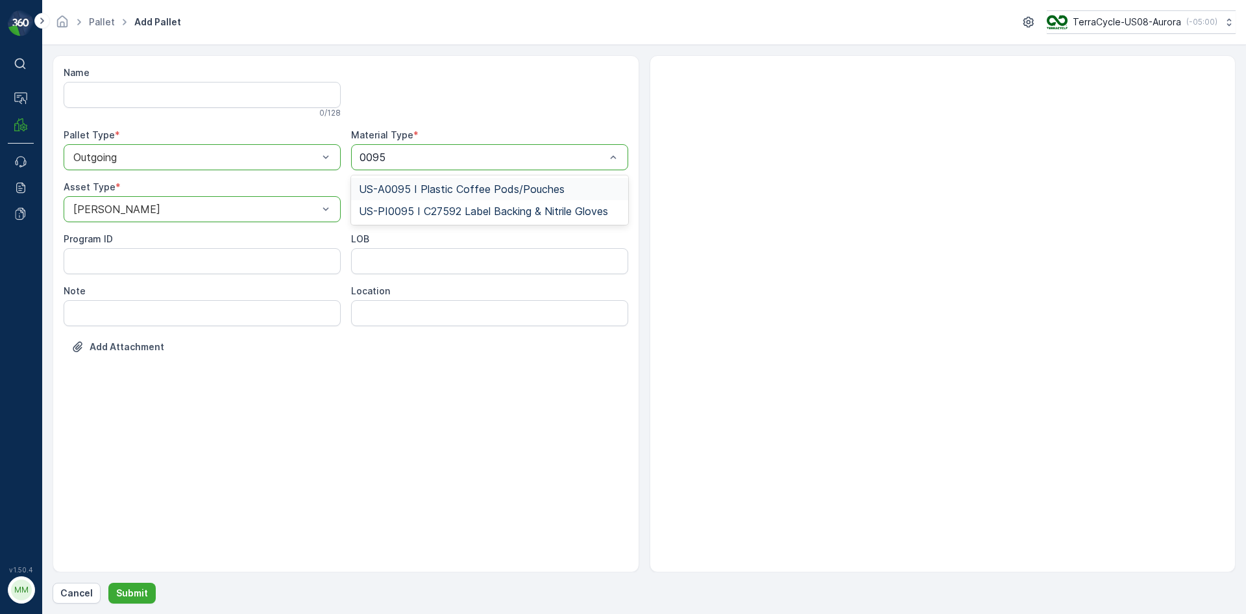
click at [491, 184] on span "US-A0095 I Plastic Coffee Pods/Pouches" at bounding box center [462, 189] width 206 height 12
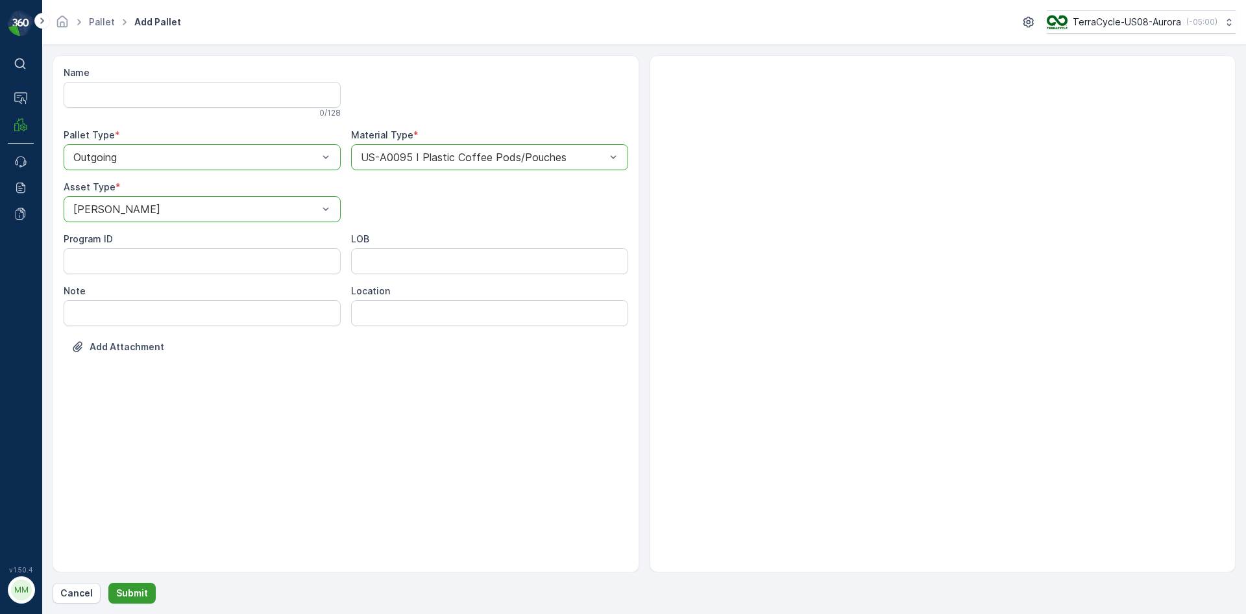
click at [125, 593] on p "Submit" at bounding box center [132, 592] width 32 height 13
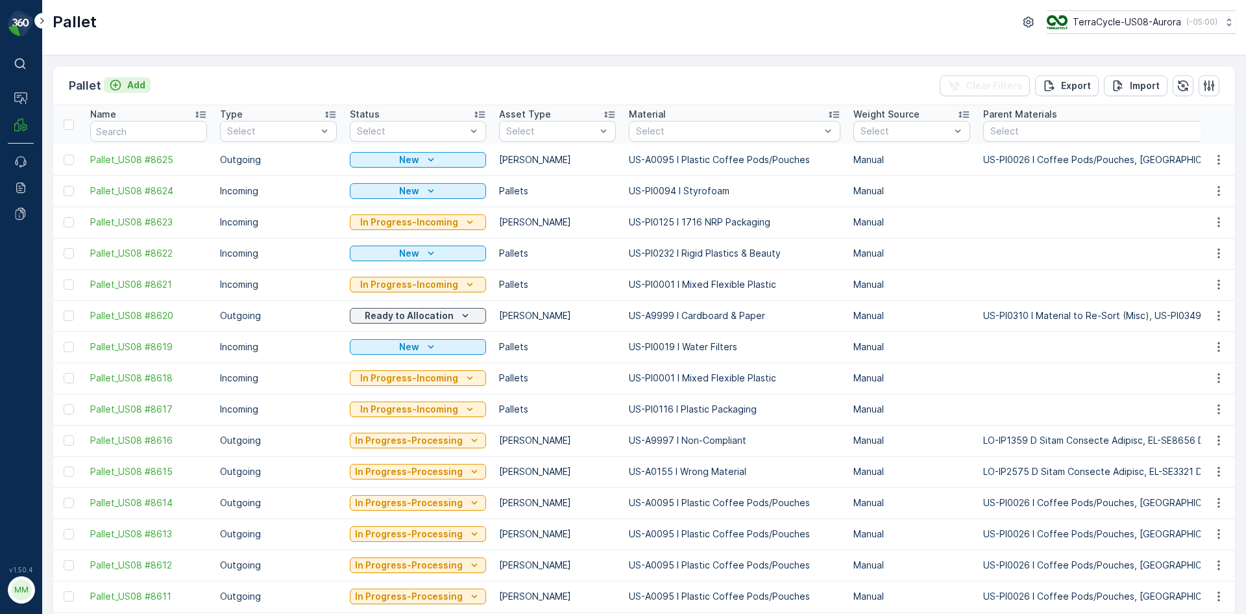
click at [119, 84] on icon "Add" at bounding box center [115, 85] width 11 height 11
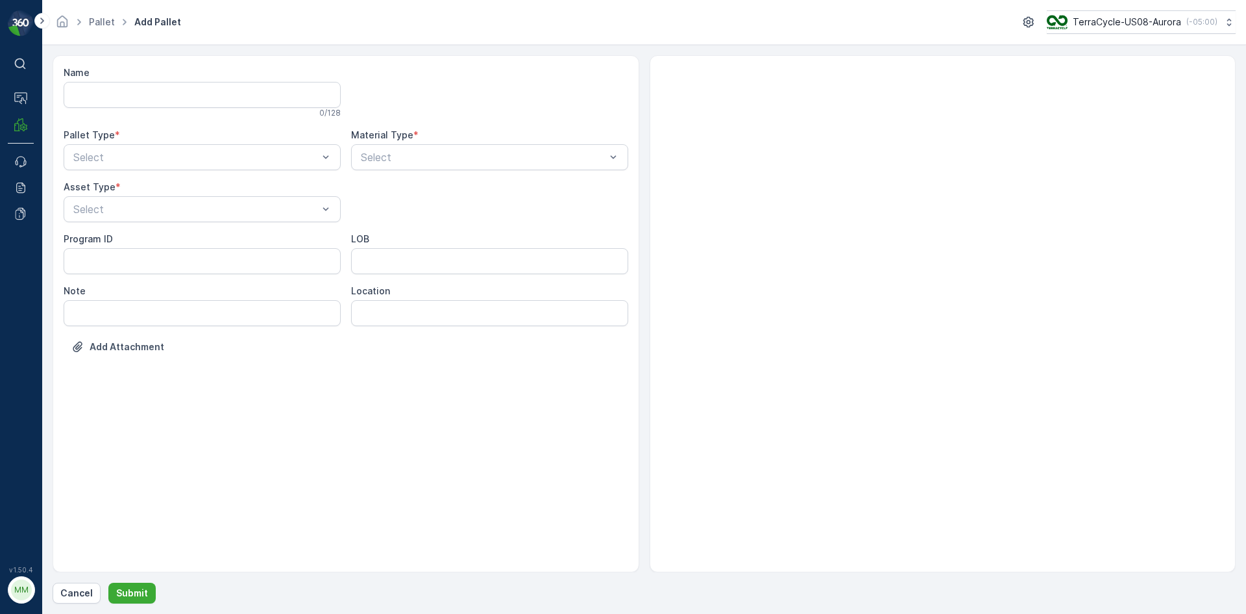
click at [254, 176] on div "Name 0 / 128 Pallet Type * Select Material Type * Select Asset Type * Select Pr…" at bounding box center [346, 219] width 565 height 306
click at [217, 212] on div "Outgoing" at bounding box center [202, 211] width 262 height 12
click at [182, 243] on div "Gaylord" at bounding box center [202, 241] width 262 height 12
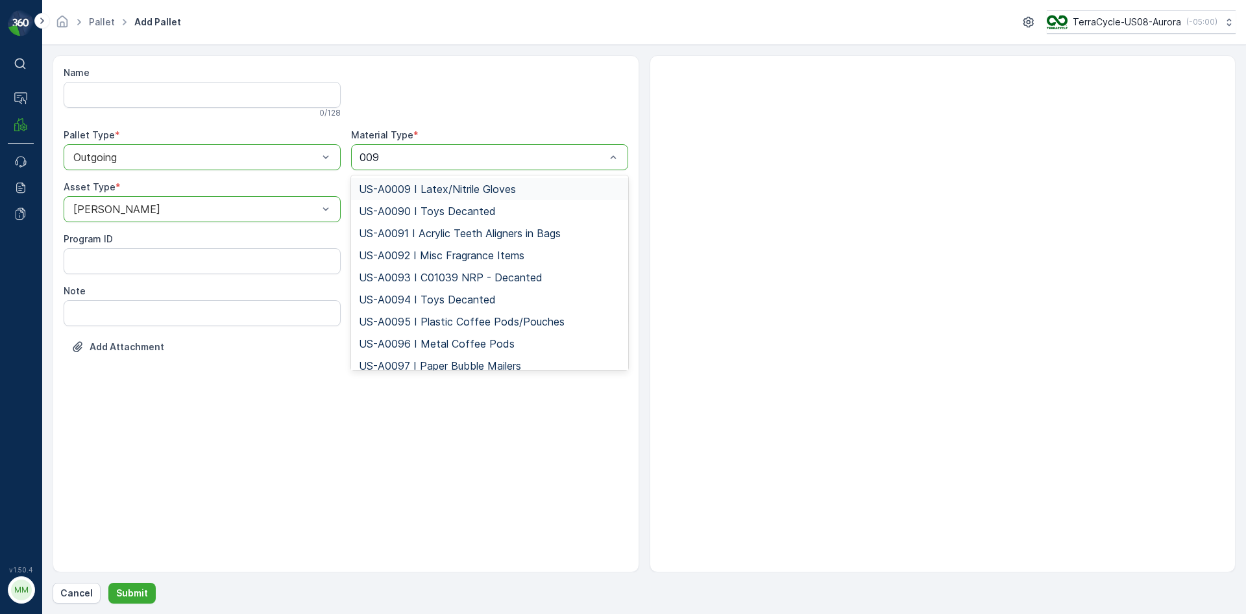
type input "0095"
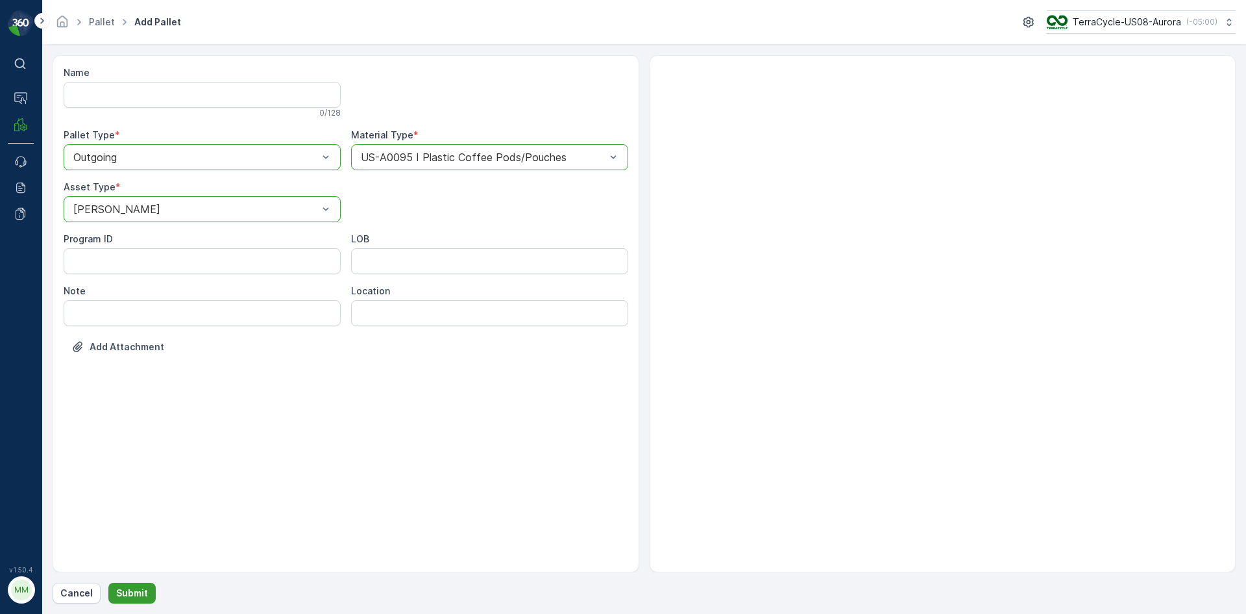
click at [140, 594] on p "Submit" at bounding box center [132, 592] width 32 height 13
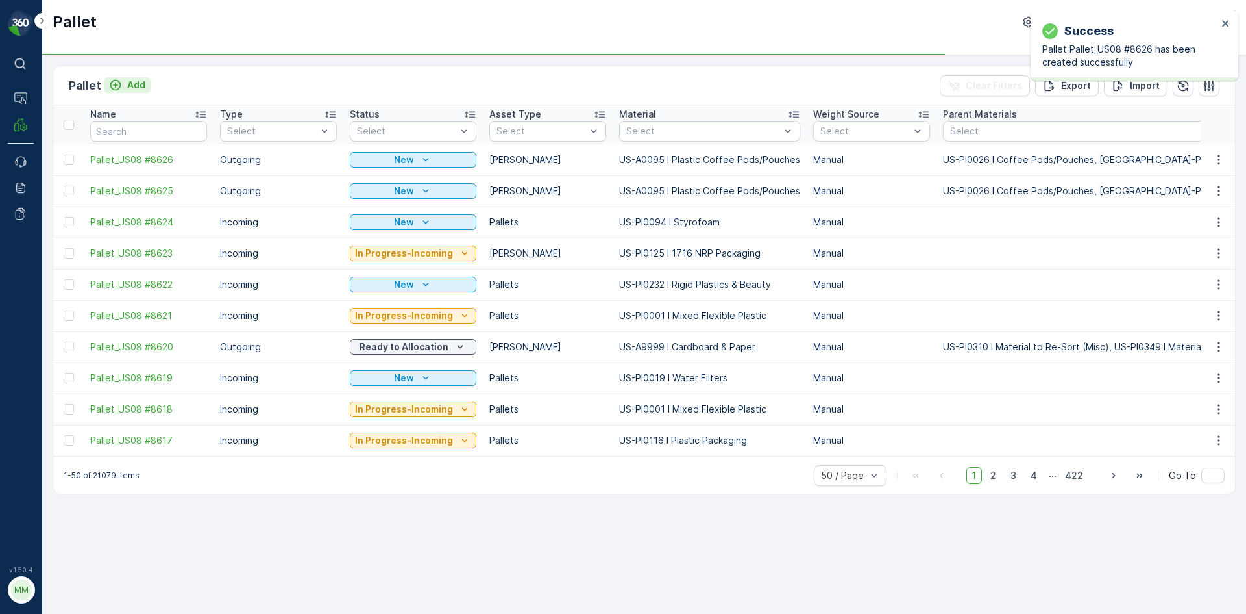
click at [129, 85] on p "Add" at bounding box center [136, 85] width 18 height 13
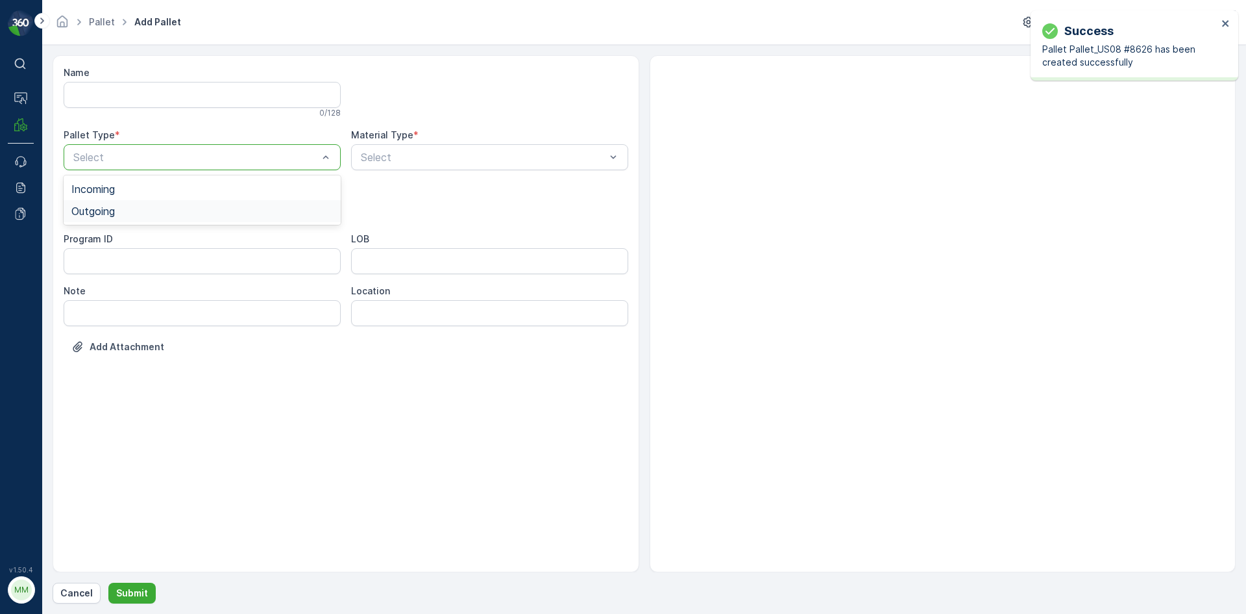
click at [115, 212] on span "Outgoing" at bounding box center [92, 211] width 43 height 12
click at [115, 248] on div "Gaylord" at bounding box center [202, 241] width 277 height 22
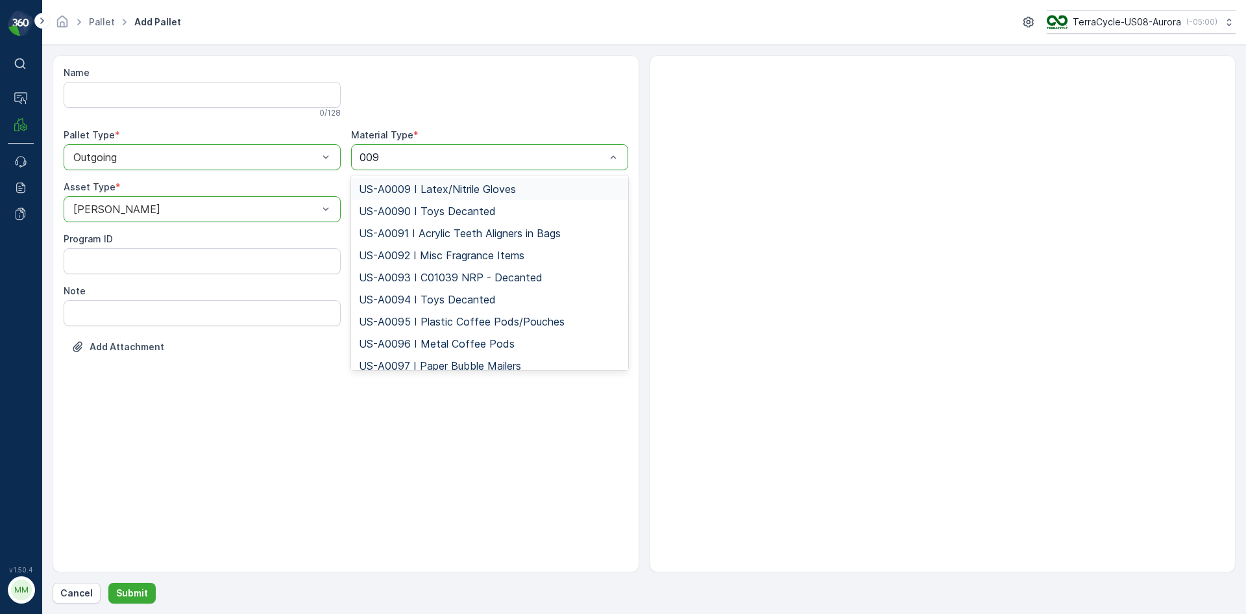
type input "0095"
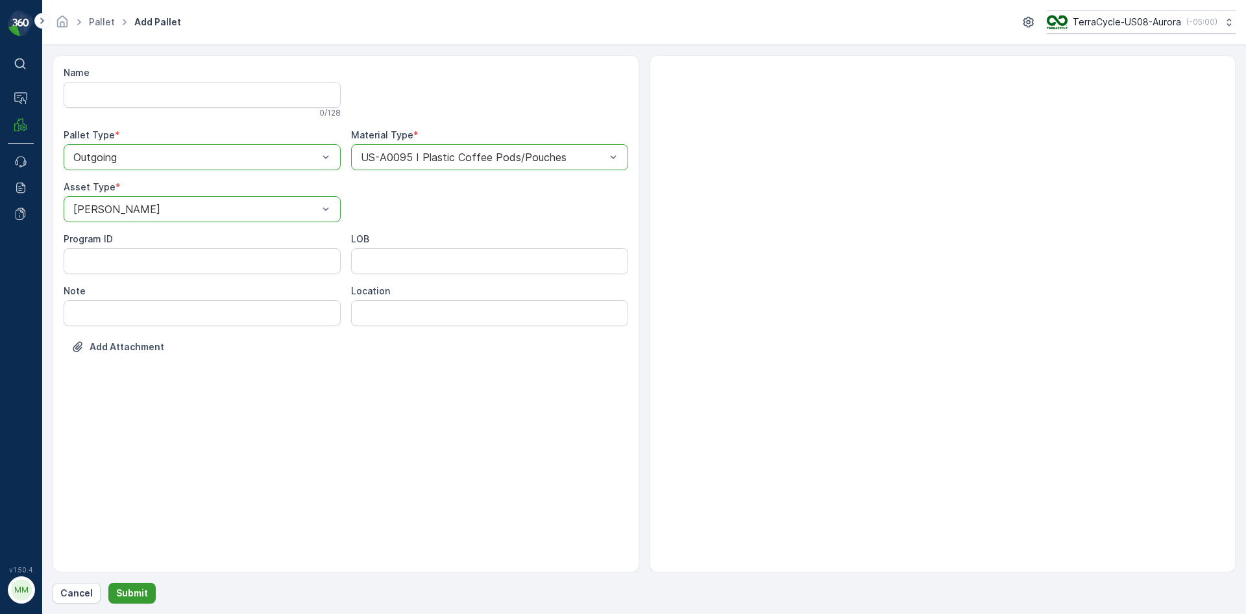
click at [142, 588] on p "Submit" at bounding box center [132, 592] width 32 height 13
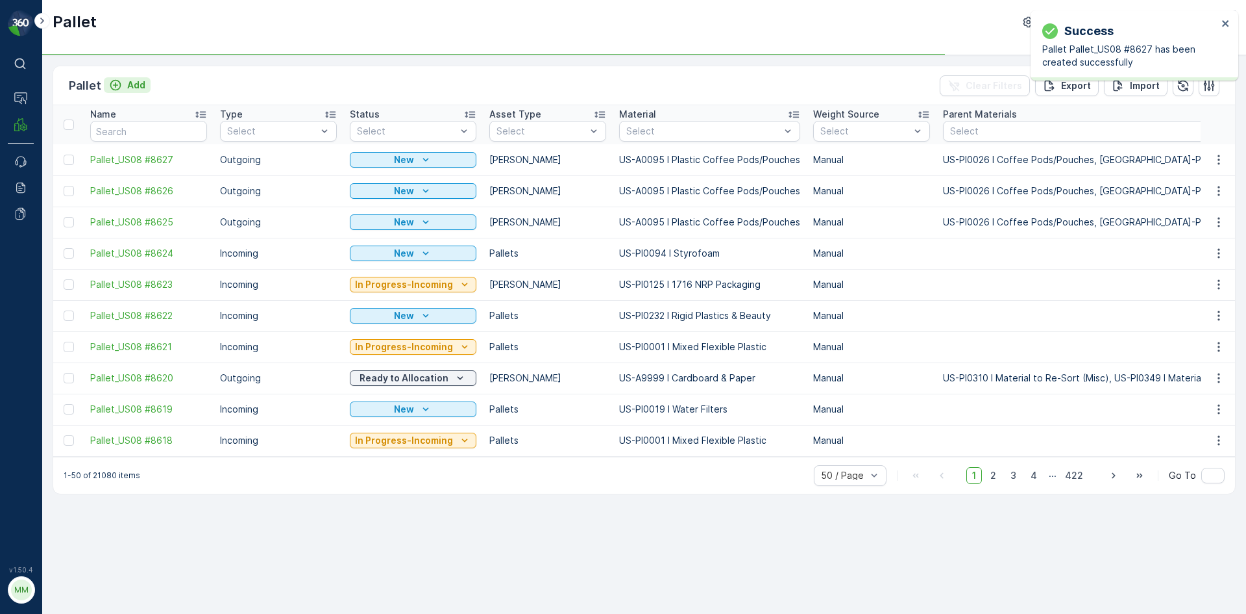
click at [136, 84] on p "Add" at bounding box center [136, 85] width 18 height 13
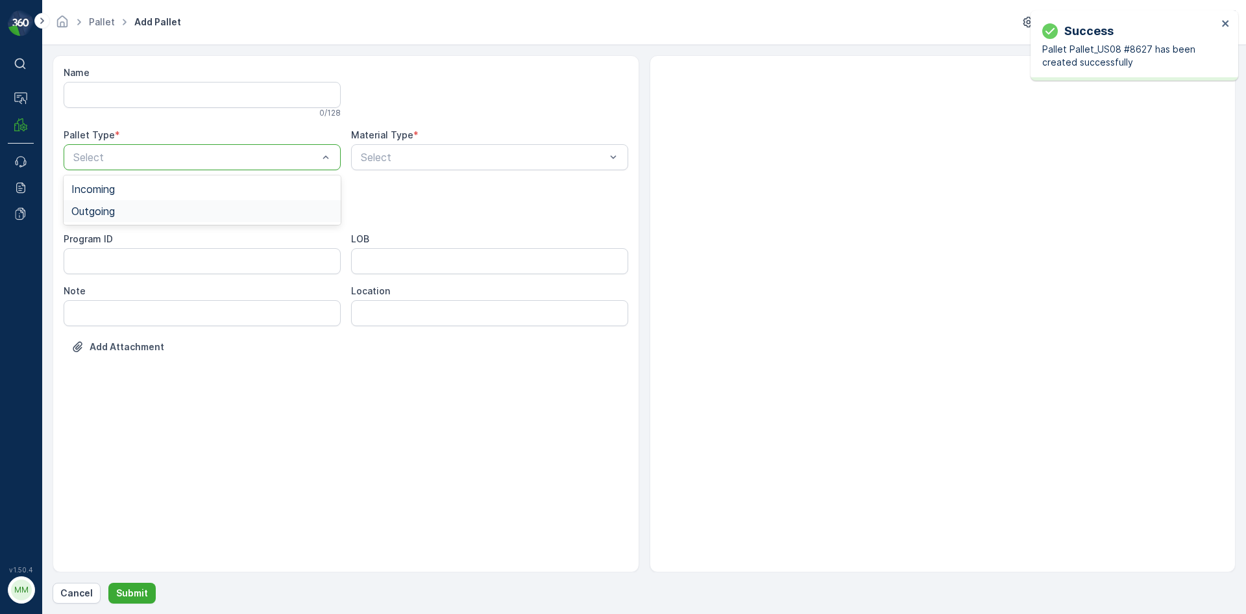
click at [215, 210] on div "Outgoing" at bounding box center [202, 211] width 262 height 12
drag, startPoint x: 193, startPoint y: 237, endPoint x: 343, endPoint y: 192, distance: 157.1
click at [195, 237] on div "Gaylord" at bounding box center [202, 241] width 262 height 12
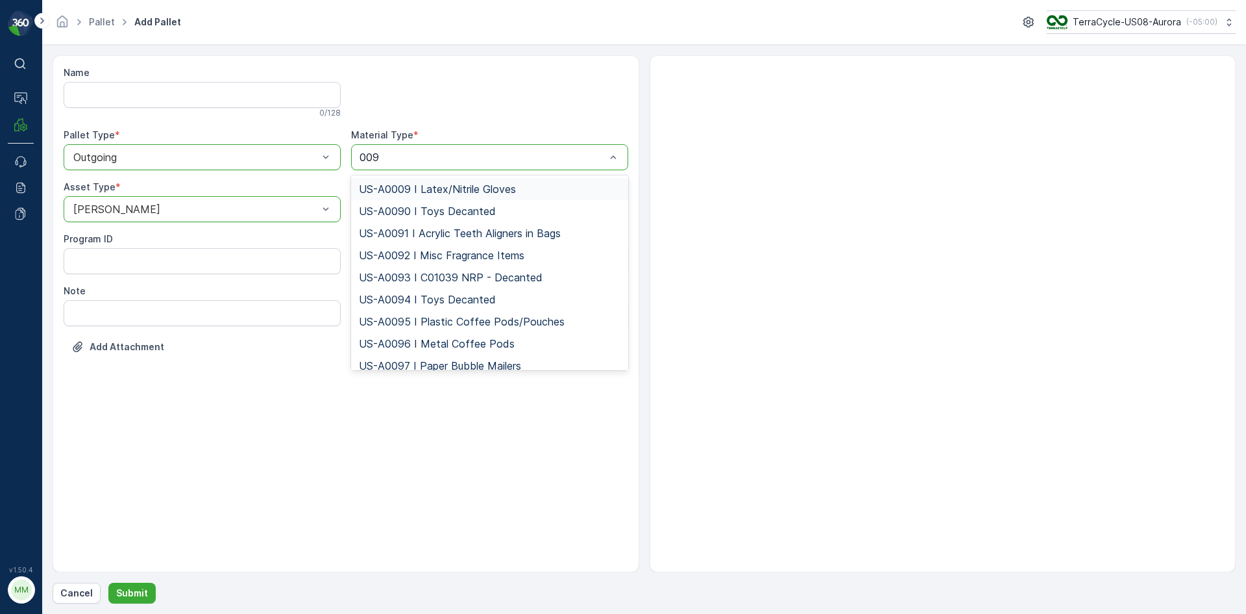
type input "0095"
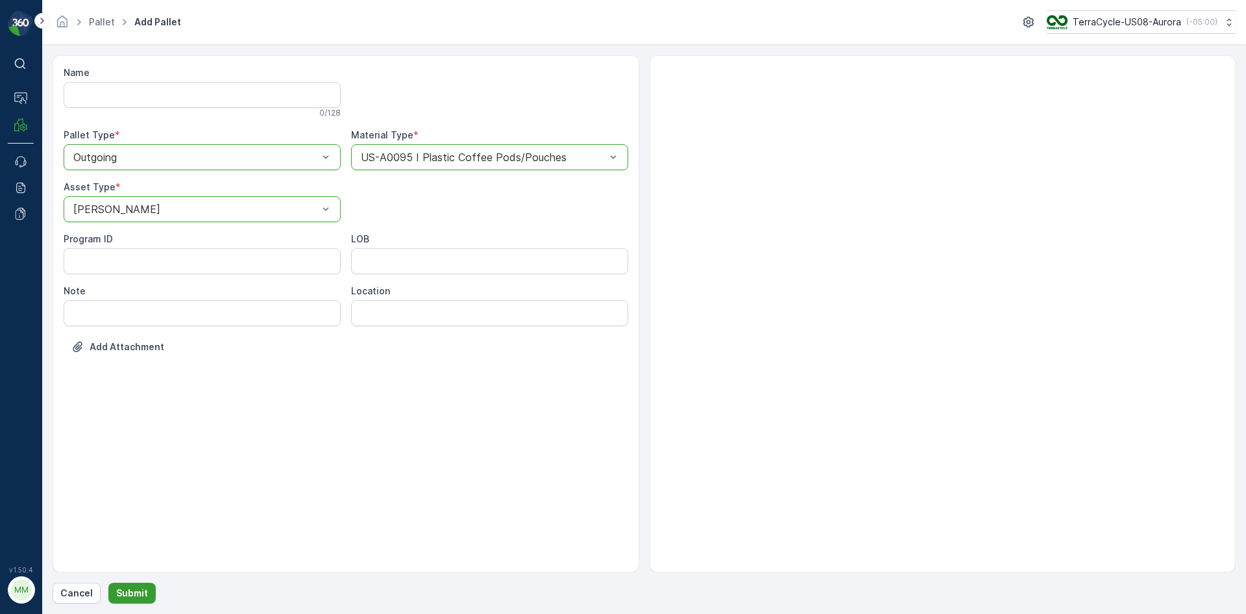
click at [148, 599] on button "Submit" at bounding box center [131, 592] width 47 height 21
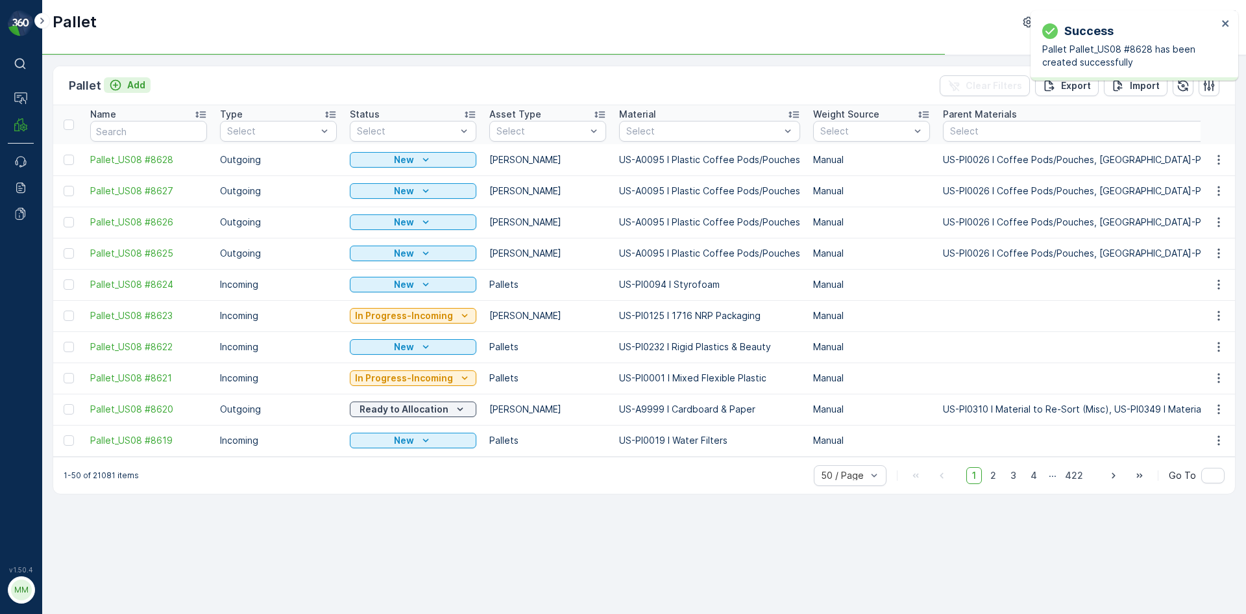
click at [138, 86] on p "Add" at bounding box center [136, 85] width 18 height 13
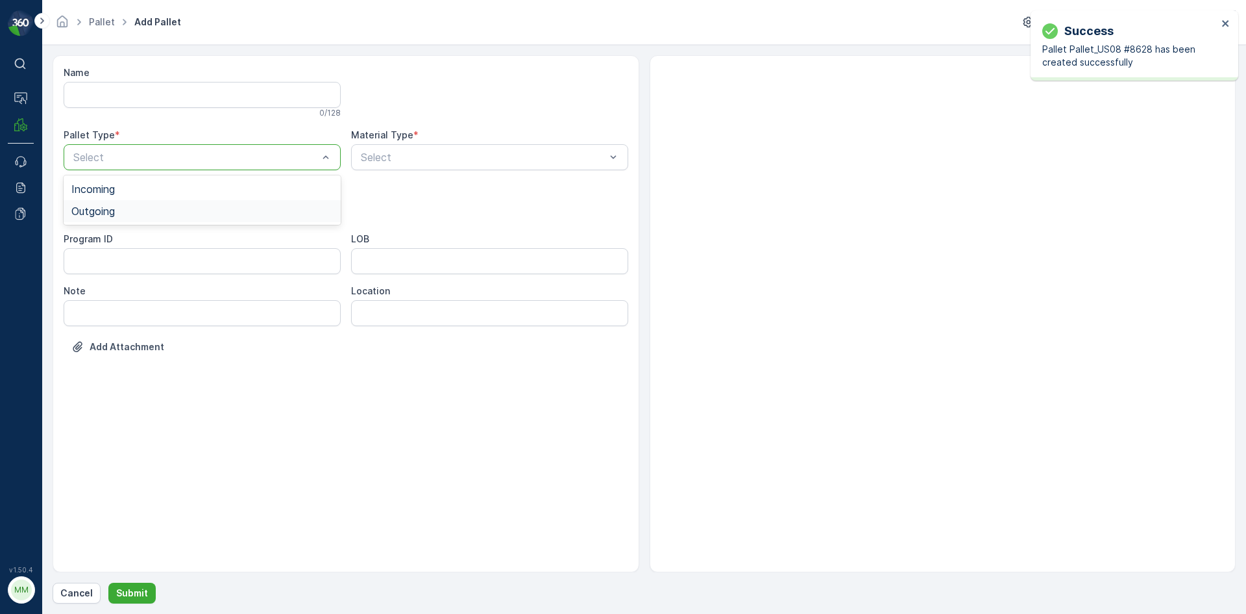
click at [130, 206] on div "Outgoing" at bounding box center [202, 211] width 262 height 12
drag, startPoint x: 121, startPoint y: 239, endPoint x: 163, endPoint y: 223, distance: 44.4
click at [123, 239] on div "Gaylord" at bounding box center [202, 241] width 262 height 12
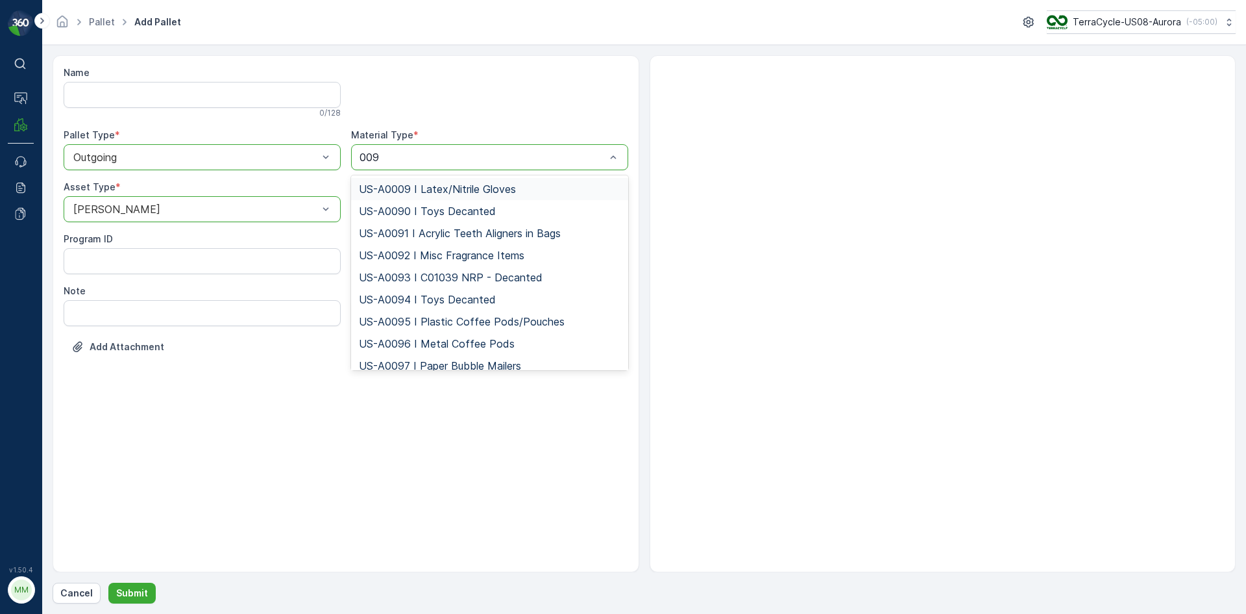
type input "0095"
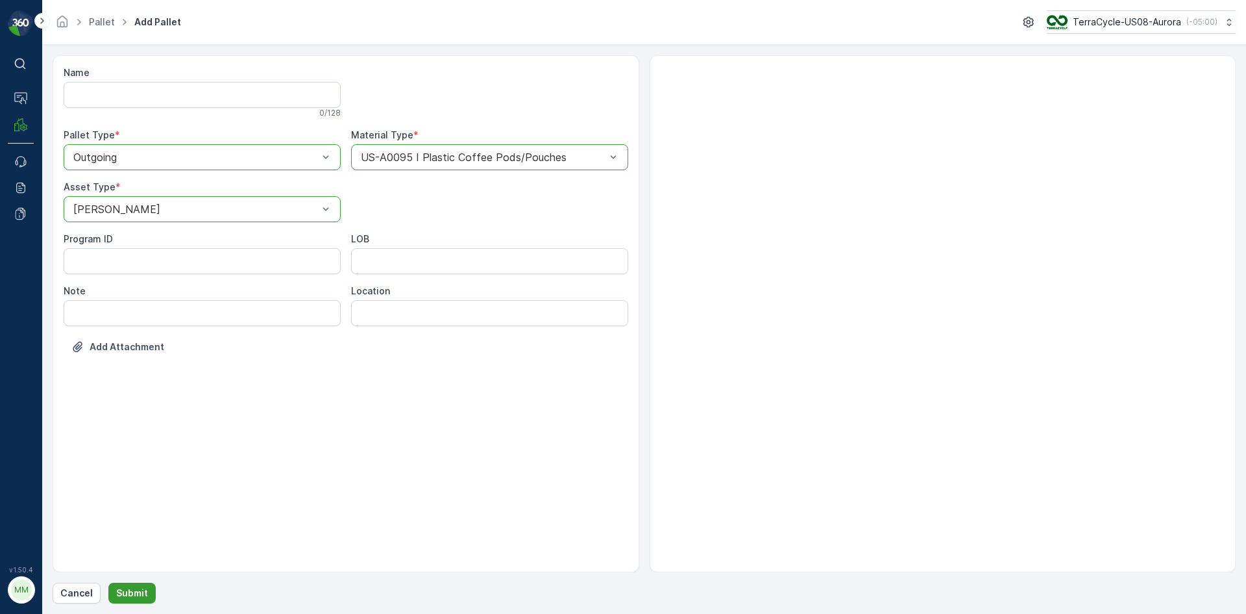
click at [138, 593] on p "Submit" at bounding box center [132, 592] width 32 height 13
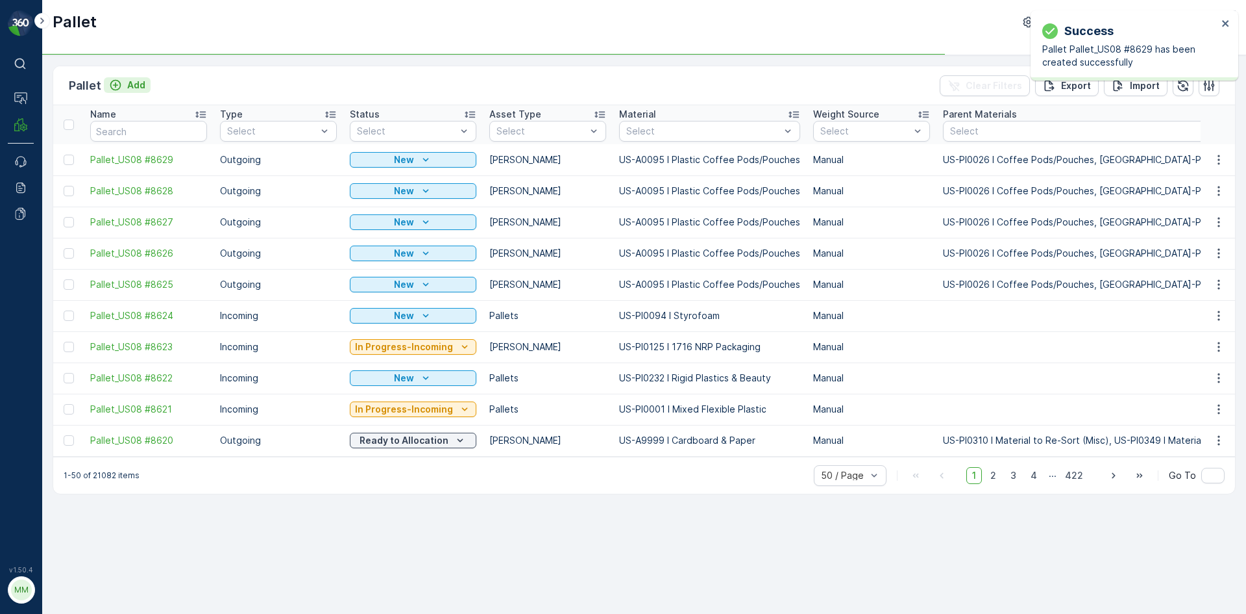
click at [132, 88] on p "Add" at bounding box center [136, 85] width 18 height 13
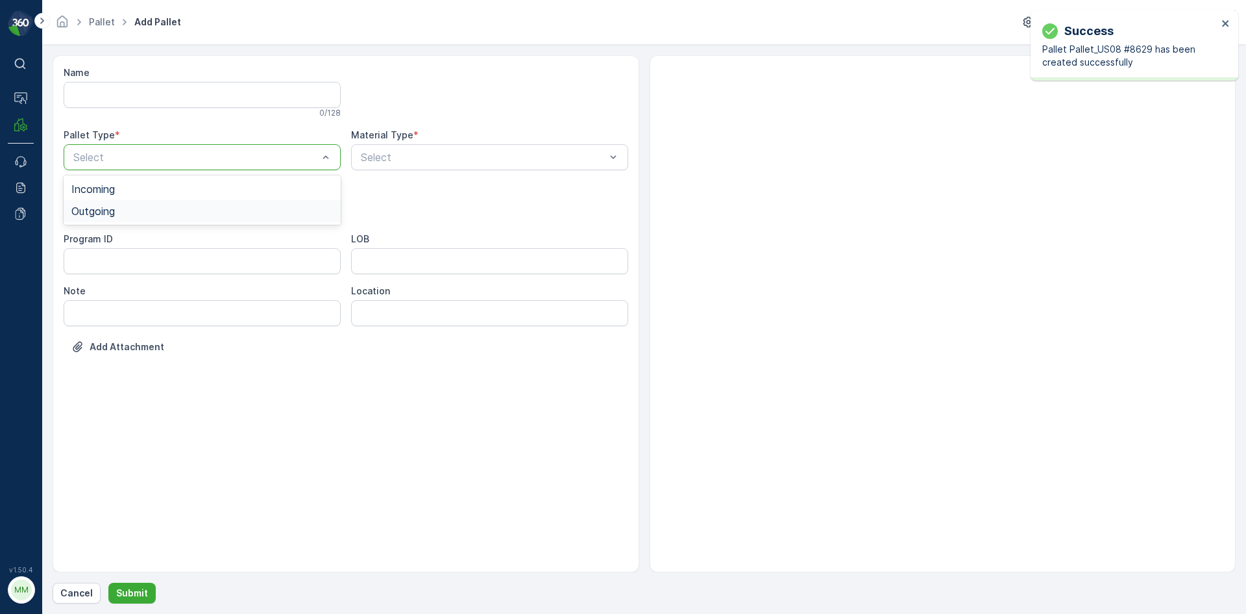
click at [151, 210] on div "Outgoing" at bounding box center [202, 211] width 262 height 12
click at [136, 237] on div "Gaylord" at bounding box center [202, 241] width 262 height 12
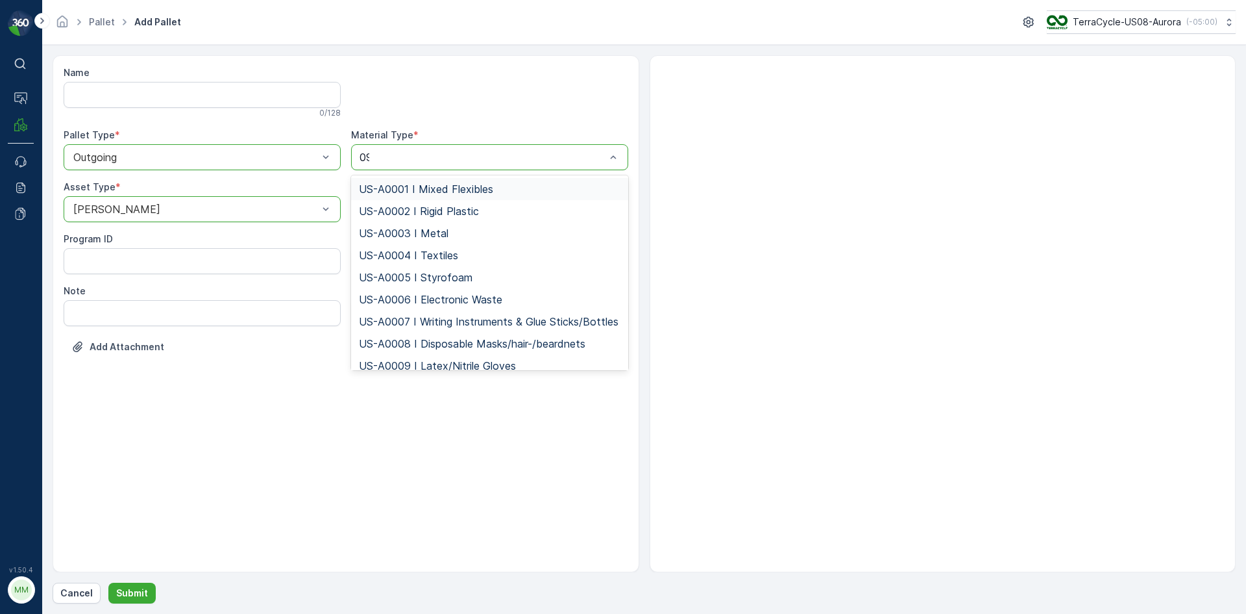
type input "095"
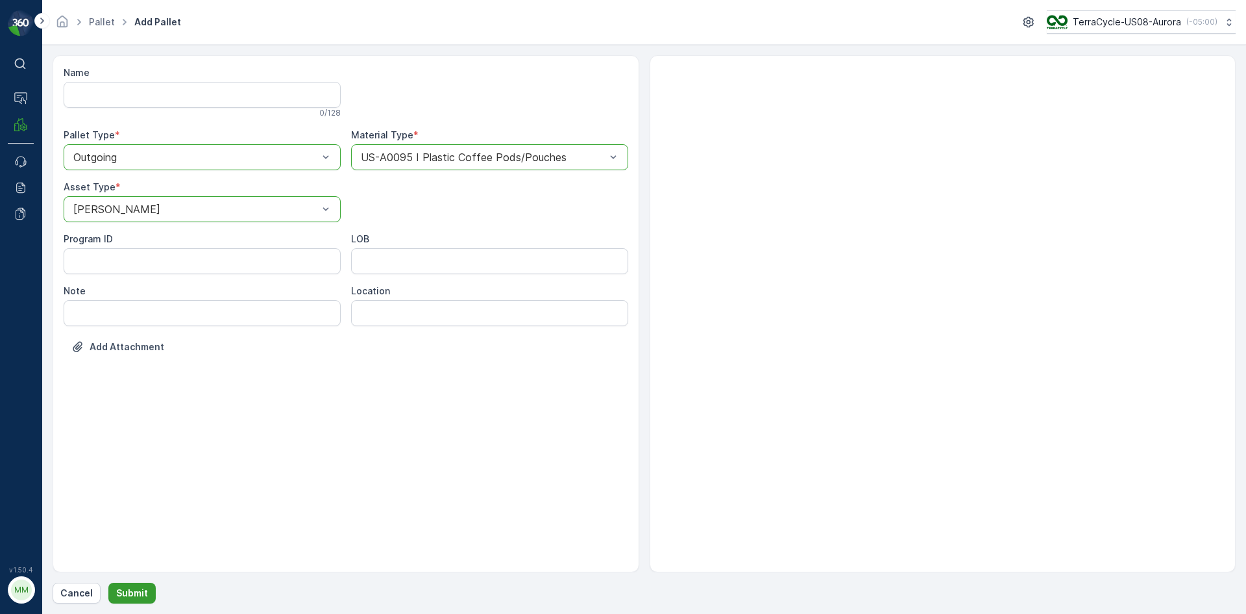
click at [138, 593] on p "Submit" at bounding box center [132, 592] width 32 height 13
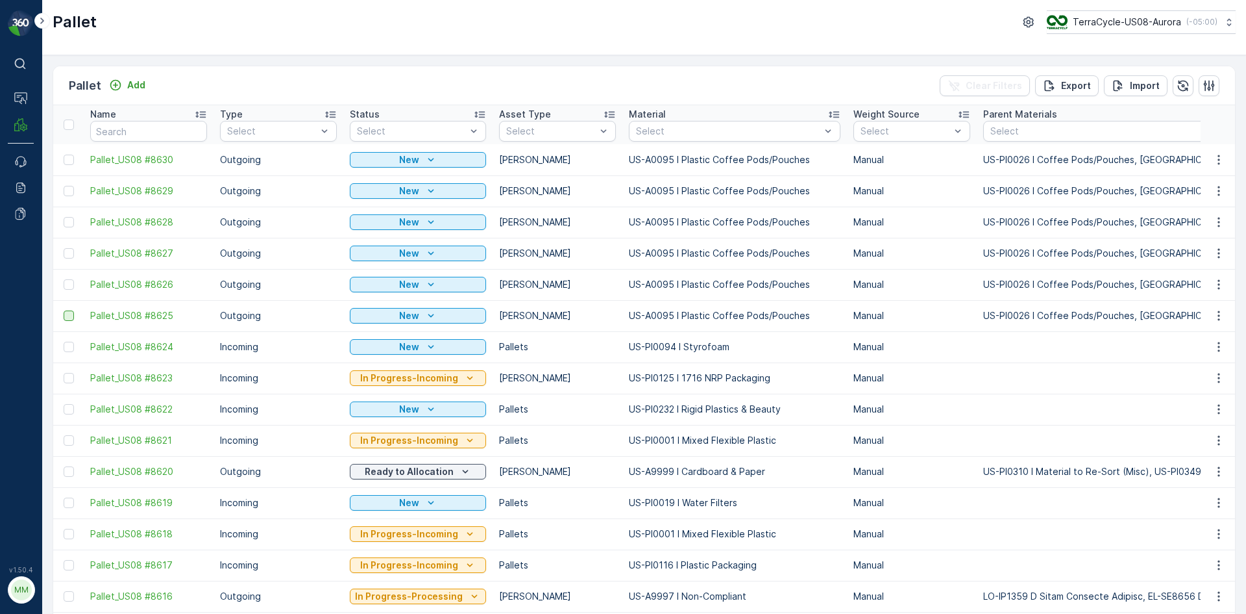
click at [69, 314] on div at bounding box center [69, 315] width 10 height 10
click at [64, 310] on input "checkbox" at bounding box center [64, 310] width 0 height 0
click at [71, 284] on div at bounding box center [69, 284] width 10 height 10
click at [64, 279] on input "checkbox" at bounding box center [64, 279] width 0 height 0
click at [69, 254] on div at bounding box center [69, 253] width 10 height 10
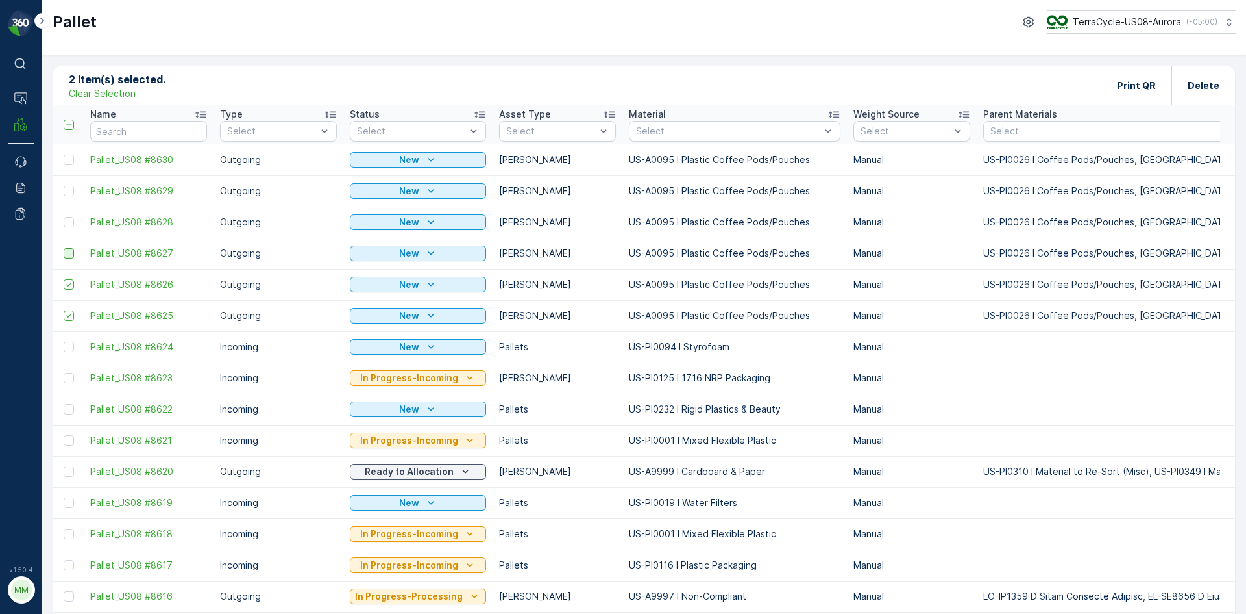
click at [64, 248] on input "checkbox" at bounding box center [64, 248] width 0 height 0
click at [73, 223] on div at bounding box center [69, 222] width 10 height 10
click at [64, 217] on input "checkbox" at bounding box center [64, 217] width 0 height 0
click at [71, 192] on div at bounding box center [69, 191] width 10 height 10
click at [64, 186] on input "checkbox" at bounding box center [64, 186] width 0 height 0
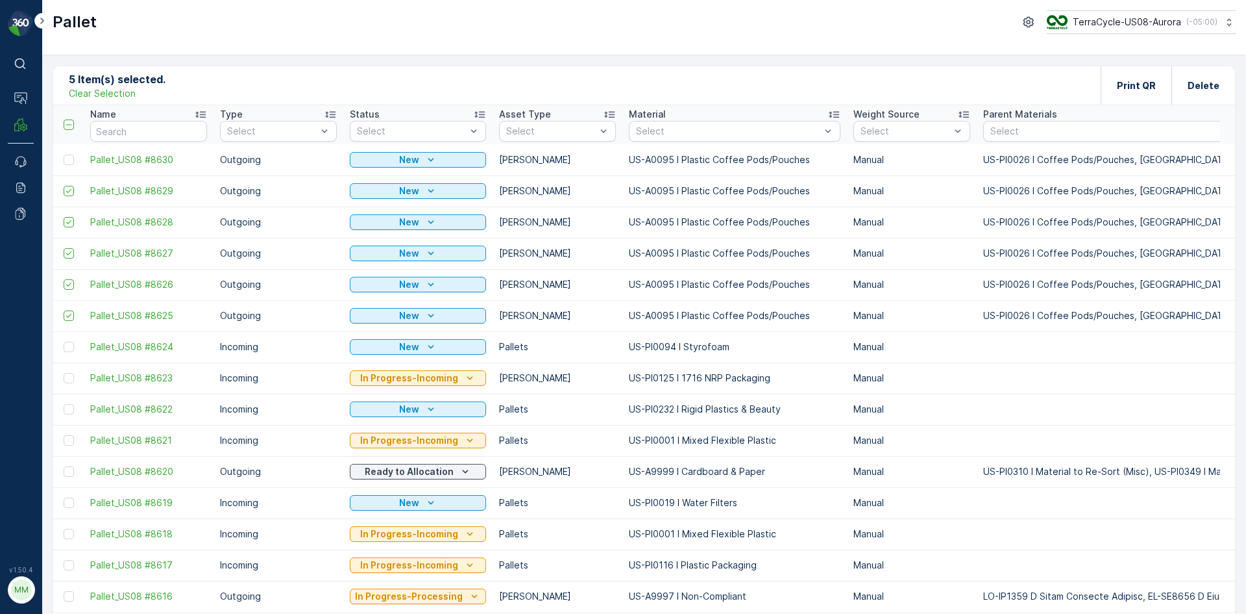
click at [71, 160] on div at bounding box center [69, 160] width 10 height 10
click at [64, 155] on input "checkbox" at bounding box center [64, 155] width 0 height 0
click at [1126, 101] on div "Print QR" at bounding box center [1136, 85] width 39 height 38
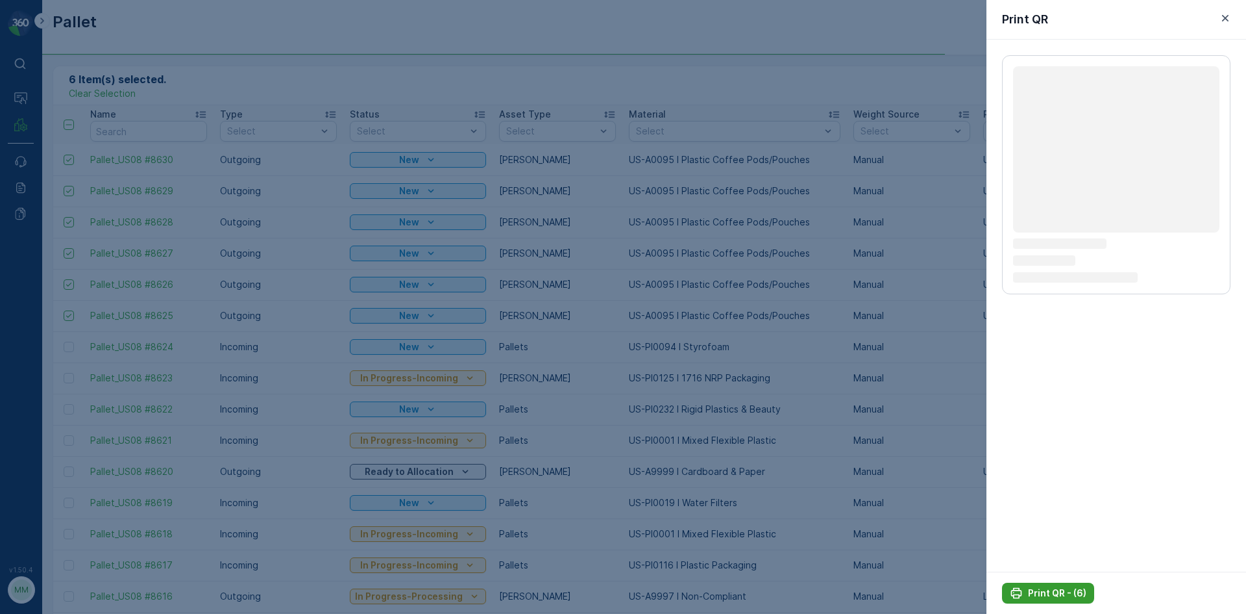
click at [1065, 588] on p "Print QR - (6)" at bounding box center [1057, 592] width 58 height 13
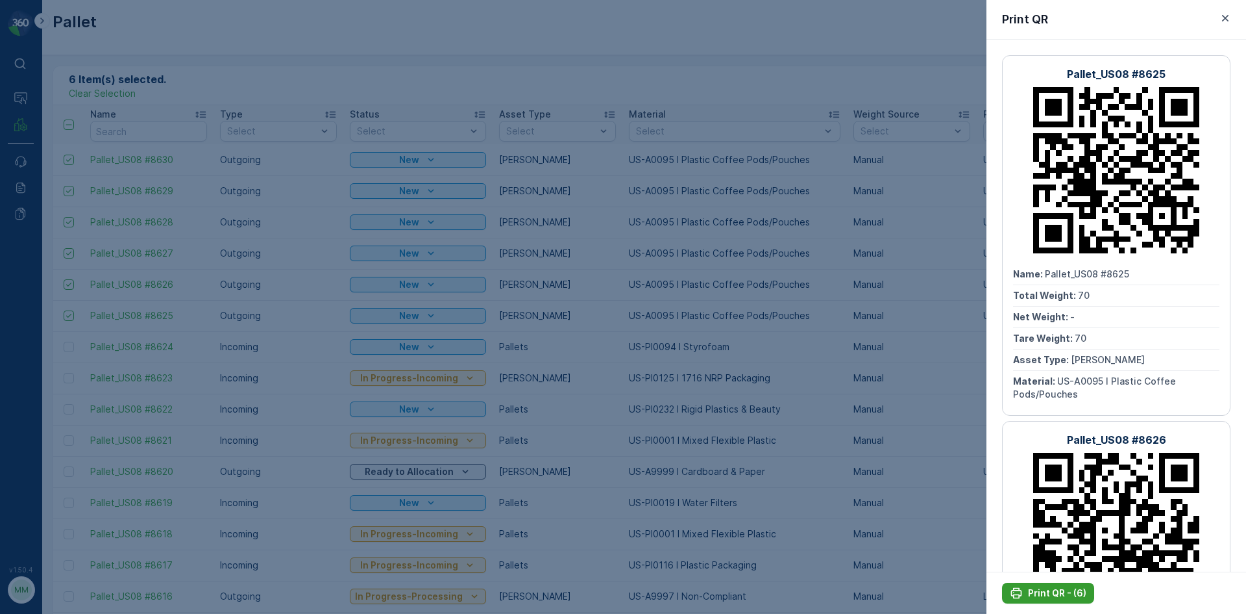
click at [1060, 596] on p "Print QR - (6)" at bounding box center [1057, 592] width 58 height 13
click at [127, 95] on div at bounding box center [623, 307] width 1246 height 614
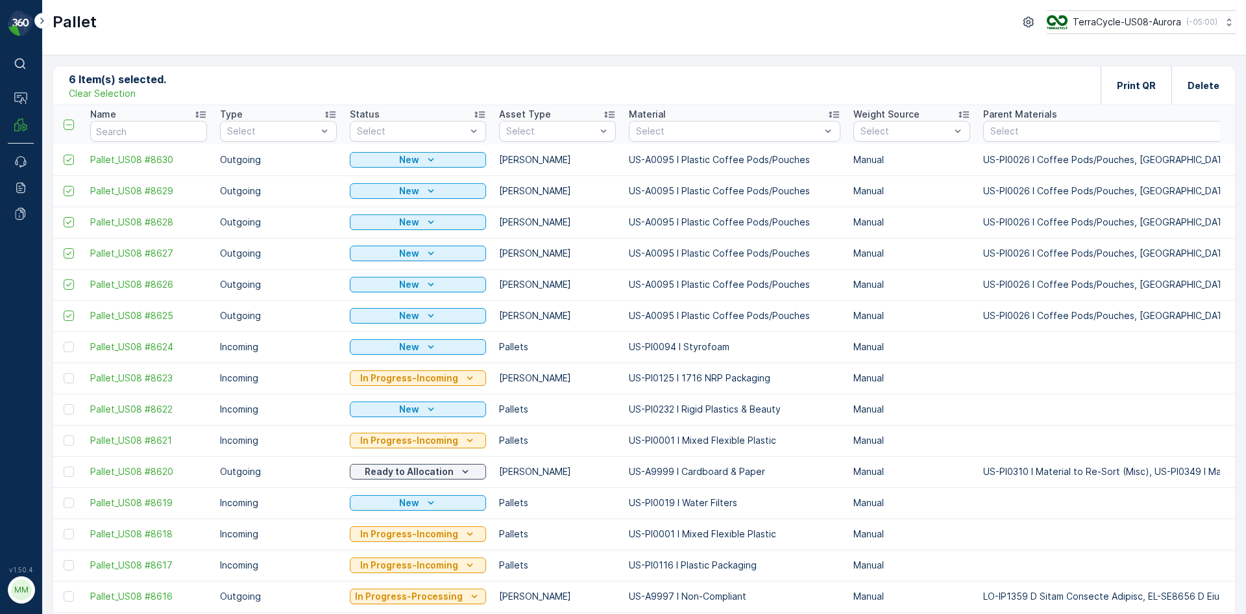
drag, startPoint x: 119, startPoint y: 95, endPoint x: 163, endPoint y: 93, distance: 44.2
click at [119, 95] on p "Clear Selection" at bounding box center [102, 93] width 67 height 13
click at [130, 87] on p "Add" at bounding box center [136, 85] width 18 height 13
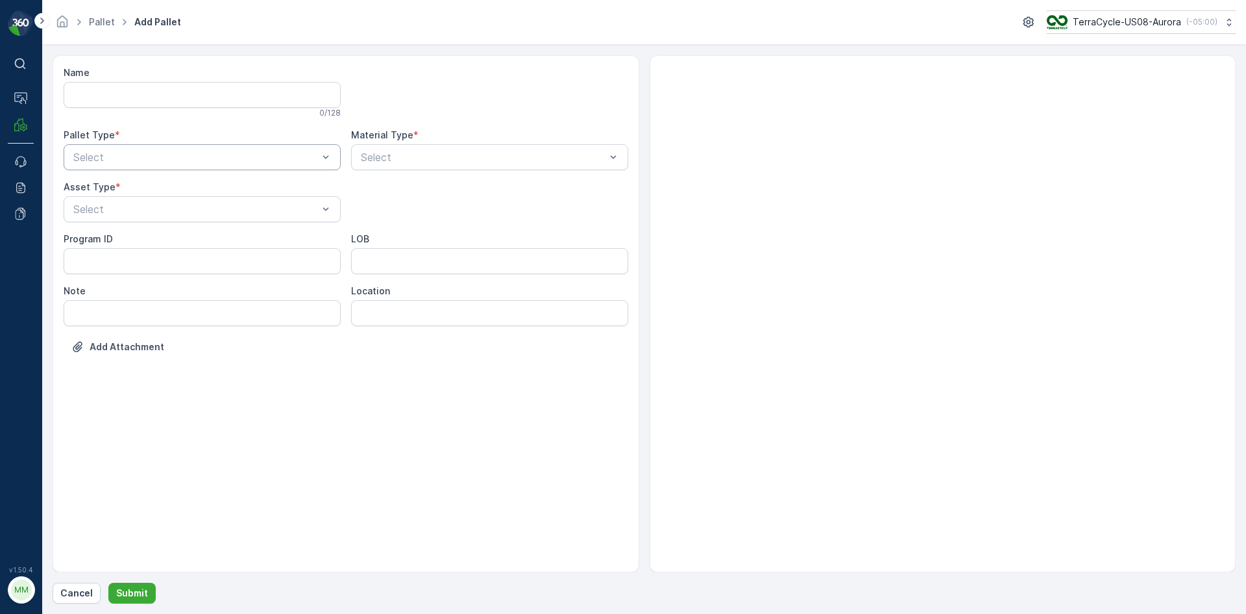
click at [187, 168] on div "Select" at bounding box center [202, 157] width 277 height 26
drag, startPoint x: 181, startPoint y: 195, endPoint x: 175, endPoint y: 212, distance: 17.2
click at [176, 211] on div "Incoming Outgoing" at bounding box center [202, 199] width 277 height 49
click at [175, 212] on div "Outgoing" at bounding box center [202, 211] width 262 height 12
click at [175, 217] on div "Select" at bounding box center [202, 209] width 277 height 26
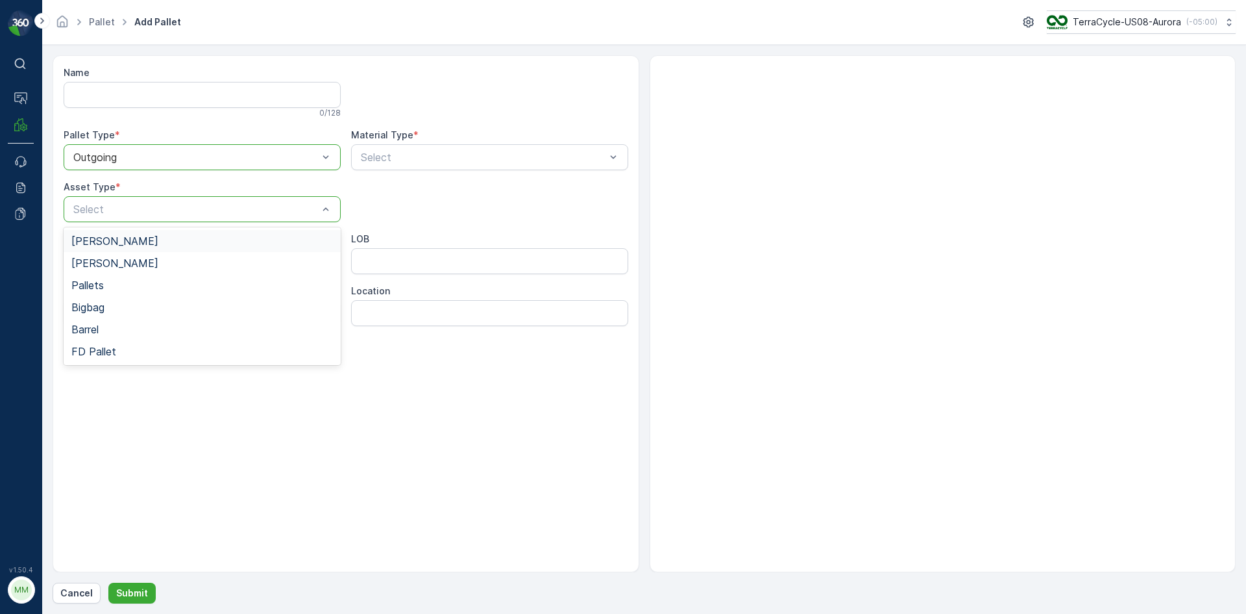
click at [177, 240] on div "Gaylord" at bounding box center [202, 241] width 262 height 12
type input "0181"
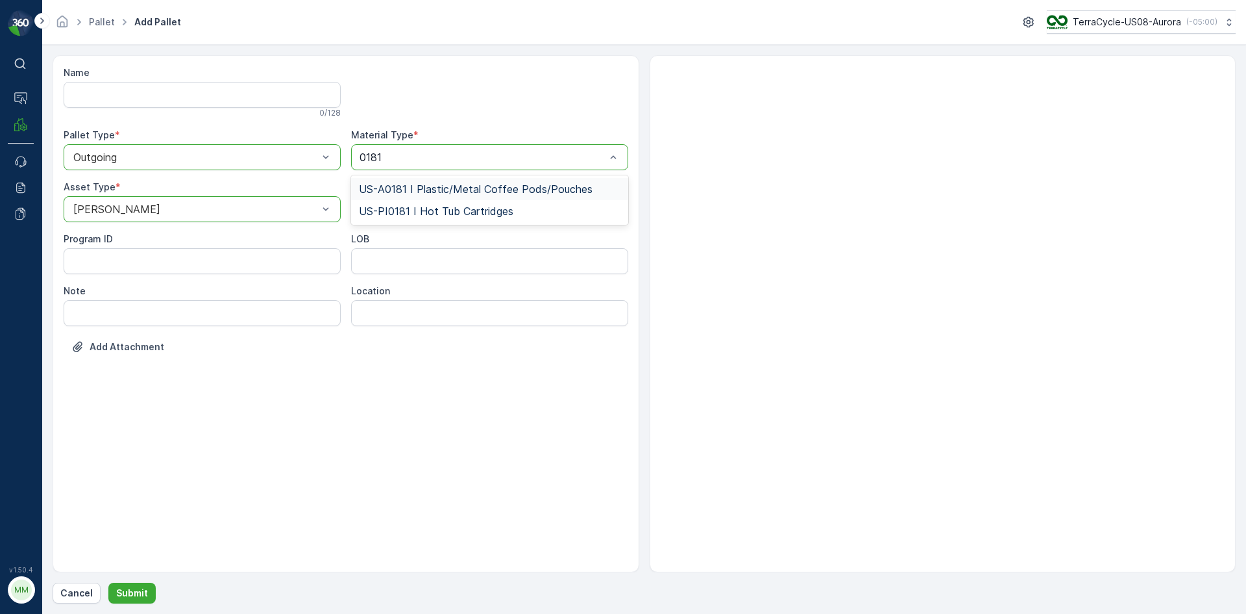
click at [434, 184] on span "US-A0181 I Plastic/Metal Coffee Pods/Pouches" at bounding box center [476, 189] width 234 height 12
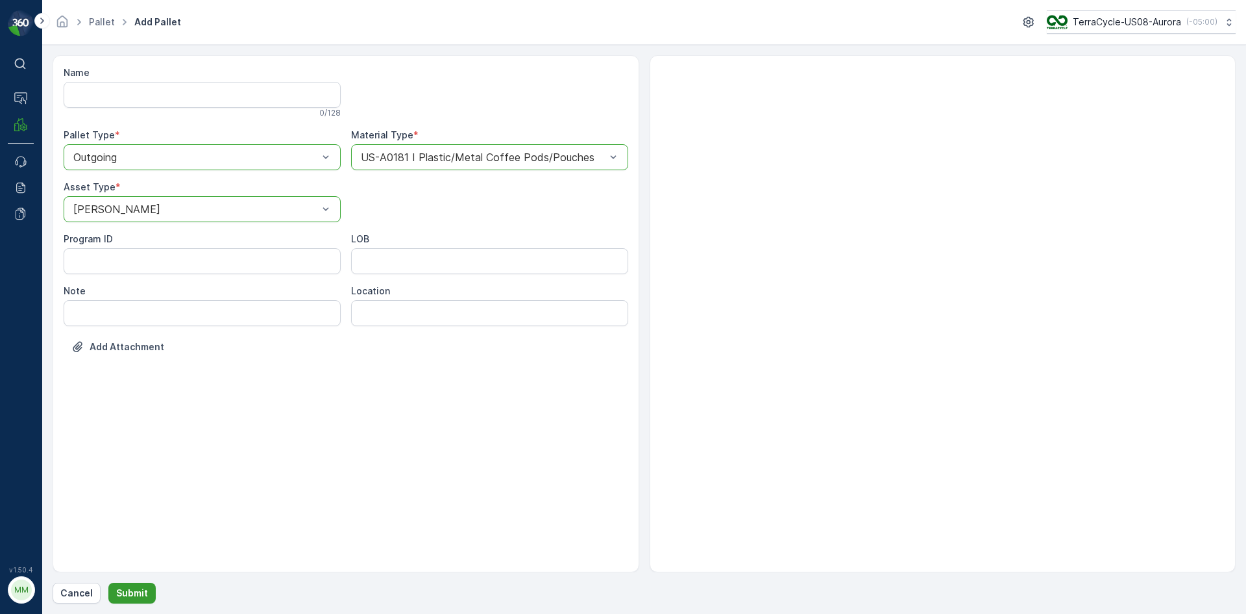
click at [127, 593] on p "Submit" at bounding box center [132, 592] width 32 height 13
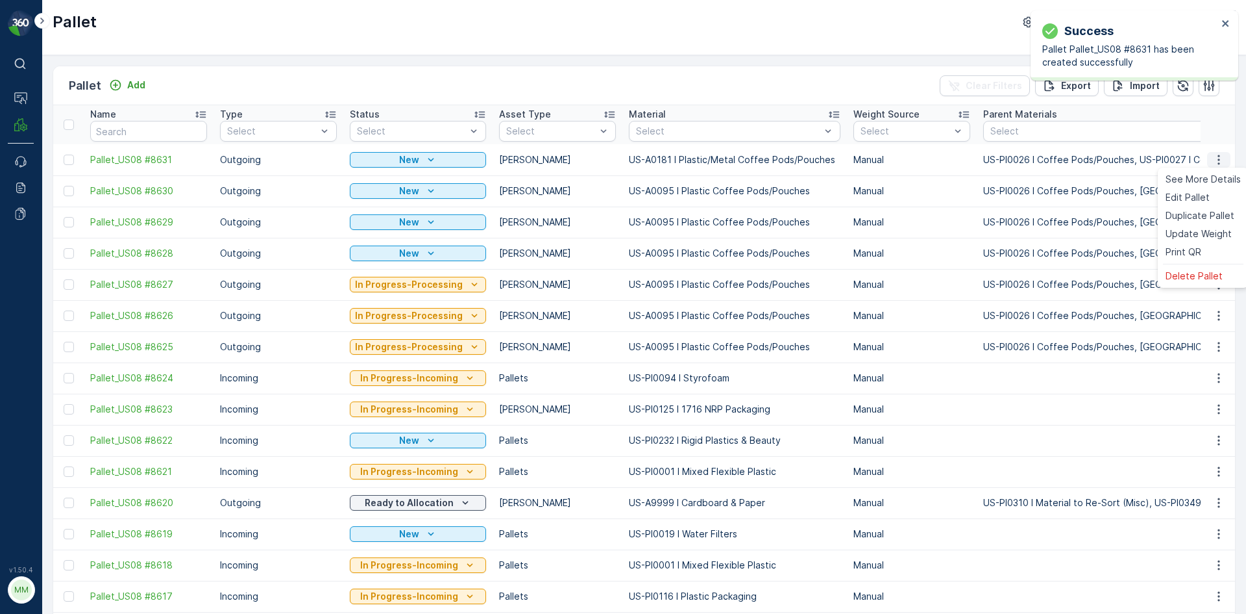
click at [1218, 160] on icon "button" at bounding box center [1219, 160] width 2 height 10
click at [1190, 255] on span "Print QR" at bounding box center [1184, 251] width 36 height 13
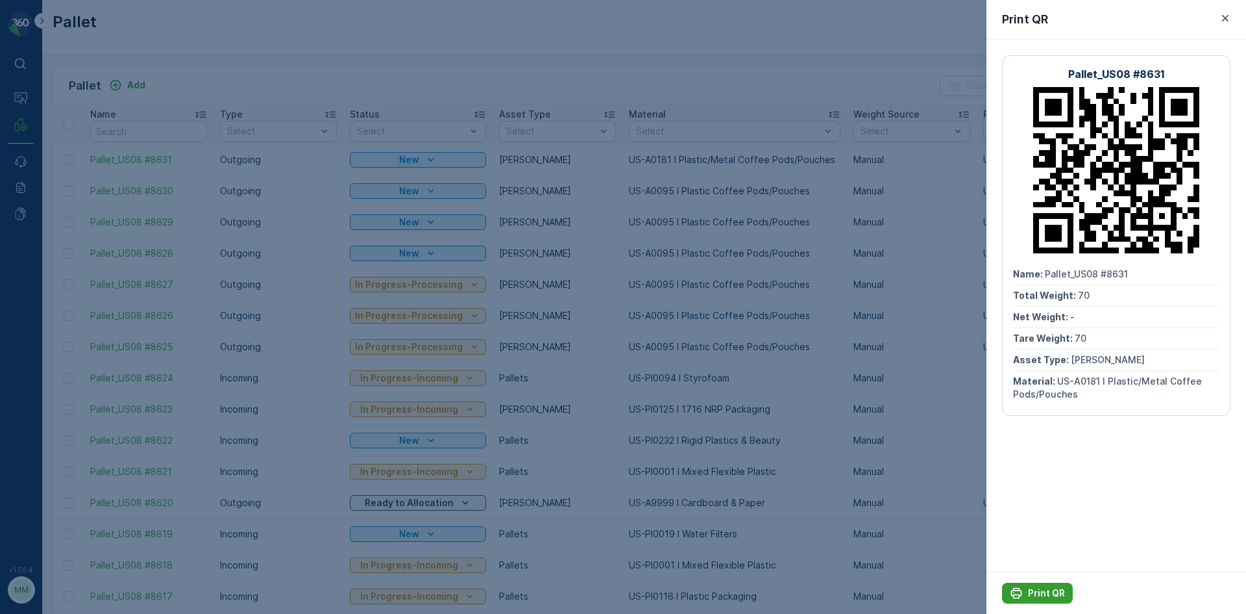
click at [1052, 589] on p "Print QR" at bounding box center [1046, 592] width 37 height 13
click at [952, 527] on div at bounding box center [623, 307] width 1246 height 614
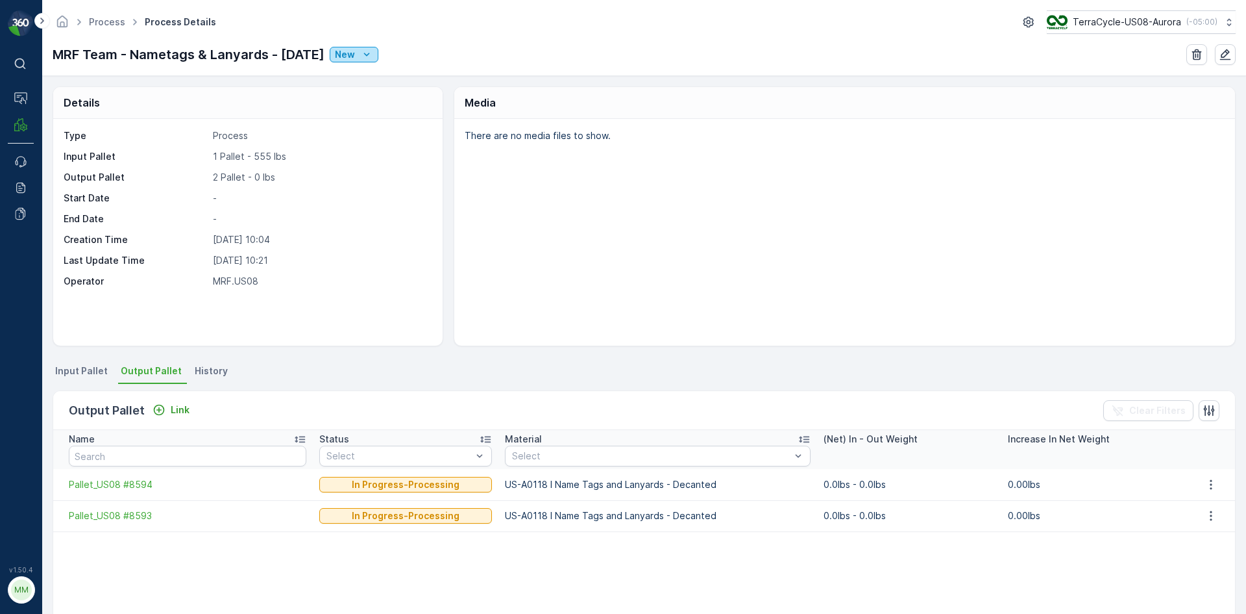
click at [373, 55] on icon "New" at bounding box center [366, 54] width 13 height 13
click at [382, 84] on div "Ready" at bounding box center [420, 92] width 150 height 18
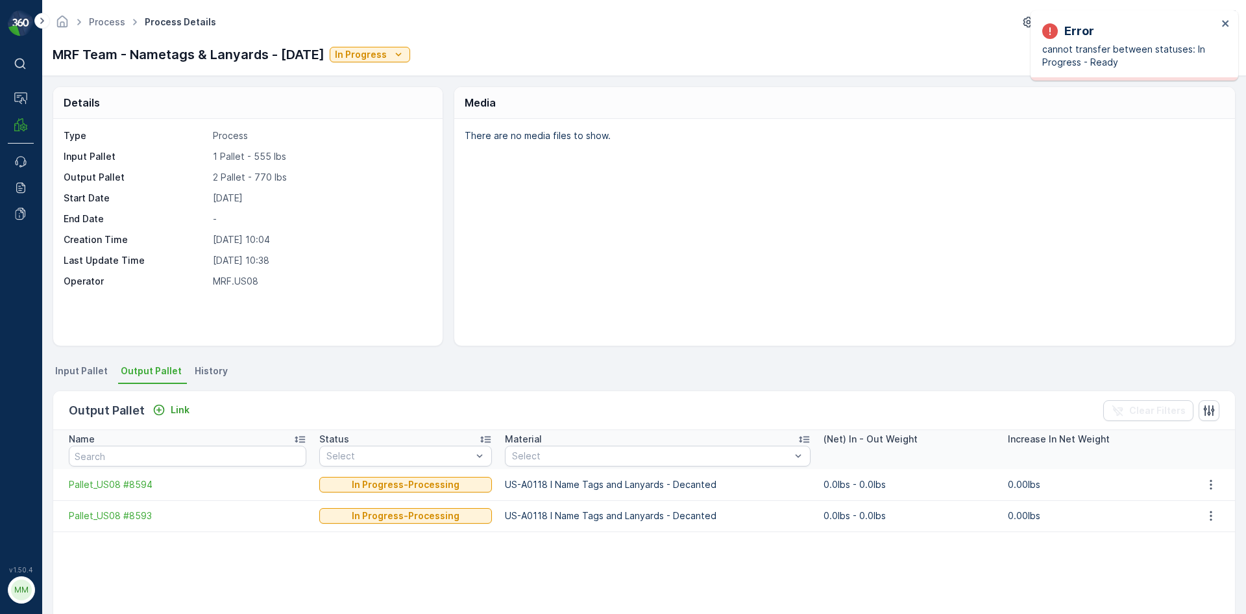
drag, startPoint x: 531, startPoint y: 49, endPoint x: 489, endPoint y: 42, distance: 42.9
click at [489, 42] on div "Process Process Details TerraCycle-US08-Aurora ( -05:00 ) MRF Team - Nametags &…" at bounding box center [644, 38] width 1204 height 76
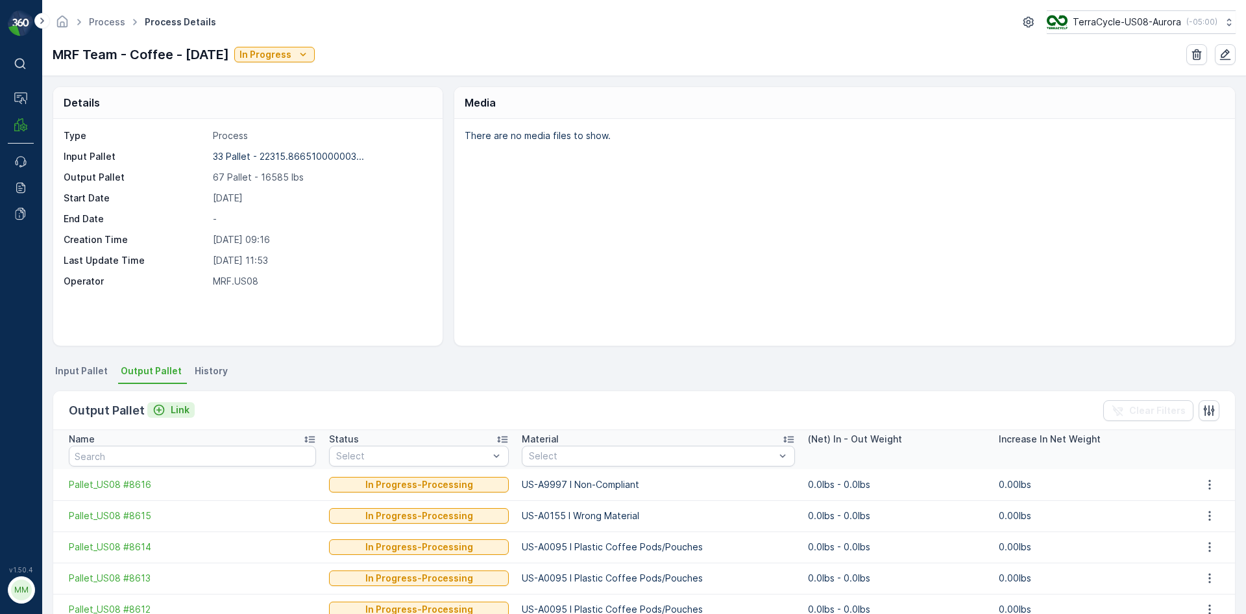
click at [184, 414] on p "Link" at bounding box center [180, 409] width 19 height 13
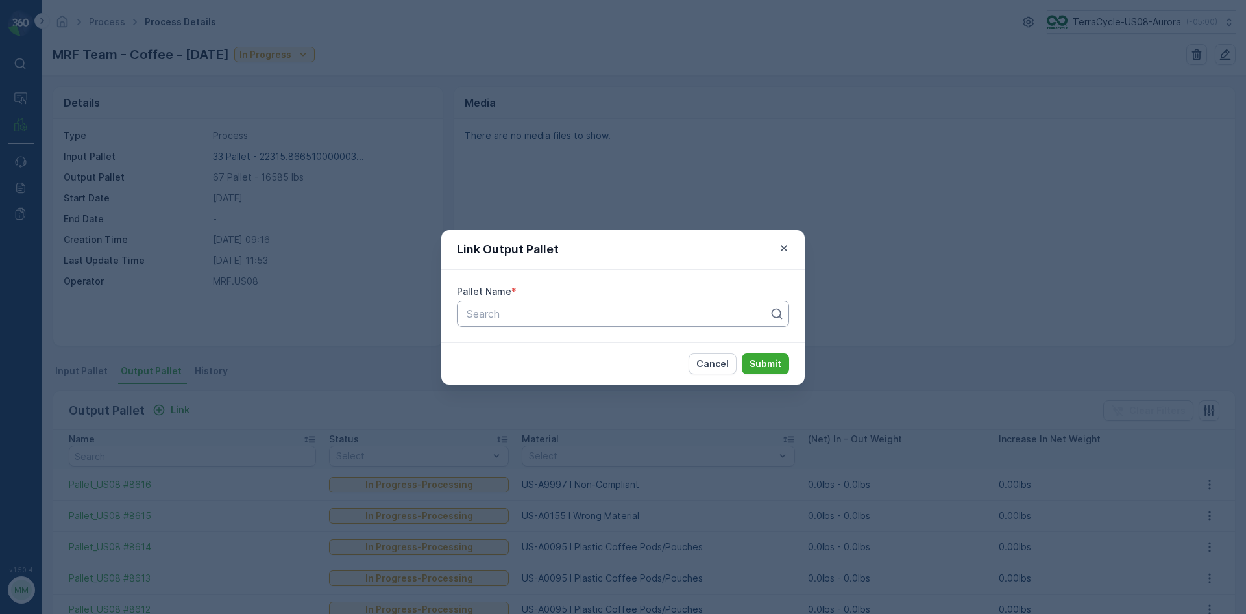
click at [527, 316] on div at bounding box center [617, 314] width 305 height 12
type input "8625"
click at [742, 353] on button "Submit" at bounding box center [765, 363] width 47 height 21
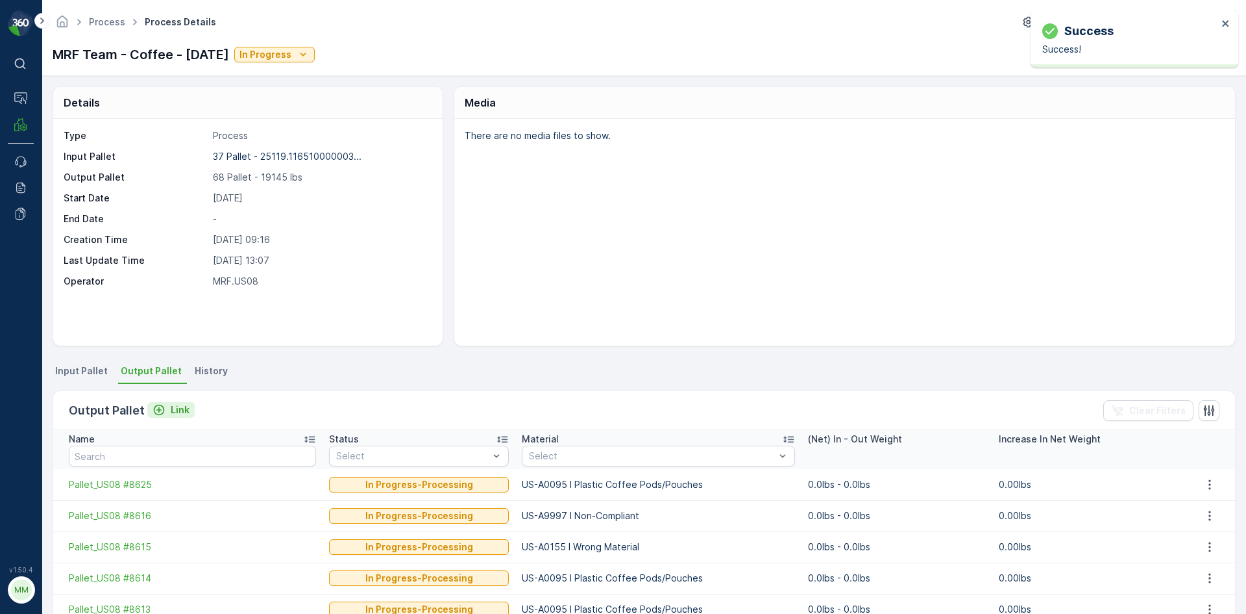
drag, startPoint x: 195, startPoint y: 406, endPoint x: 188, endPoint y: 409, distance: 7.0
click at [193, 406] on div "Output Pallet Link Clear Filters" at bounding box center [644, 410] width 1182 height 39
click at [188, 410] on button "Link" at bounding box center [170, 410] width 47 height 16
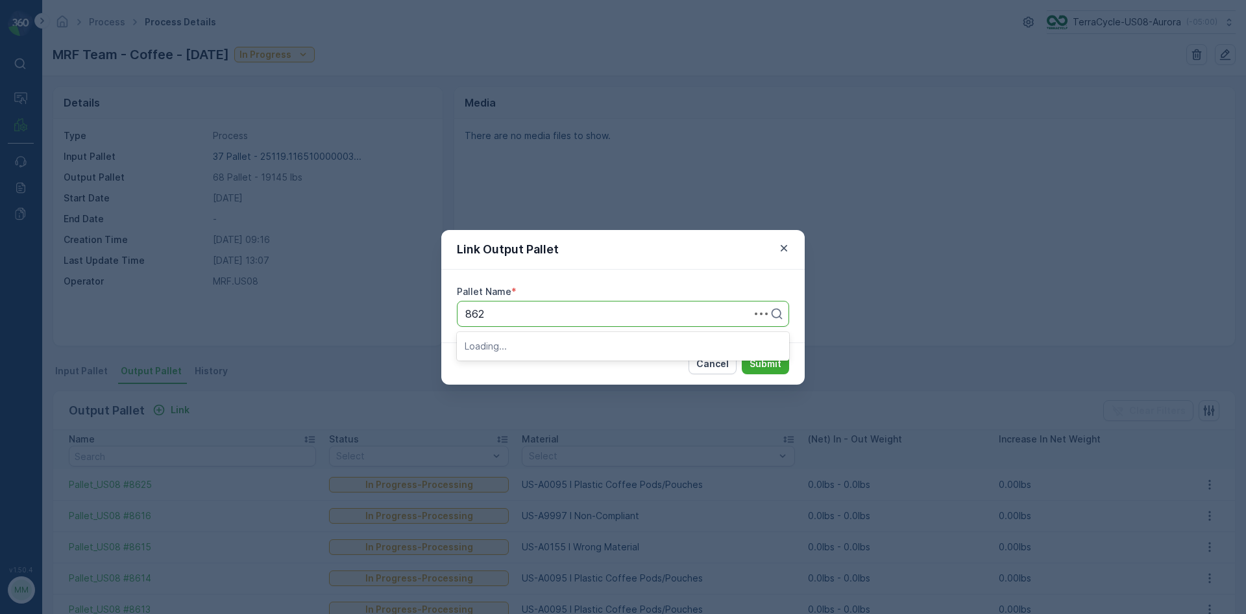
type input "8627"
click at [742, 353] on button "Submit" at bounding box center [765, 363] width 47 height 21
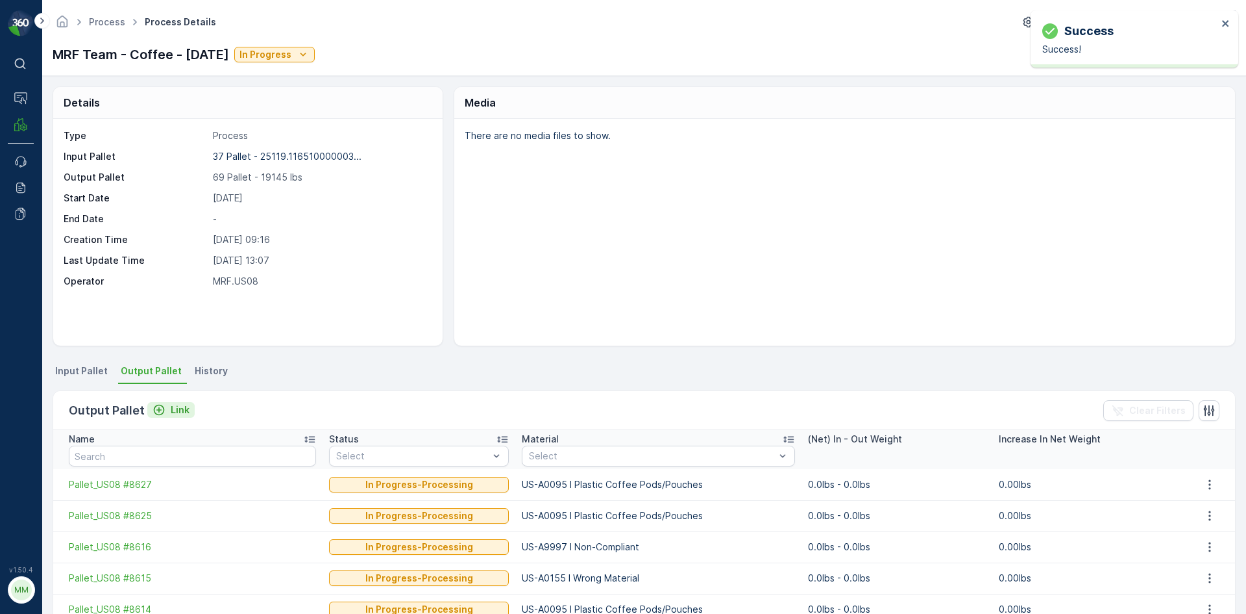
click at [171, 411] on p "Link" at bounding box center [180, 409] width 19 height 13
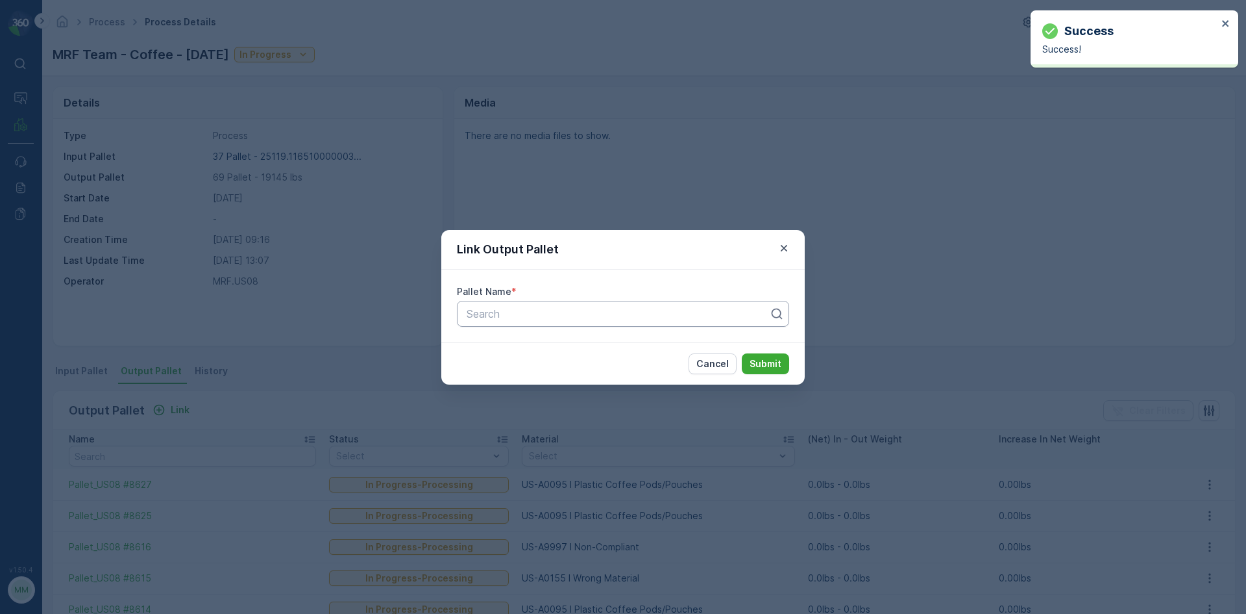
click at [647, 318] on div at bounding box center [617, 314] width 305 height 12
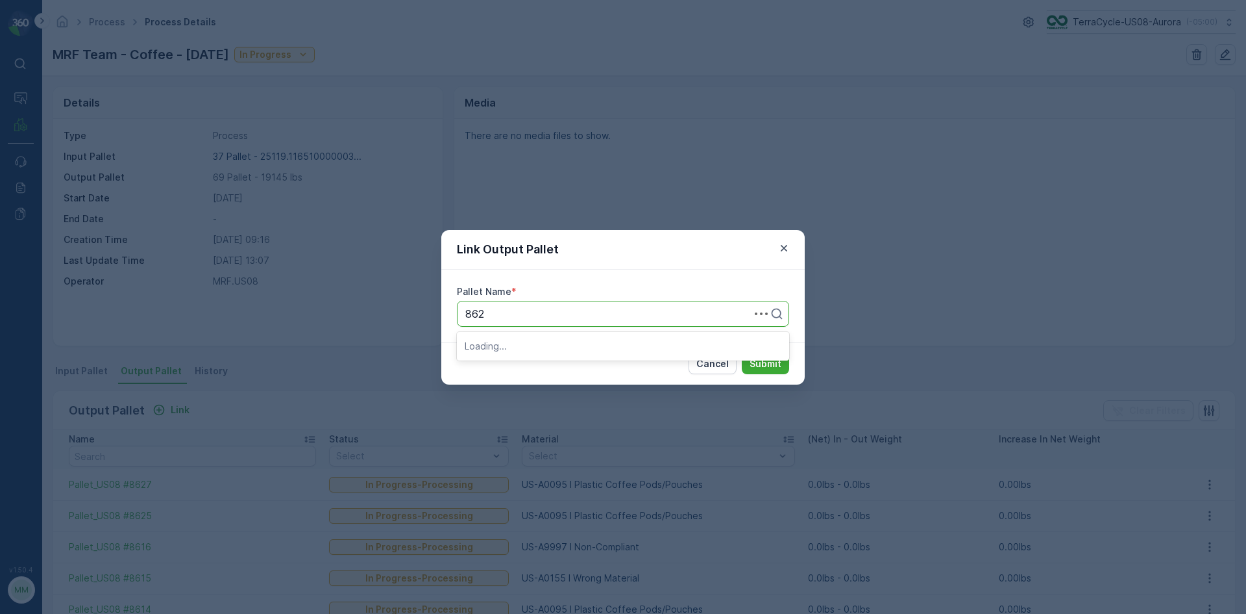
type input "8626"
click at [742, 353] on button "Submit" at bounding box center [765, 363] width 47 height 21
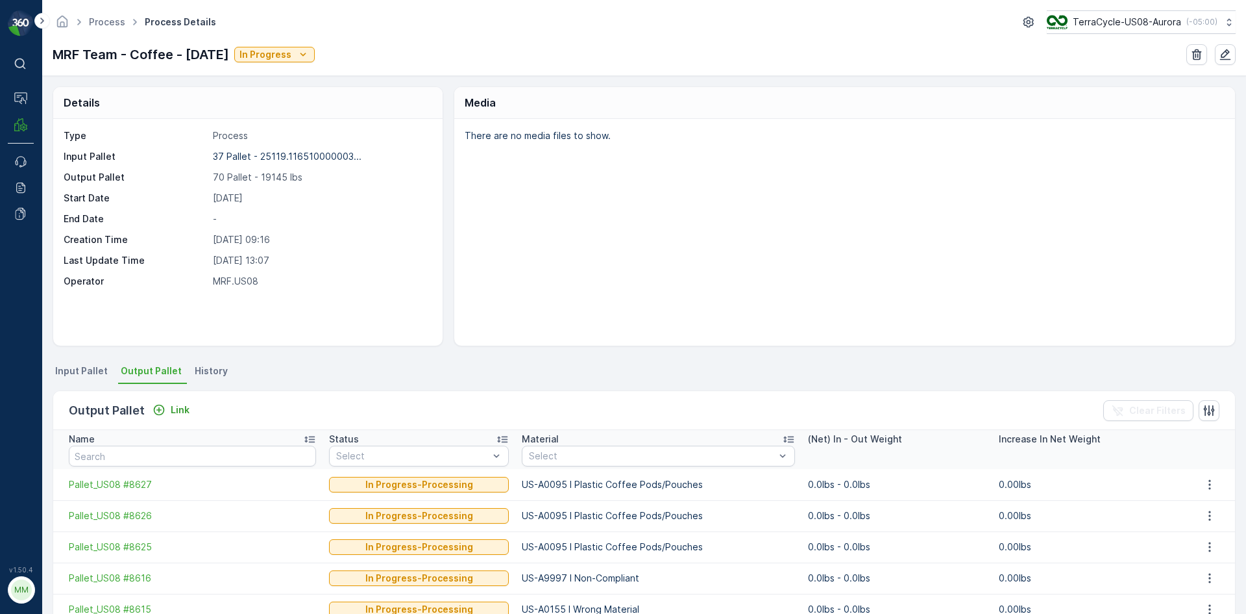
click at [181, 397] on div "Output Pallet Link Clear Filters" at bounding box center [644, 410] width 1182 height 39
click at [181, 405] on p "Link" at bounding box center [180, 409] width 19 height 13
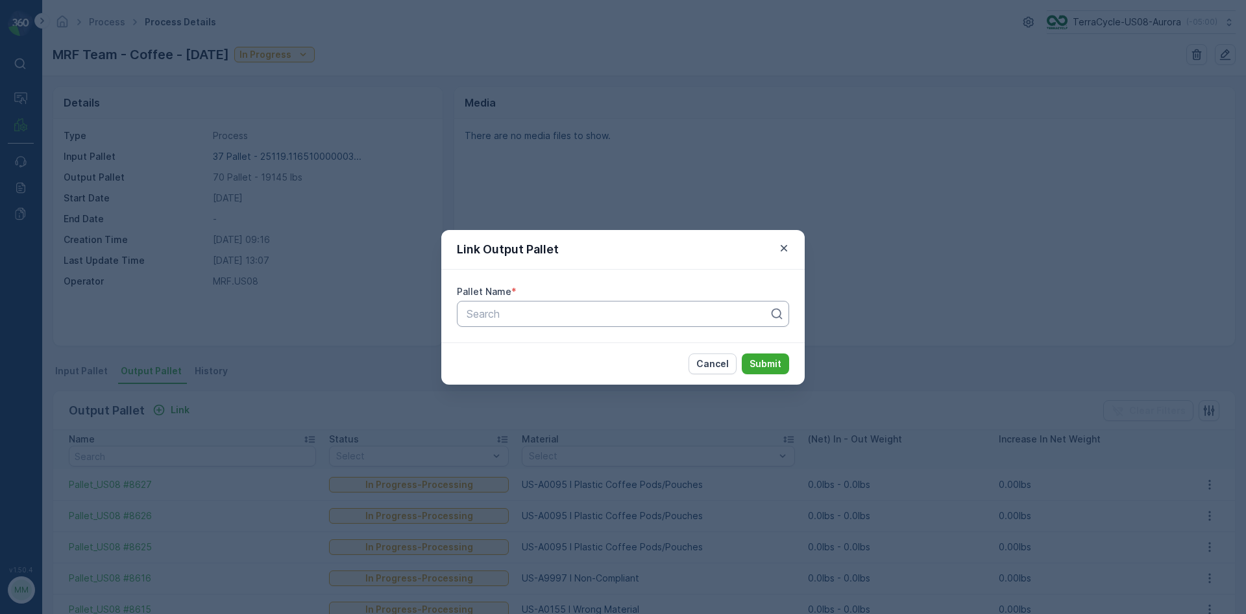
click at [595, 312] on div at bounding box center [617, 314] width 305 height 12
type input "8631"
click at [742, 353] on button "Submit" at bounding box center [765, 363] width 47 height 21
